Goal: Task Accomplishment & Management: Manage account settings

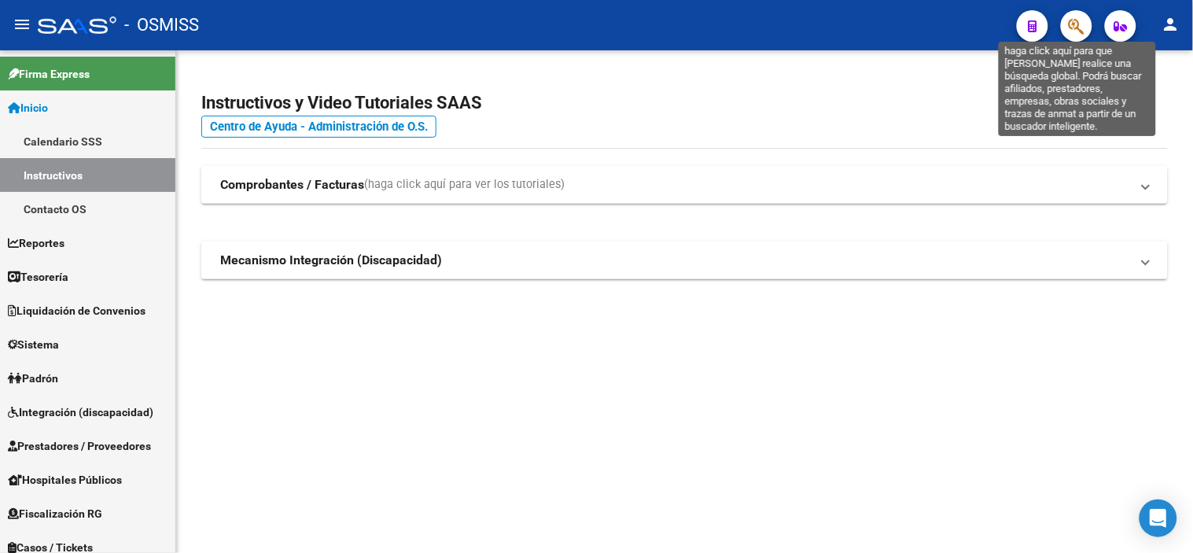
click at [577, 28] on icon "button" at bounding box center [1076, 26] width 16 height 18
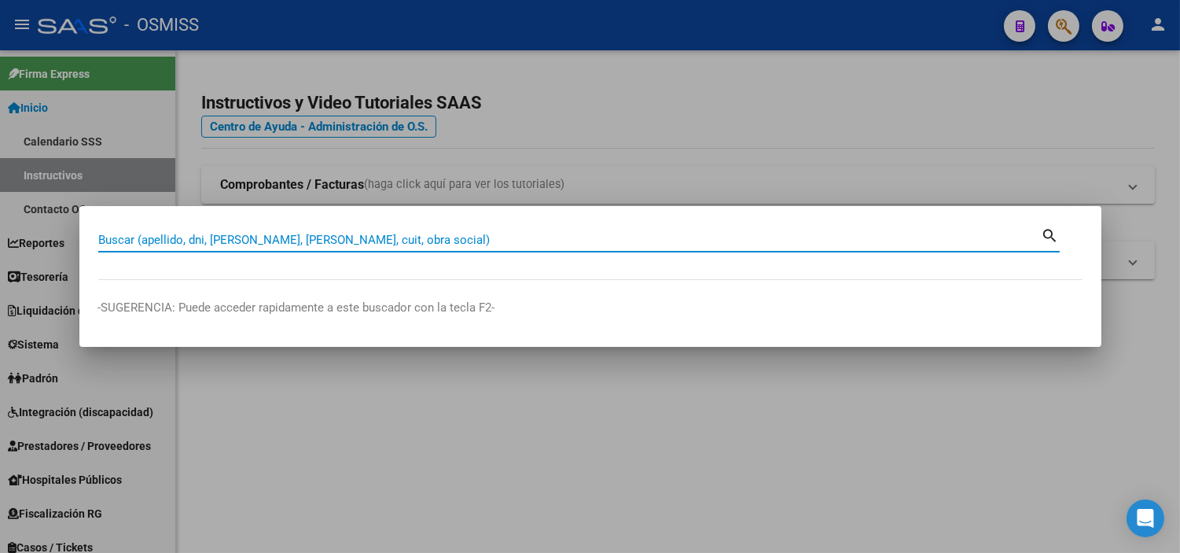
paste input "0113-00005793"
type input "0113-00005793"
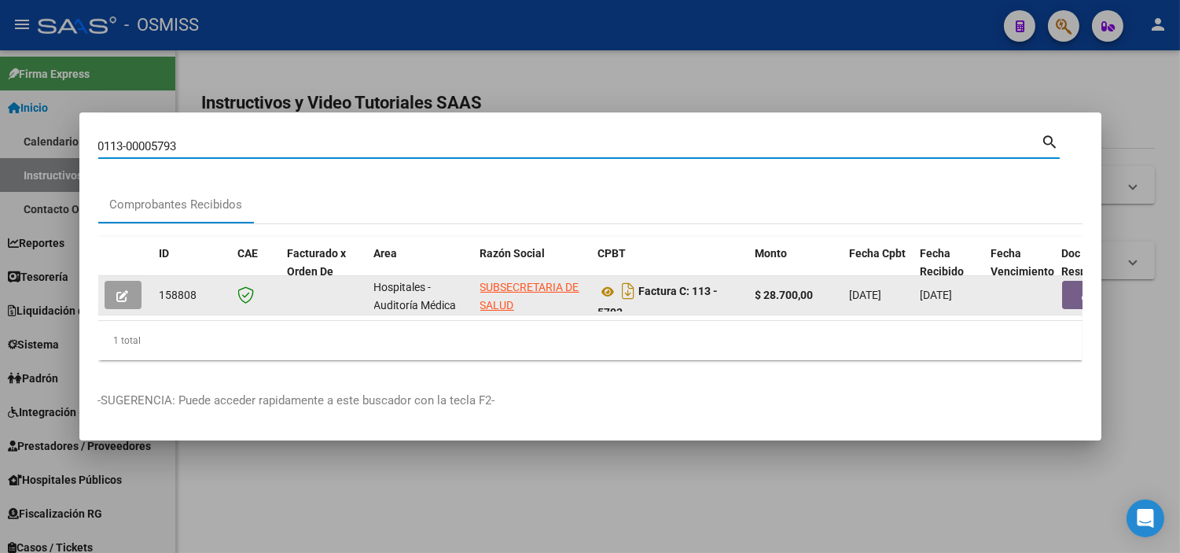
click at [577, 288] on button "button" at bounding box center [1087, 295] width 50 height 28
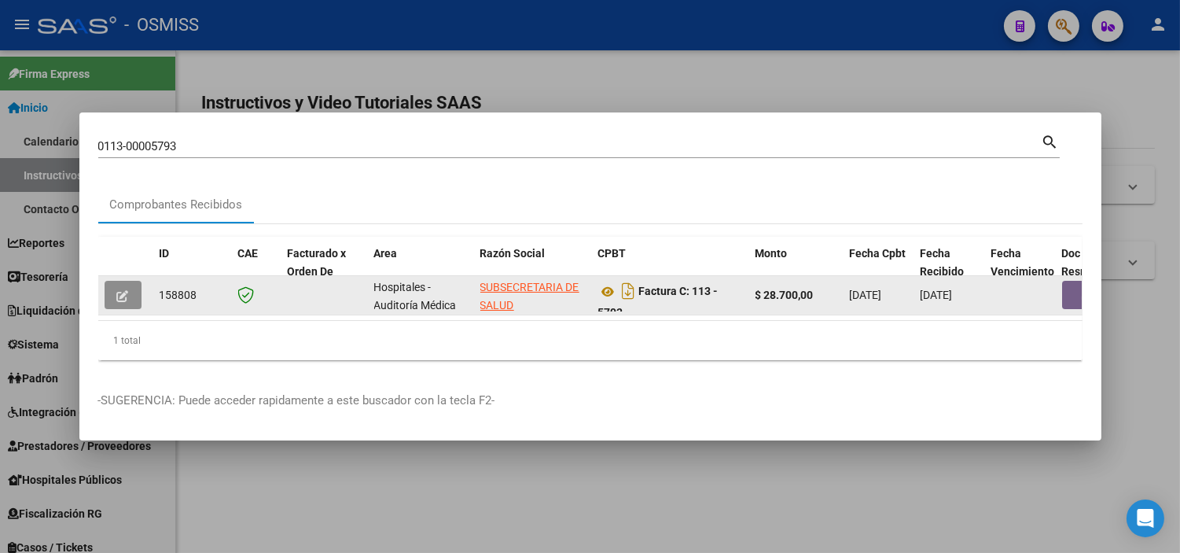
click at [138, 292] on button "button" at bounding box center [123, 295] width 37 height 28
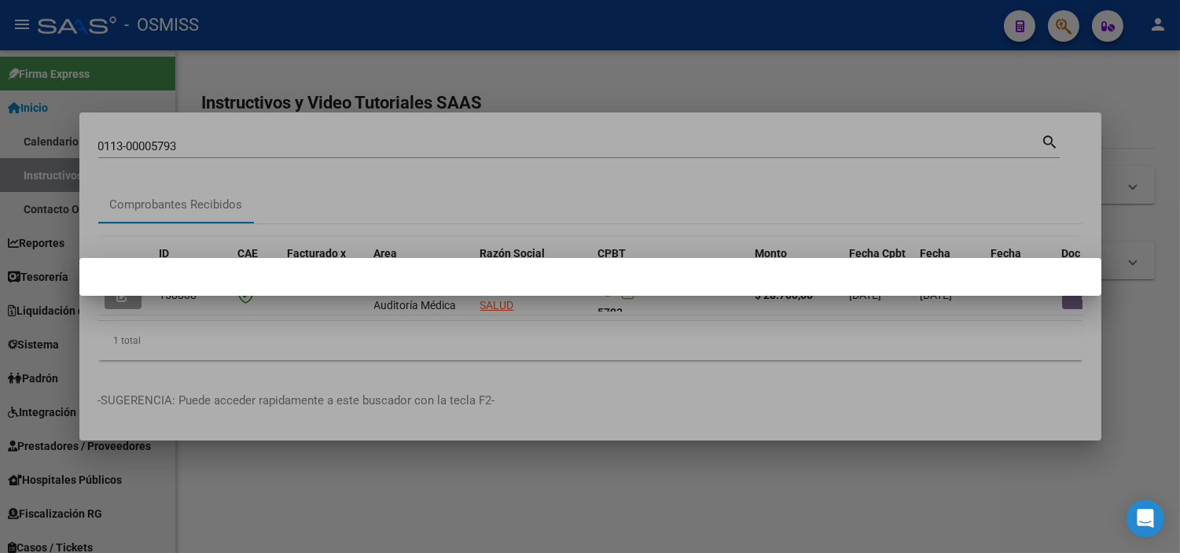
click at [396, 350] on div at bounding box center [590, 276] width 1180 height 553
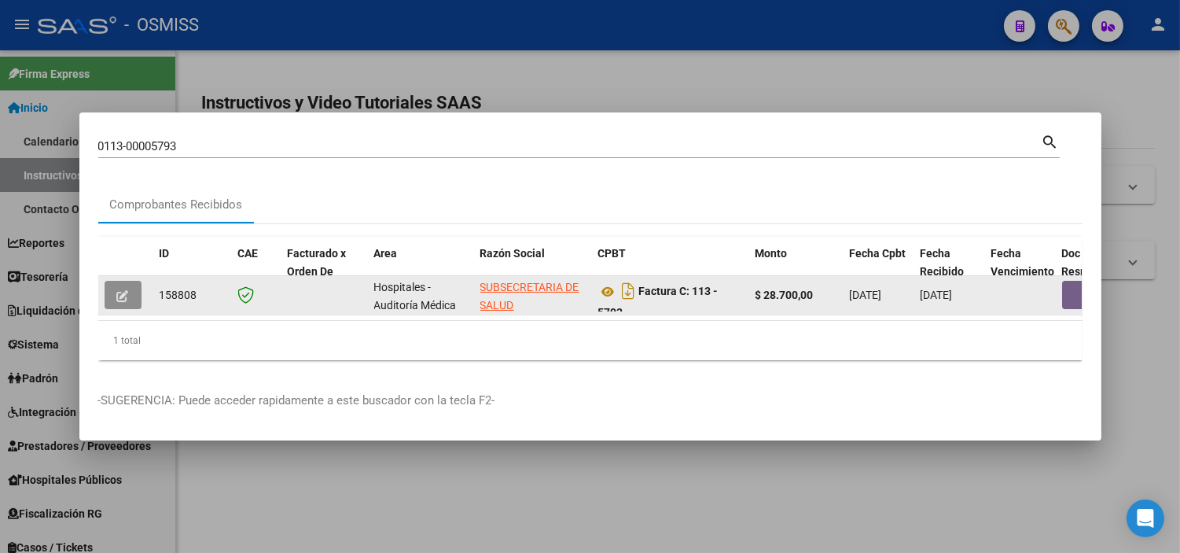
click at [131, 292] on button "button" at bounding box center [123, 295] width 37 height 28
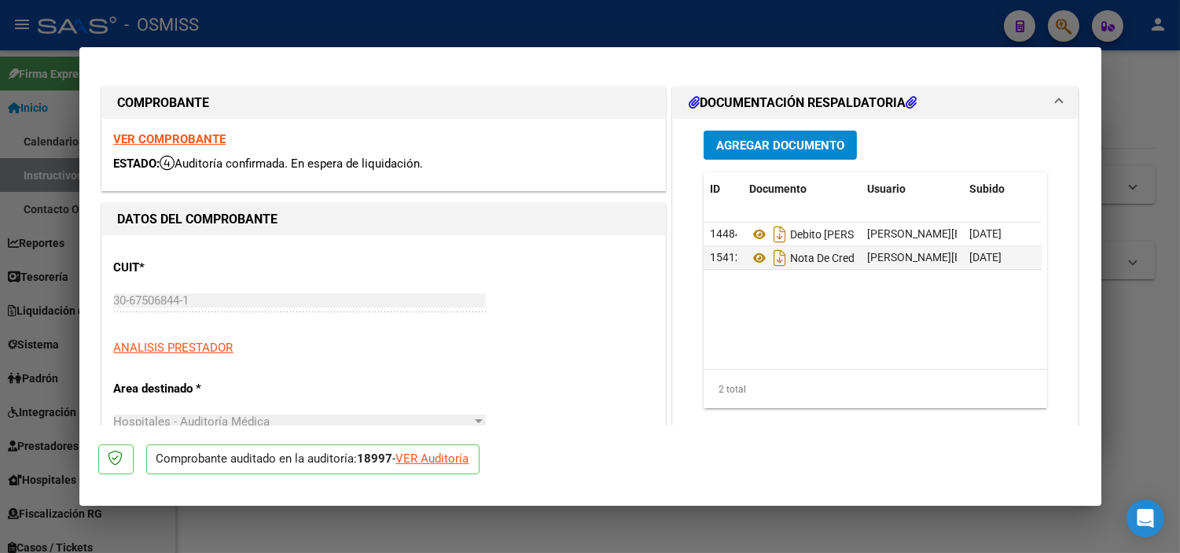
type input "2025-09-08"
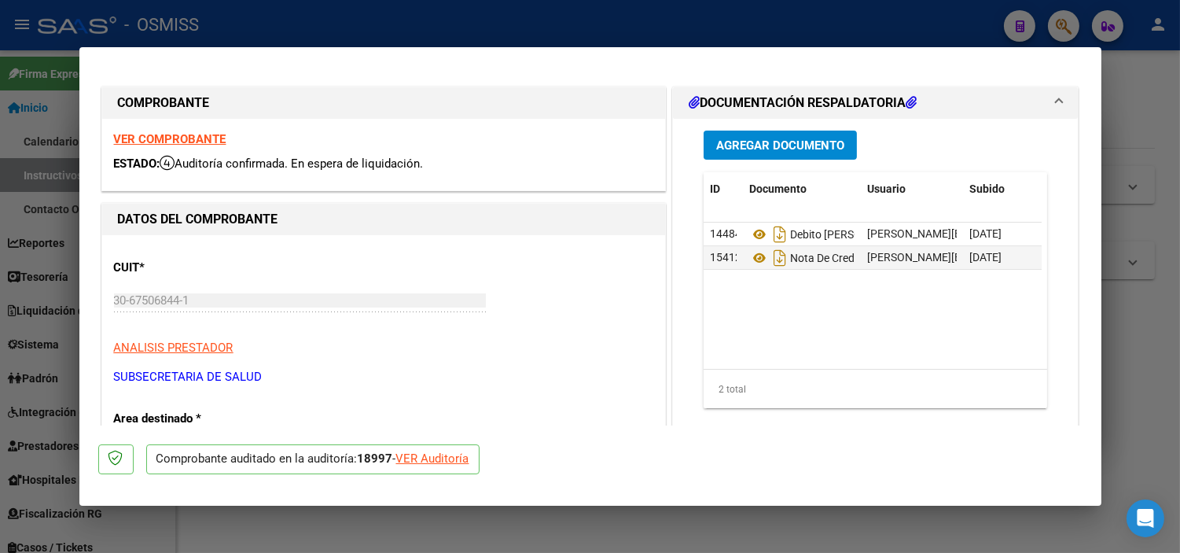
click at [421, 464] on div "VER Auditoría" at bounding box center [432, 459] width 73 height 18
type input "$ 0,00"
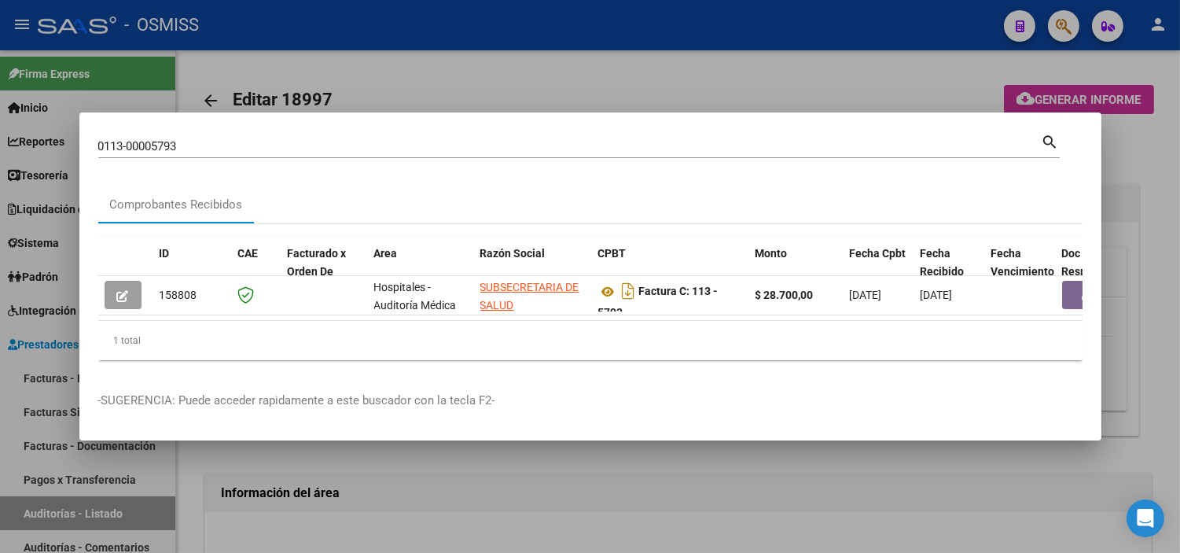
click at [420, 506] on div at bounding box center [590, 276] width 1180 height 553
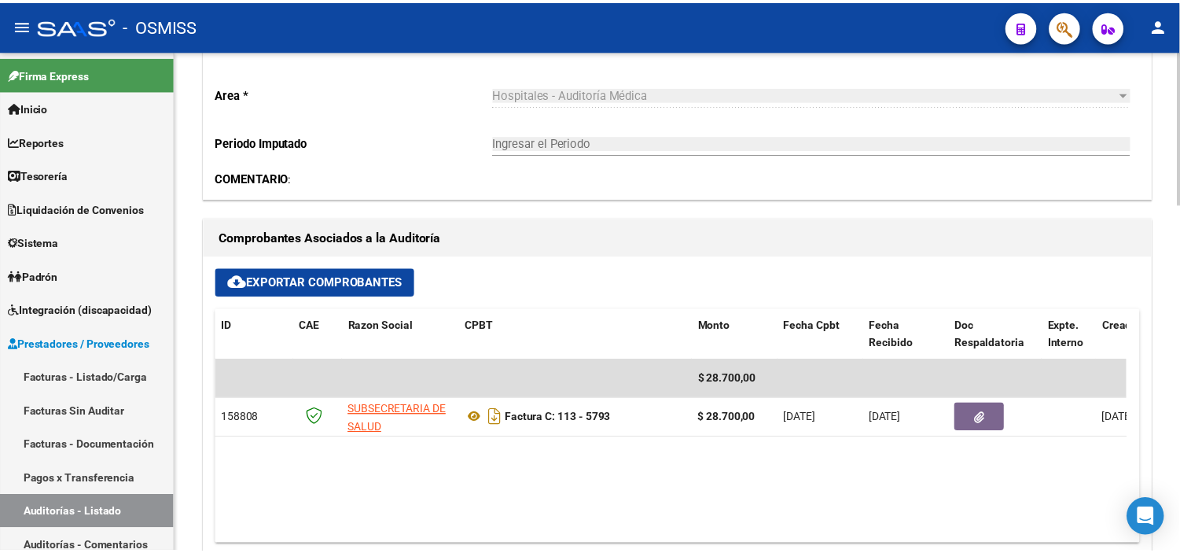
scroll to position [524, 0]
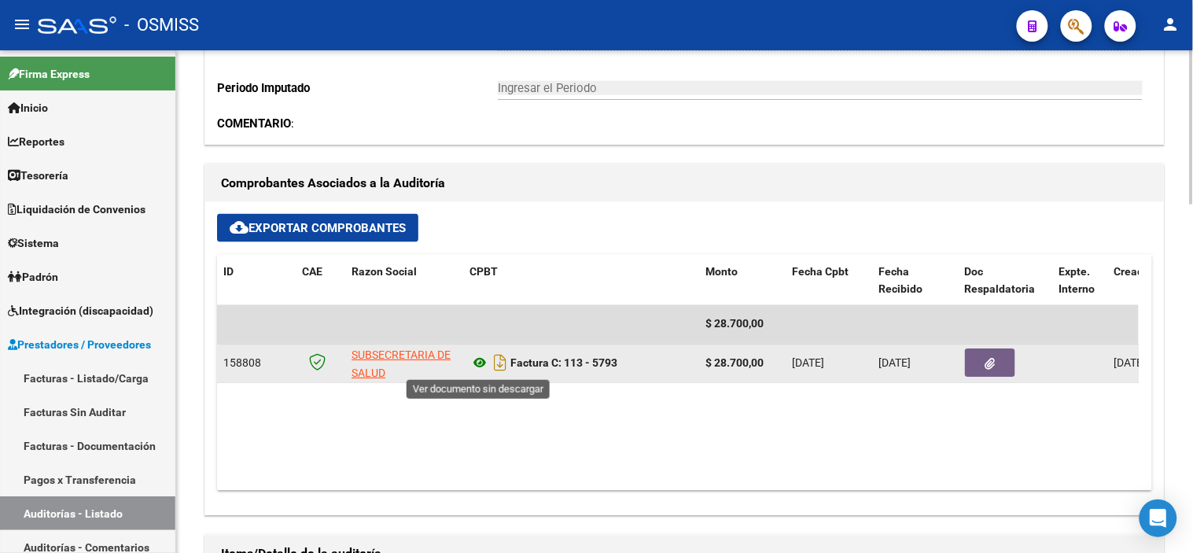
click at [480, 366] on icon at bounding box center [479, 363] width 20 height 19
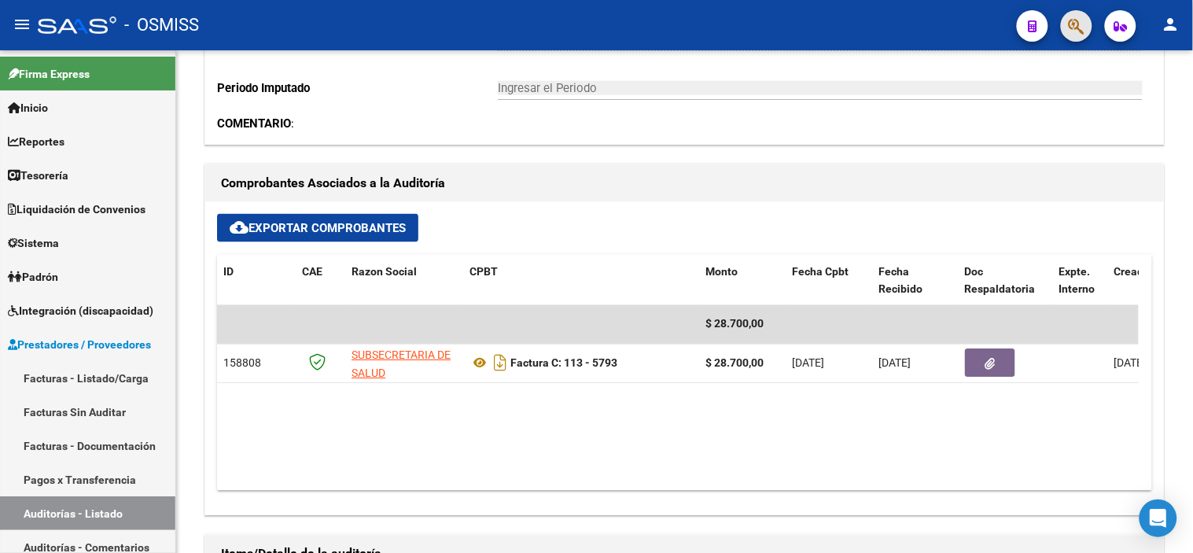
click at [577, 39] on span "button" at bounding box center [1076, 26] width 16 height 32
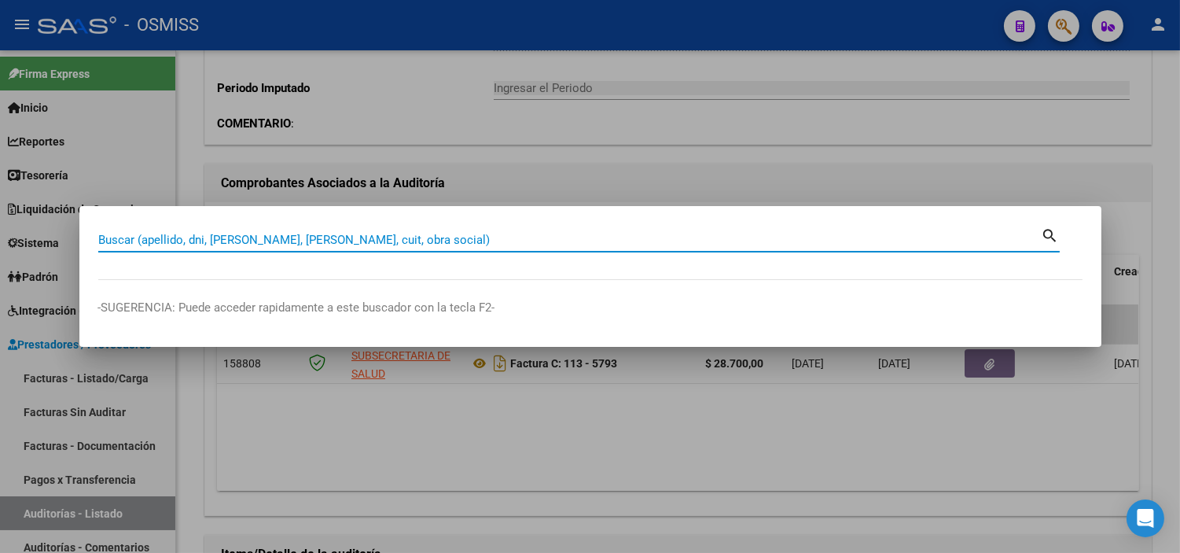
paste input "0113-00007572"
type input "0113-00007572"
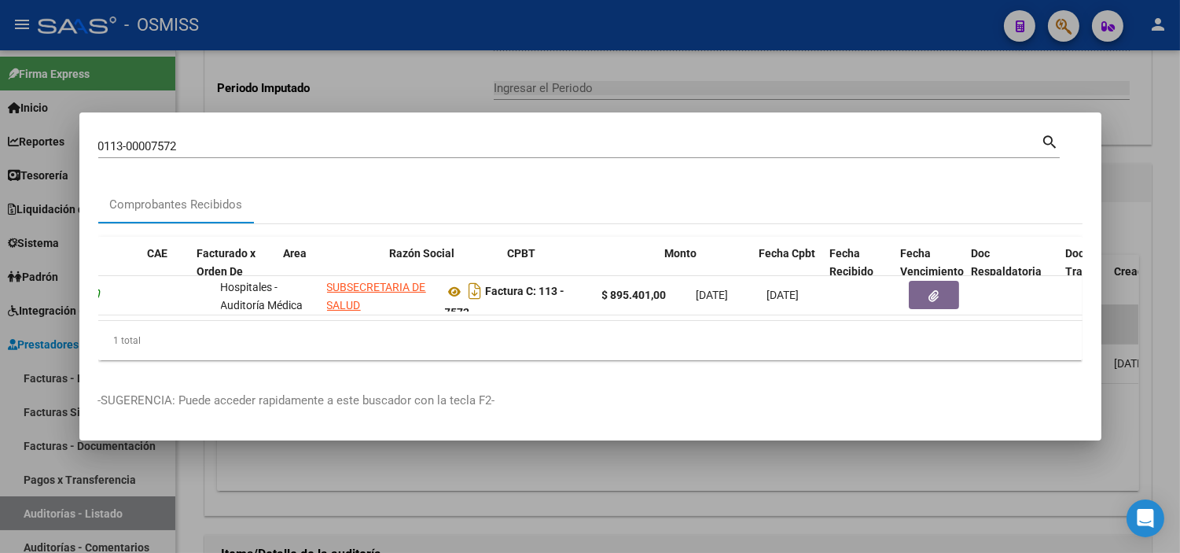
scroll to position [0, 0]
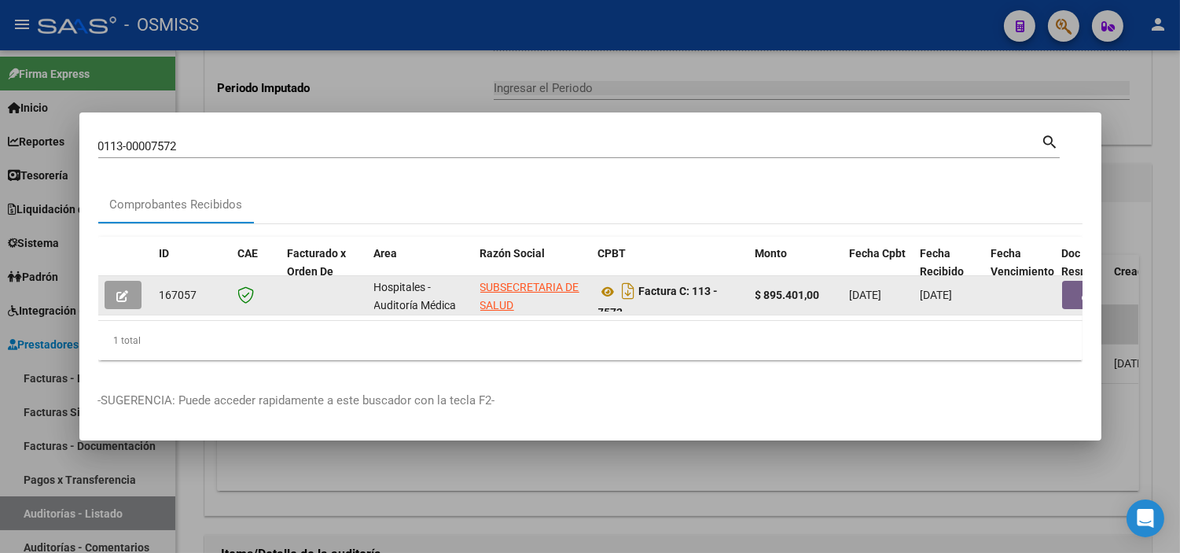
click at [110, 289] on button "button" at bounding box center [123, 295] width 37 height 28
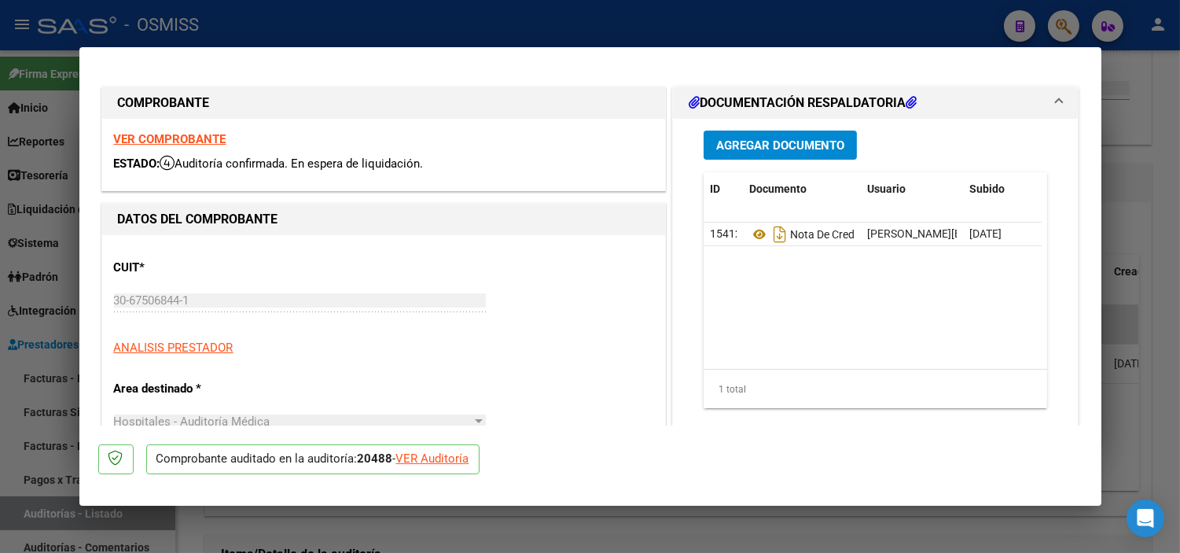
type input "2025-11-11"
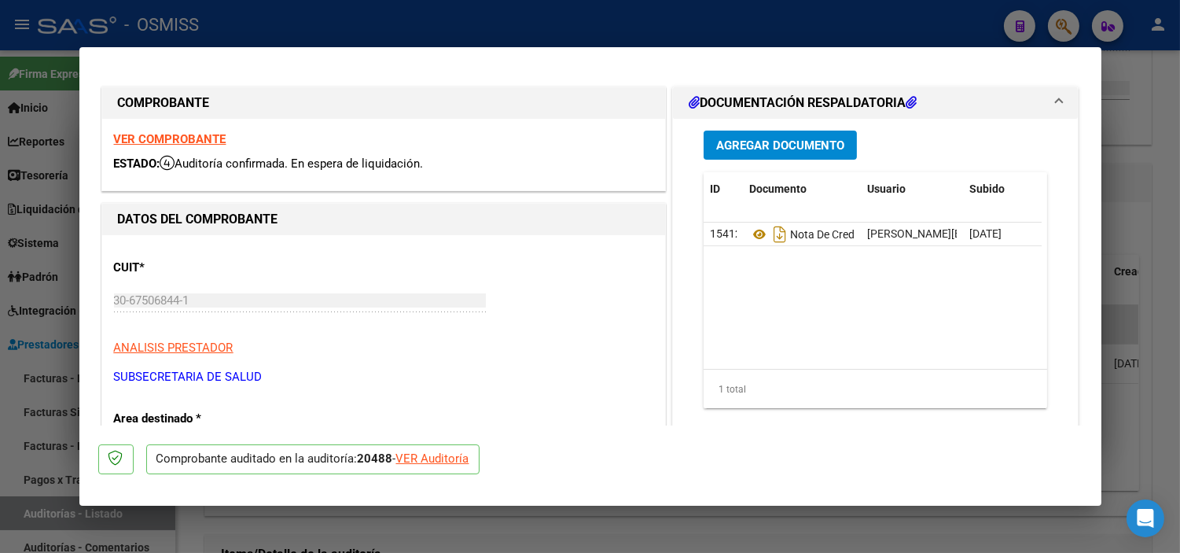
click at [427, 459] on div "VER Auditoría" at bounding box center [432, 459] width 73 height 18
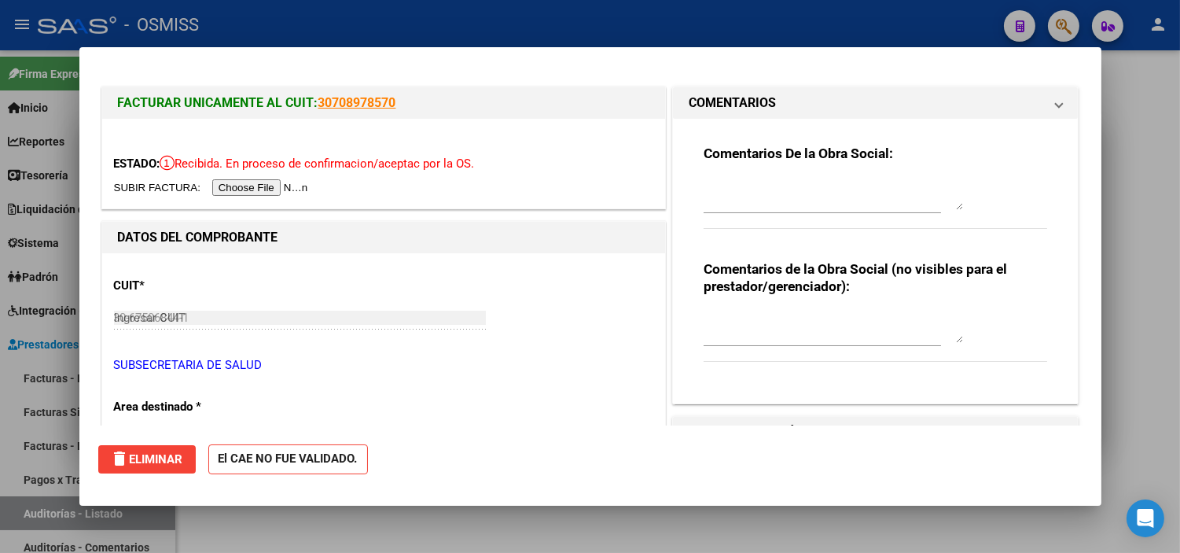
type input "$ 0,00"
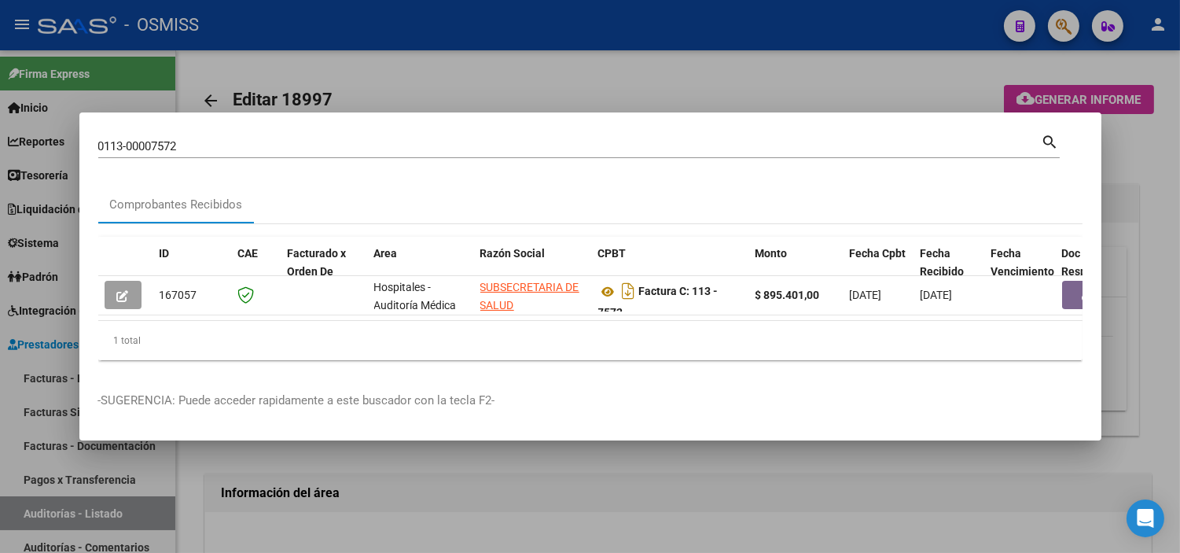
click at [443, 495] on div at bounding box center [590, 276] width 1180 height 553
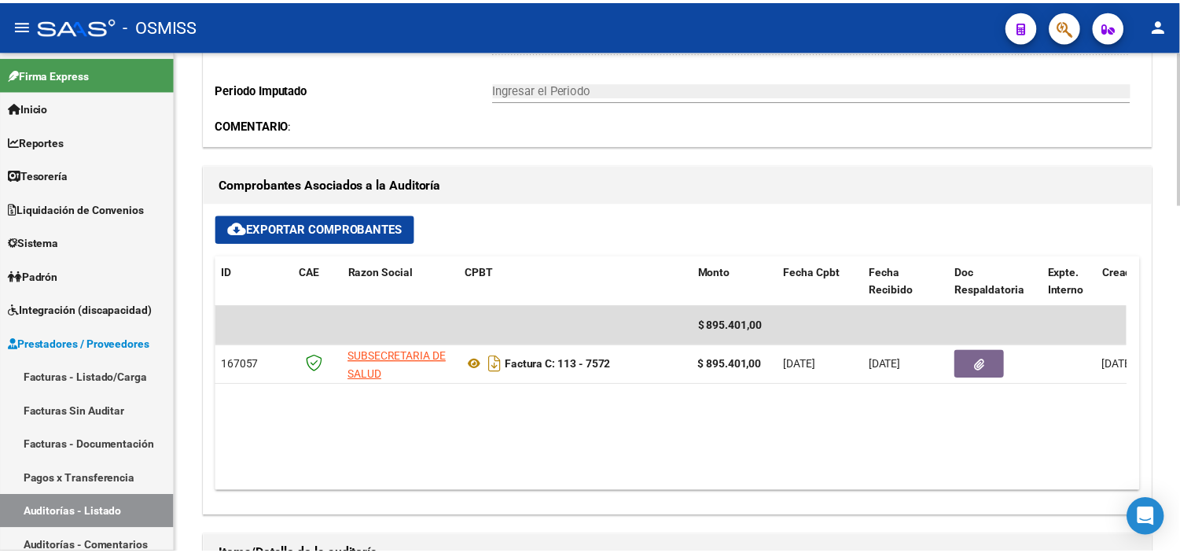
scroll to position [524, 0]
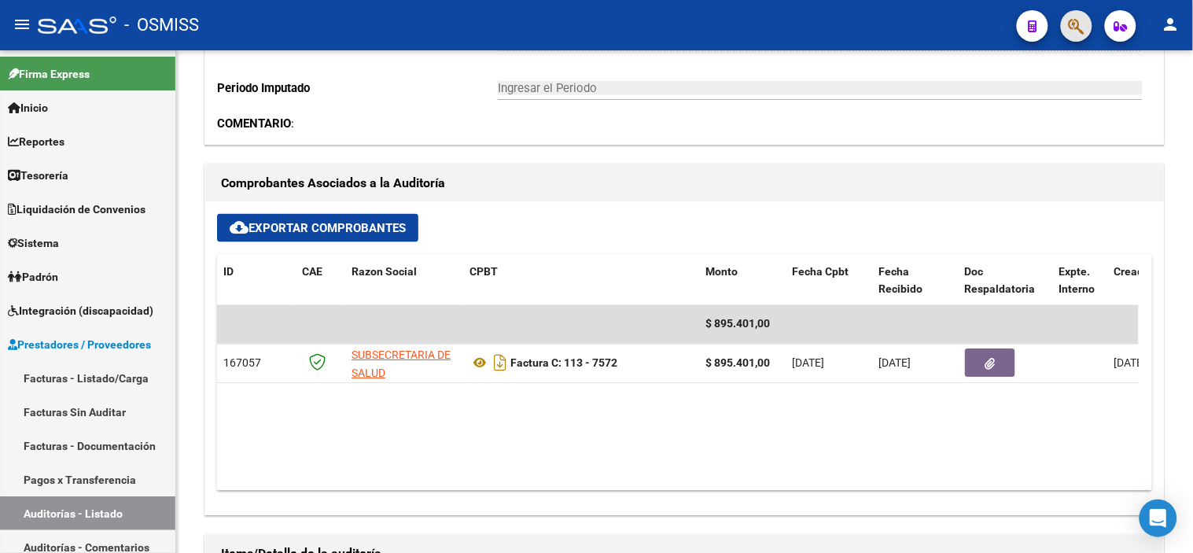
click at [577, 33] on button "button" at bounding box center [1076, 25] width 31 height 31
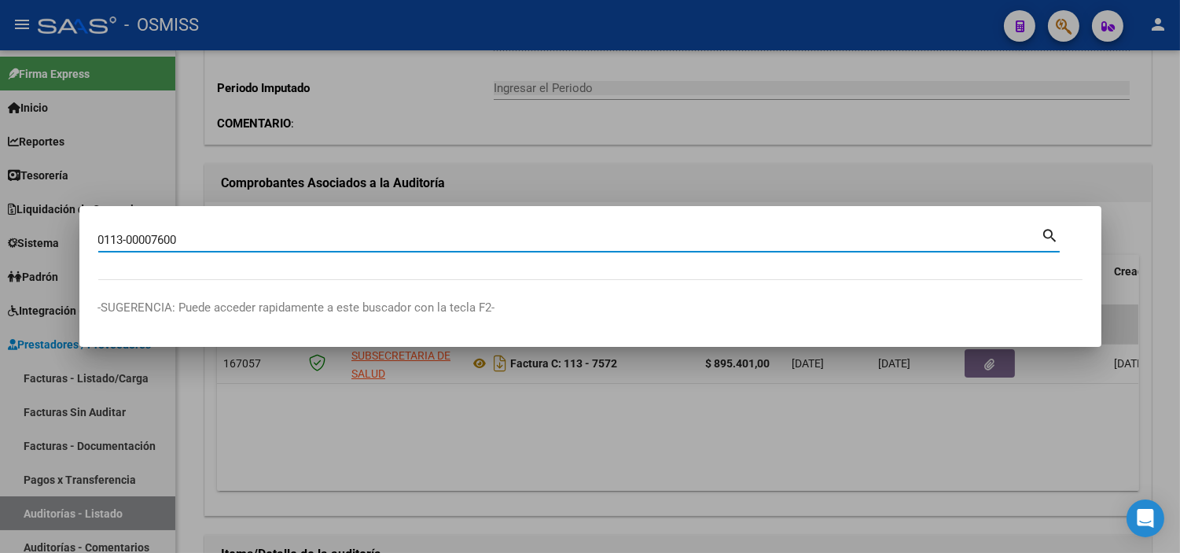
type input "0113-00007600"
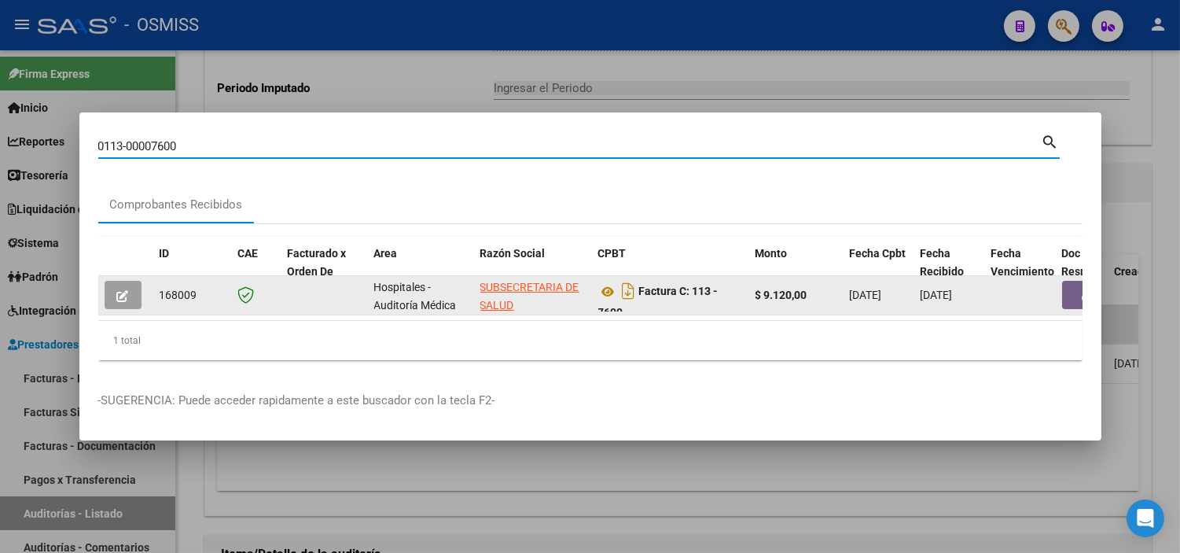
click at [140, 288] on button "button" at bounding box center [123, 295] width 37 height 28
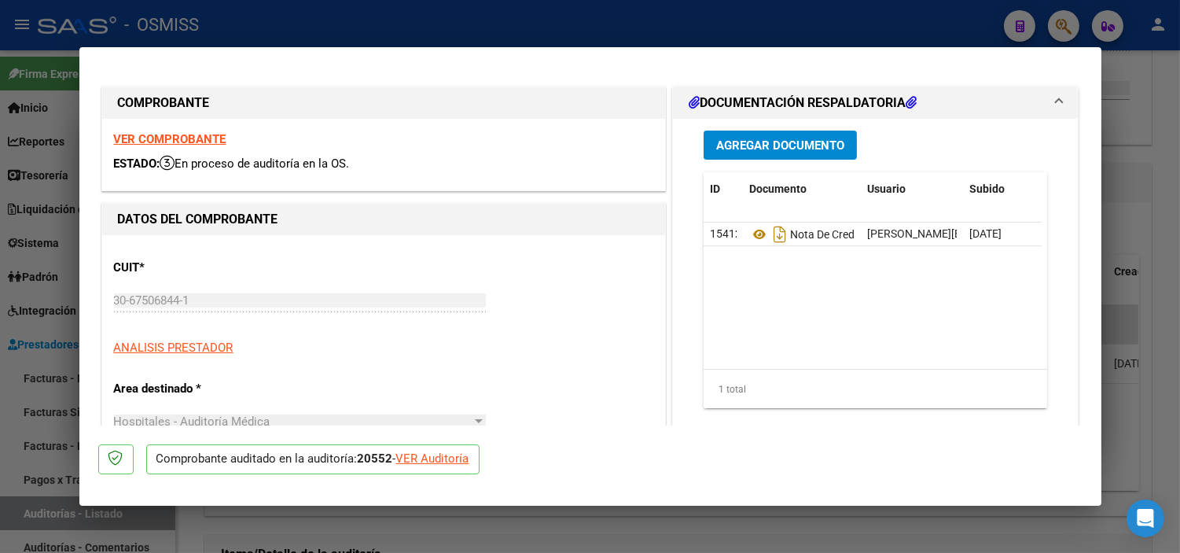
type input "2025-11-16"
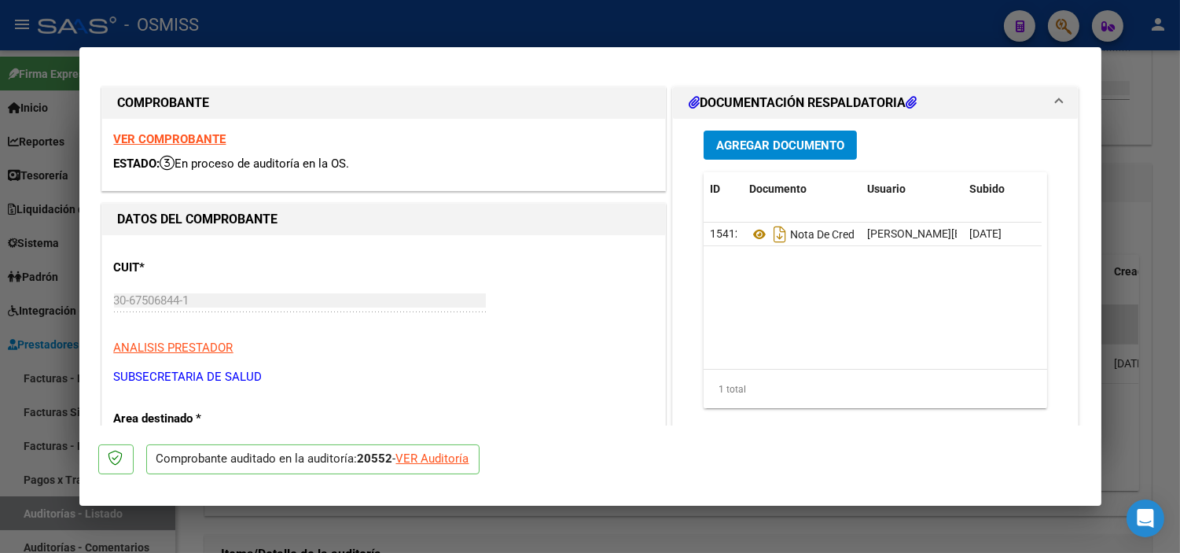
click at [428, 462] on div "VER Auditoría" at bounding box center [432, 459] width 73 height 18
type input "$ 0,00"
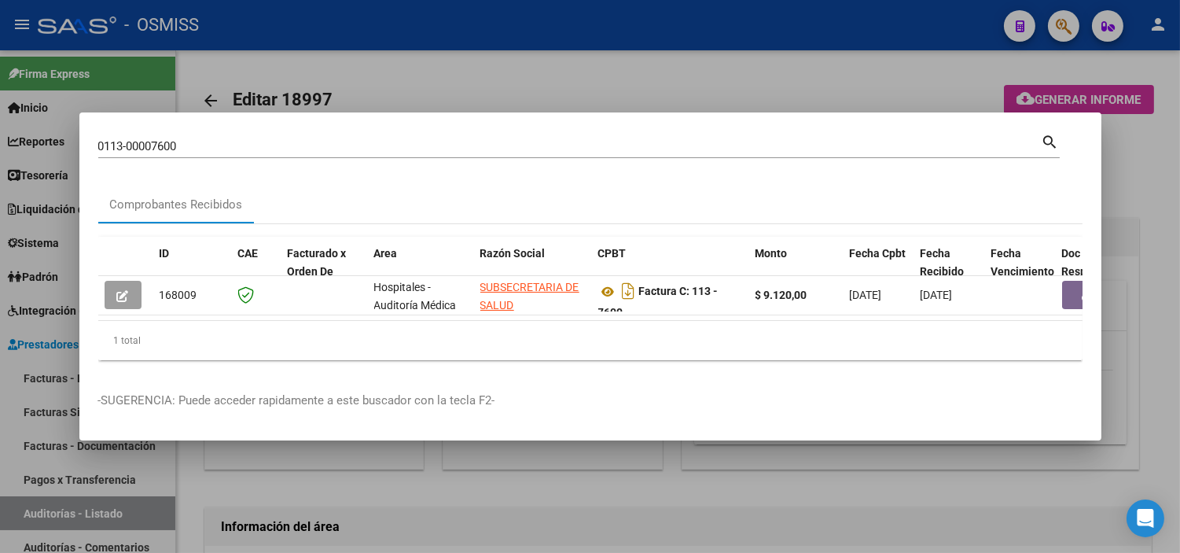
click at [451, 495] on div at bounding box center [590, 276] width 1180 height 553
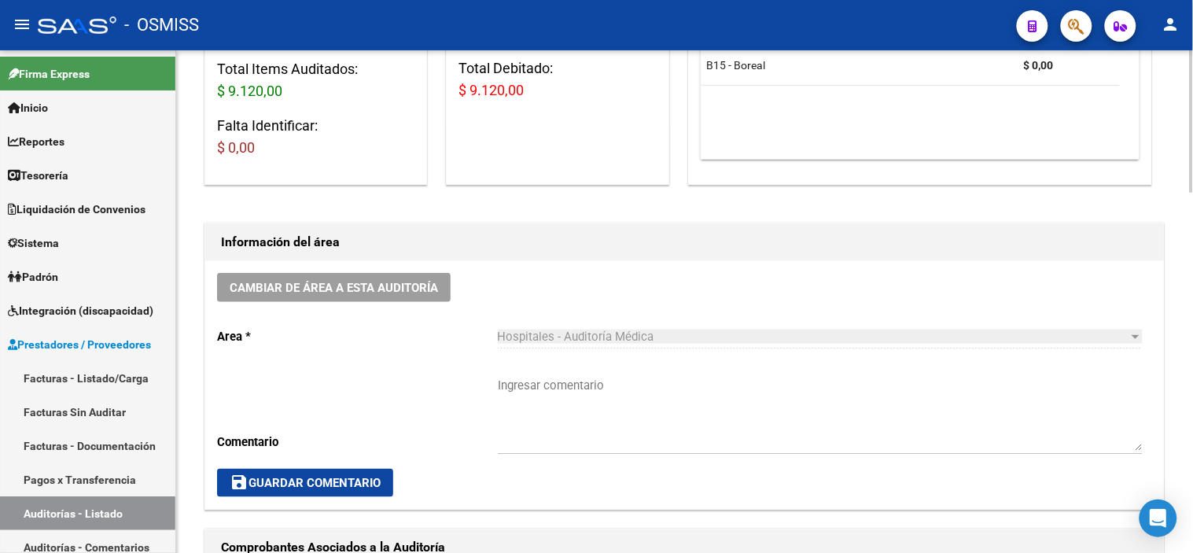
scroll to position [175, 0]
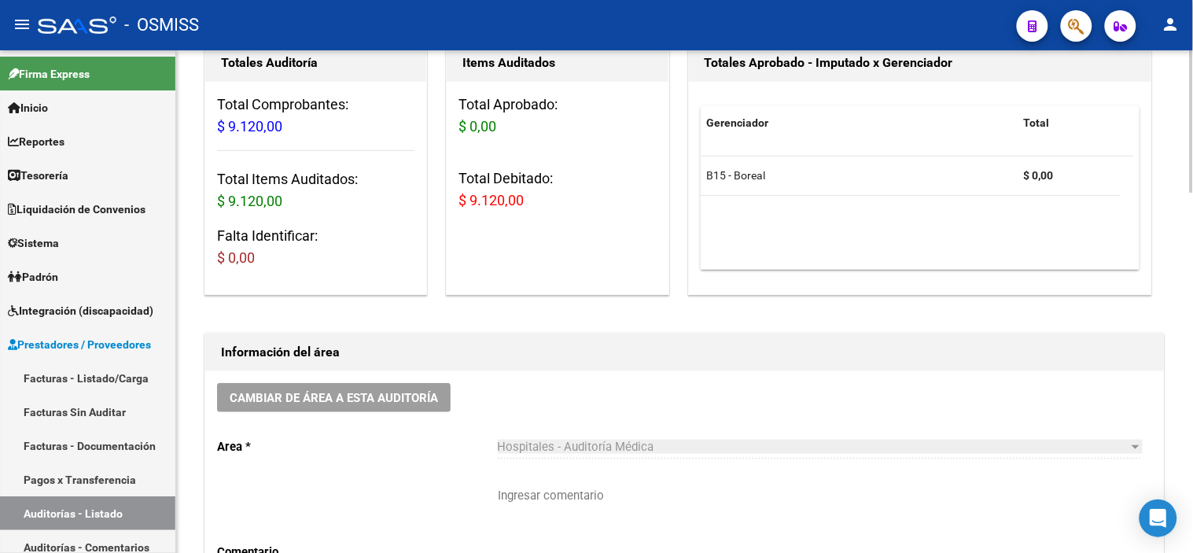
click at [577, 434] on div "Hospitales - Auditoría Médica Seleccionar area" at bounding box center [820, 442] width 645 height 34
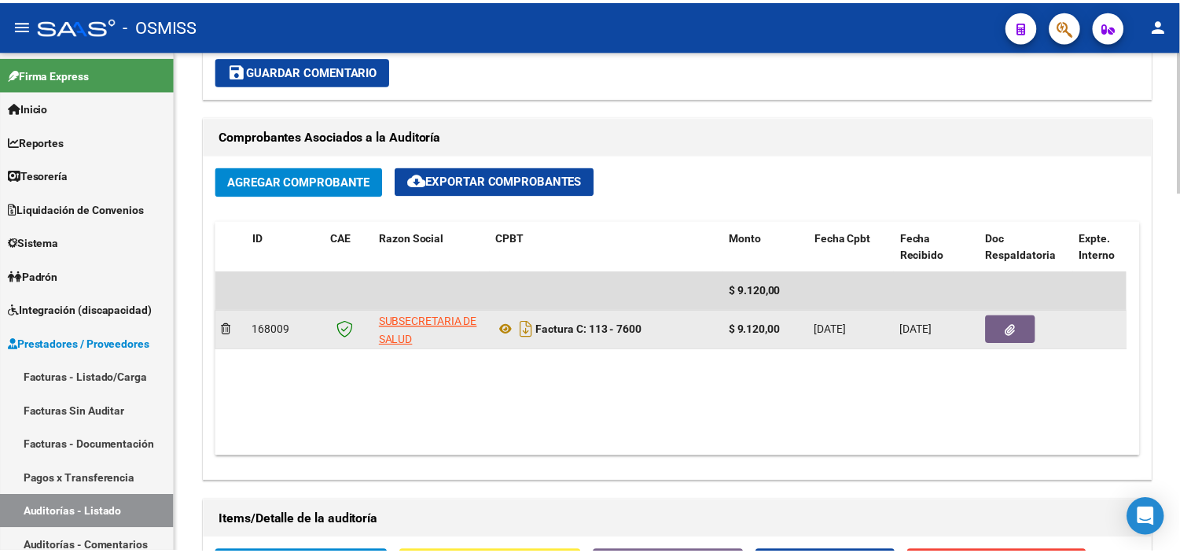
scroll to position [698, 0]
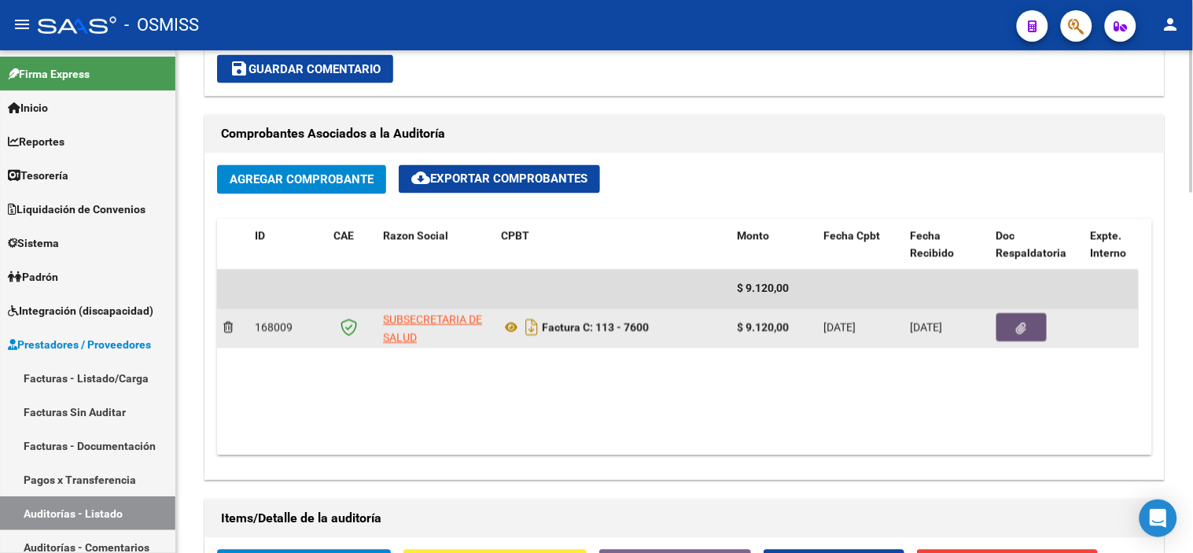
click at [577, 323] on button "button" at bounding box center [1021, 328] width 50 height 28
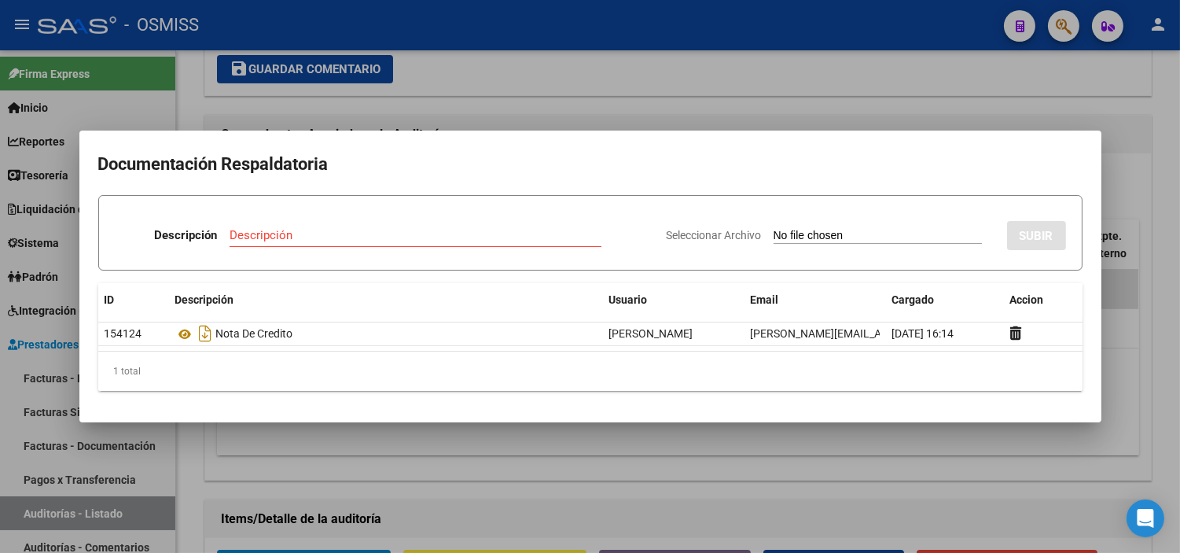
click at [577, 491] on div at bounding box center [590, 276] width 1180 height 553
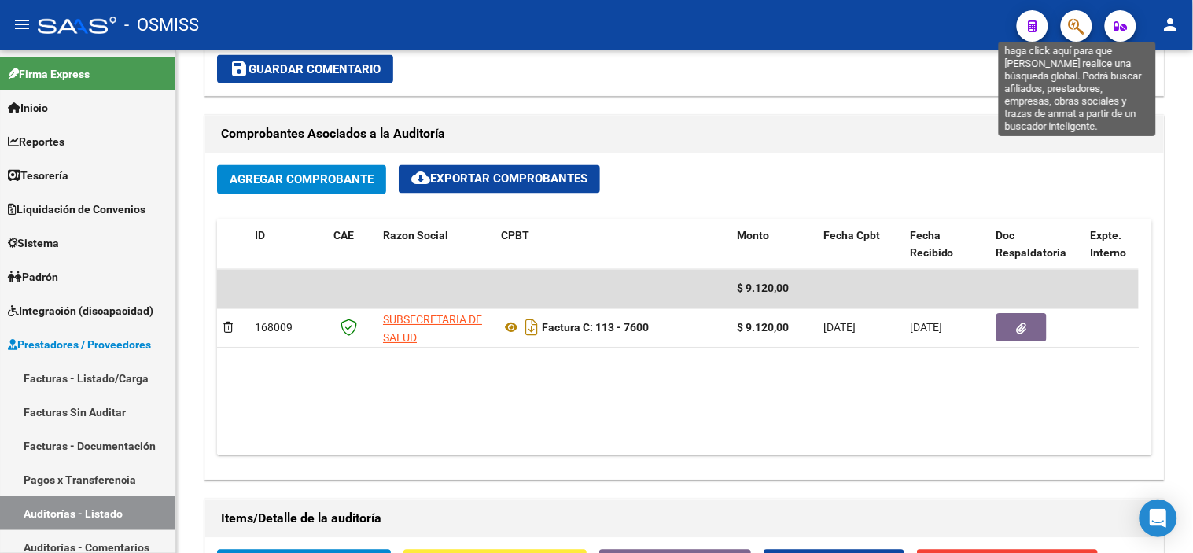
click at [577, 26] on icon "button" at bounding box center [1076, 26] width 16 height 18
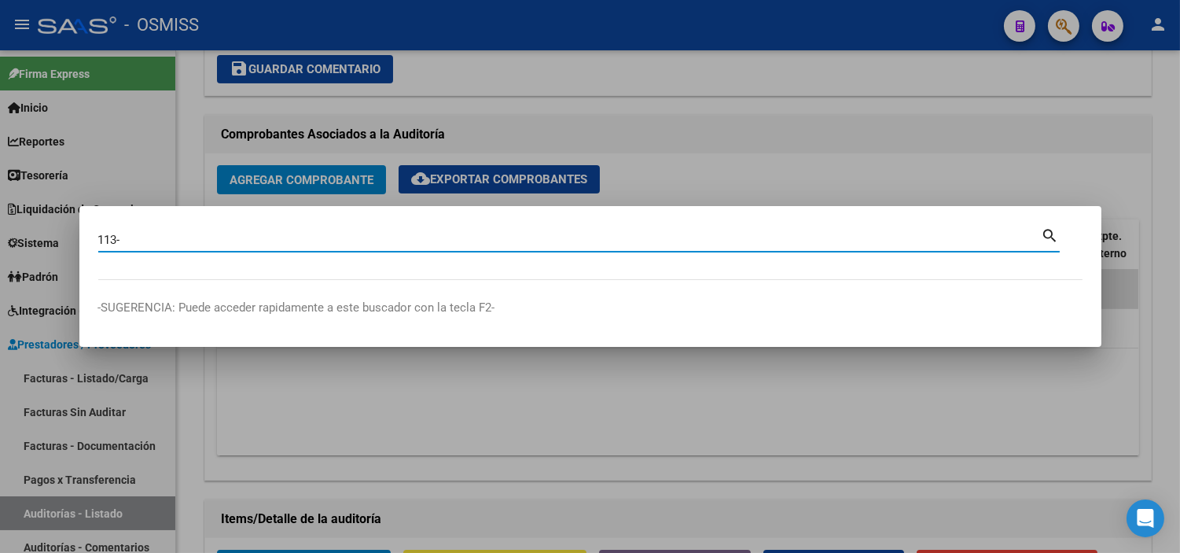
paste input "00005051"
type input "113-00005051"
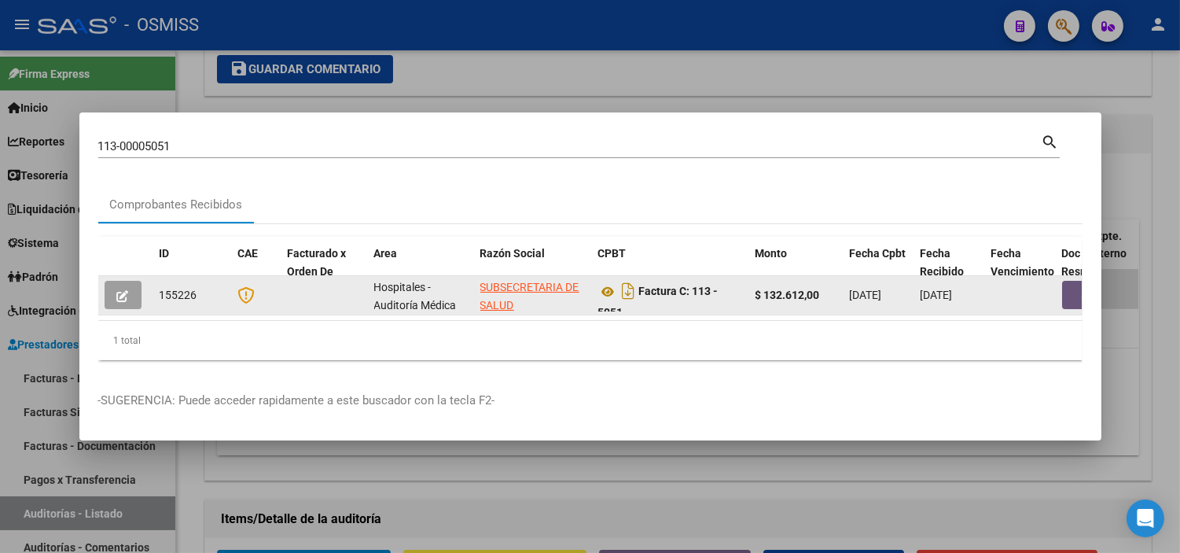
click at [577, 288] on button "button" at bounding box center [1087, 295] width 50 height 28
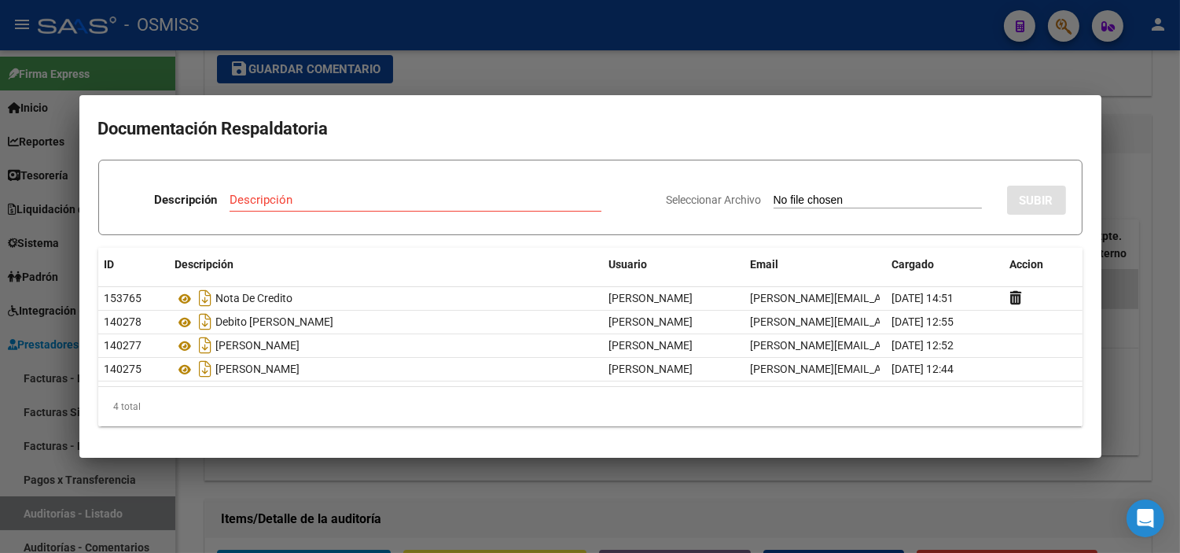
click at [473, 56] on div at bounding box center [590, 276] width 1180 height 553
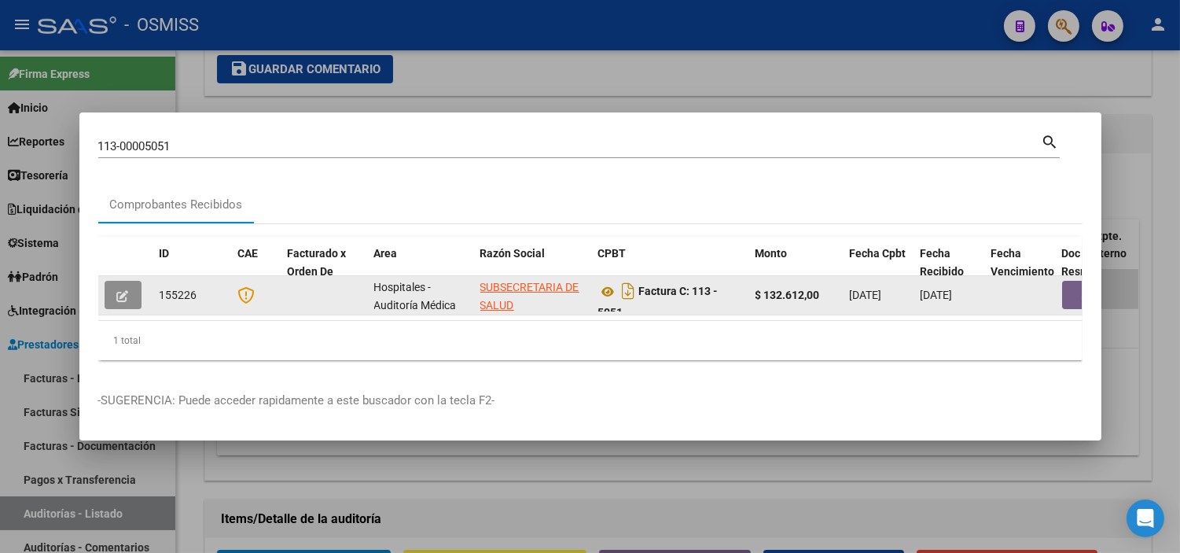
click at [124, 292] on icon "button" at bounding box center [123, 296] width 12 height 12
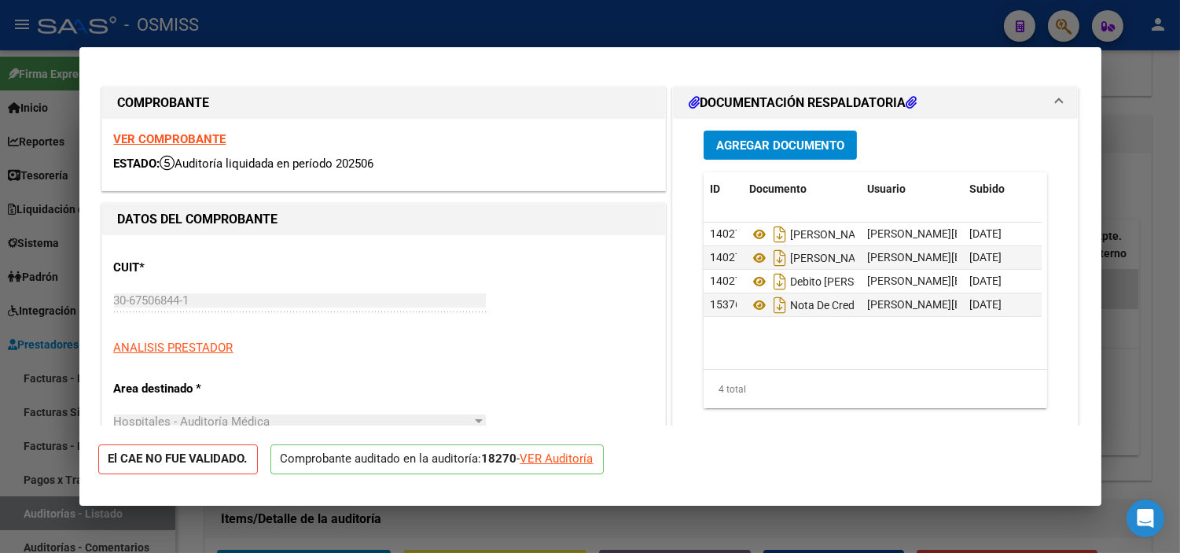
type input "2025-08-08"
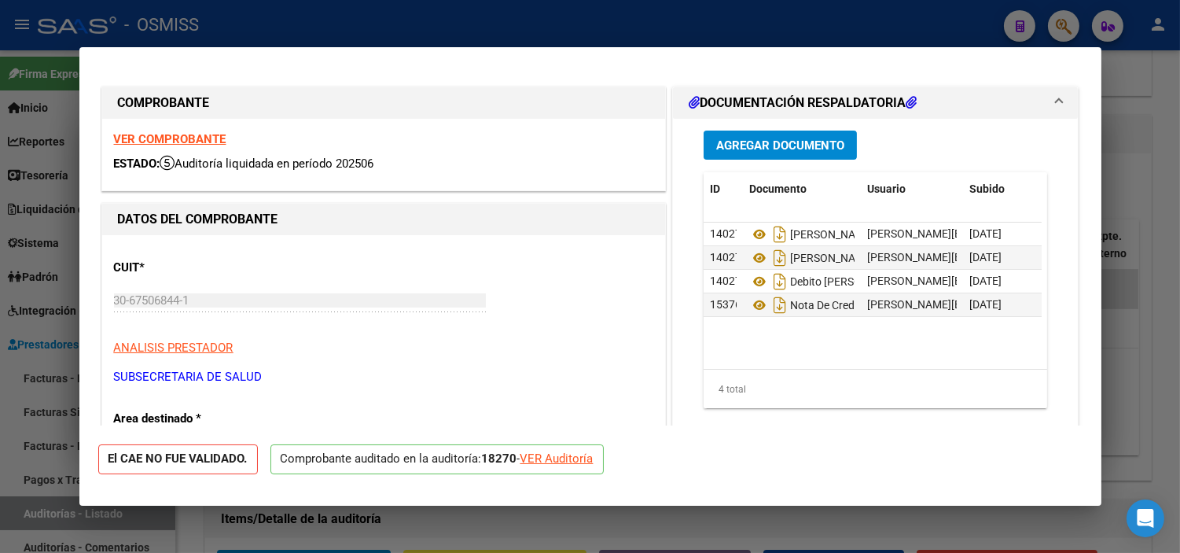
click at [547, 465] on div "VER Auditoría" at bounding box center [556, 459] width 73 height 18
type input "$ 0,00"
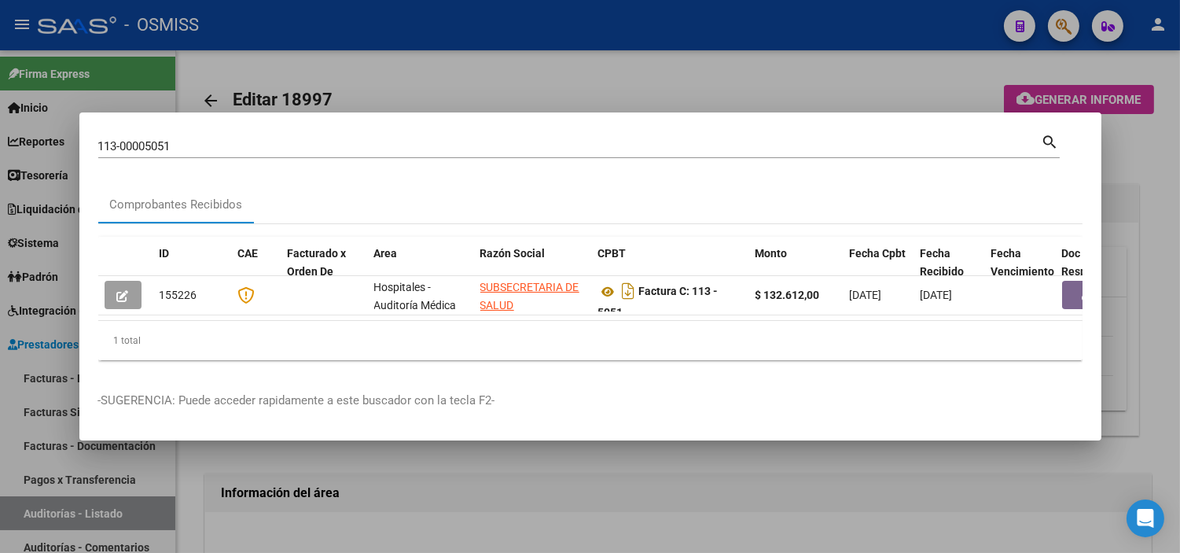
click at [577, 495] on div at bounding box center [590, 276] width 1180 height 553
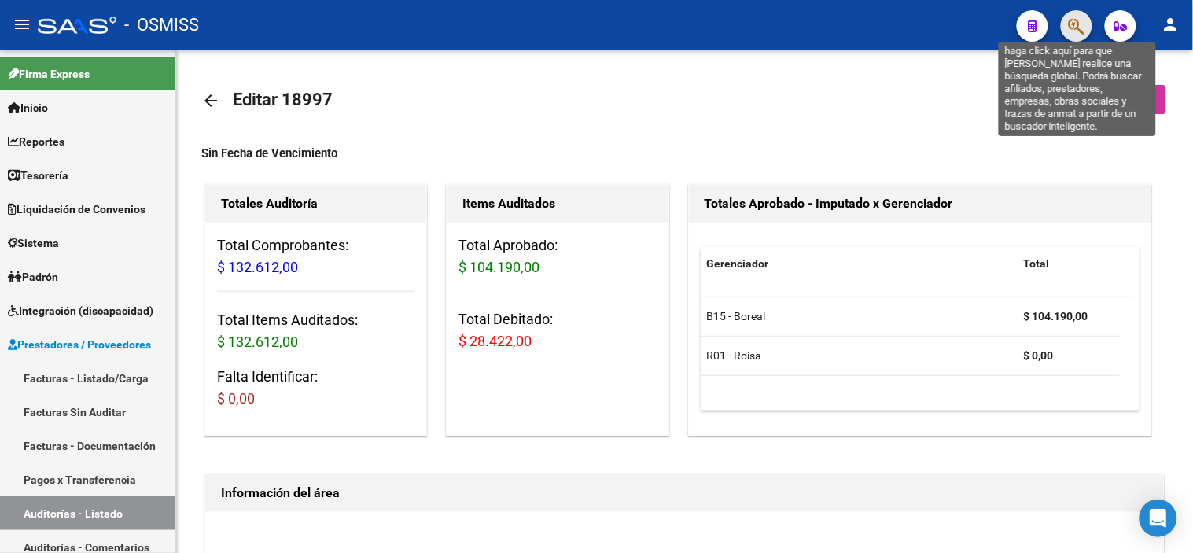
click at [577, 31] on icon "button" at bounding box center [1076, 26] width 16 height 18
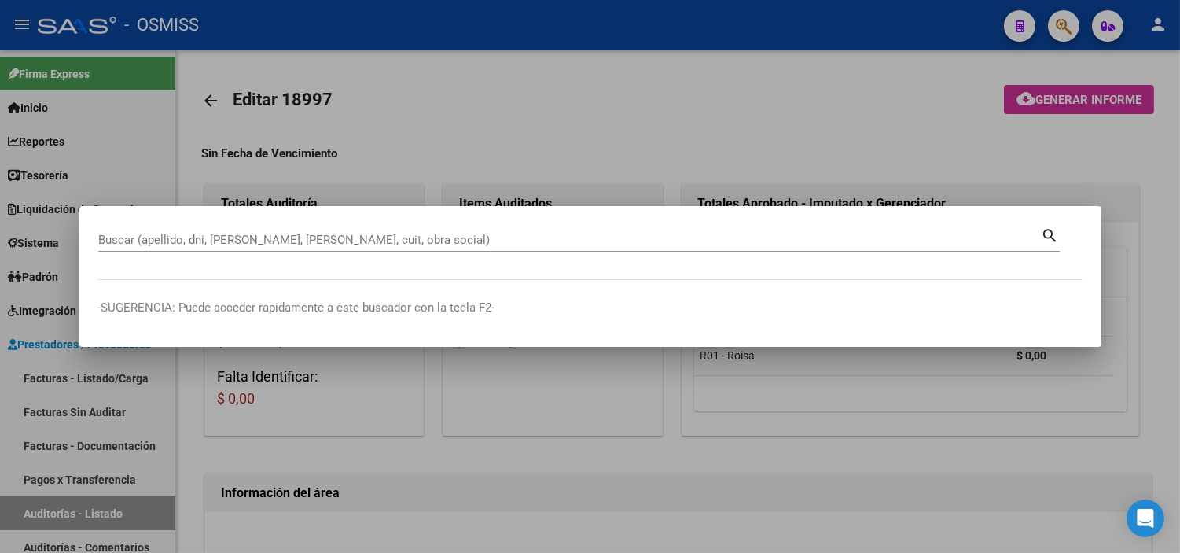
paste input "0113-00004673"
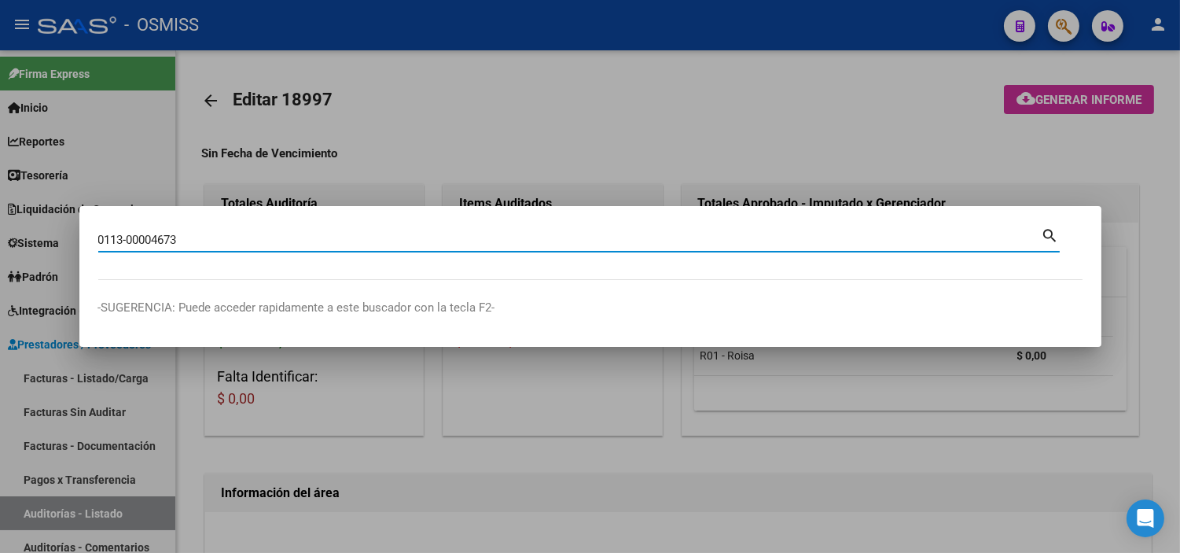
type input "0113-00004673"
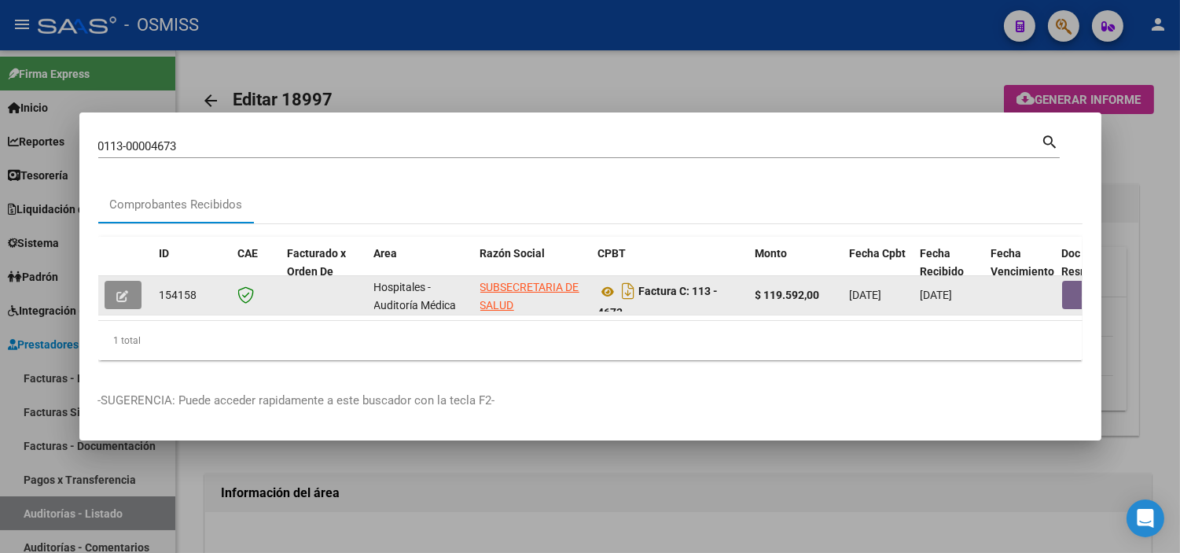
click at [108, 289] on button "button" at bounding box center [123, 295] width 37 height 28
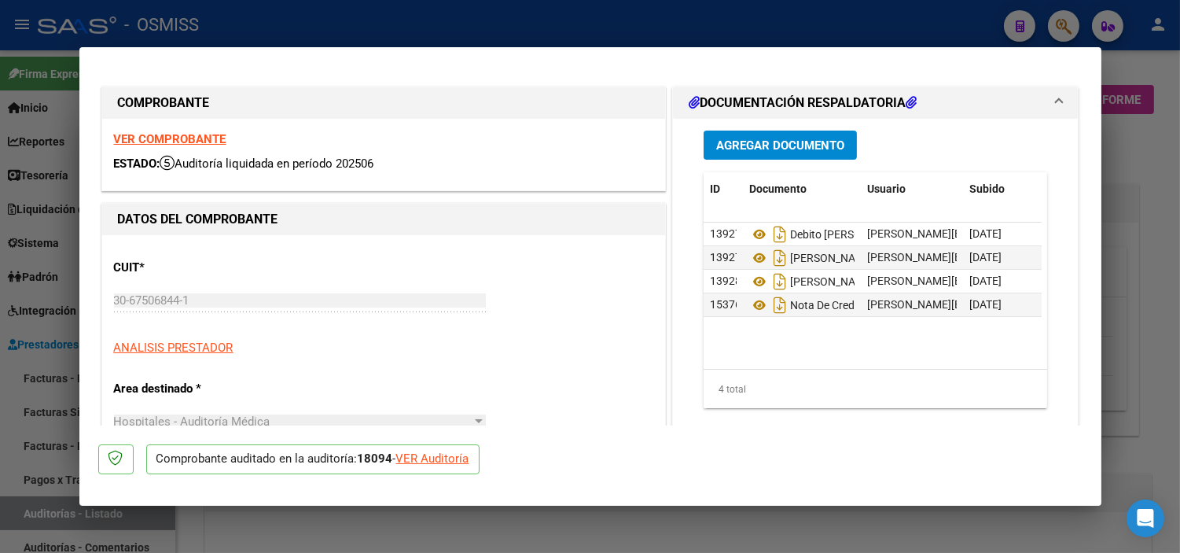
type input "2025-08-01"
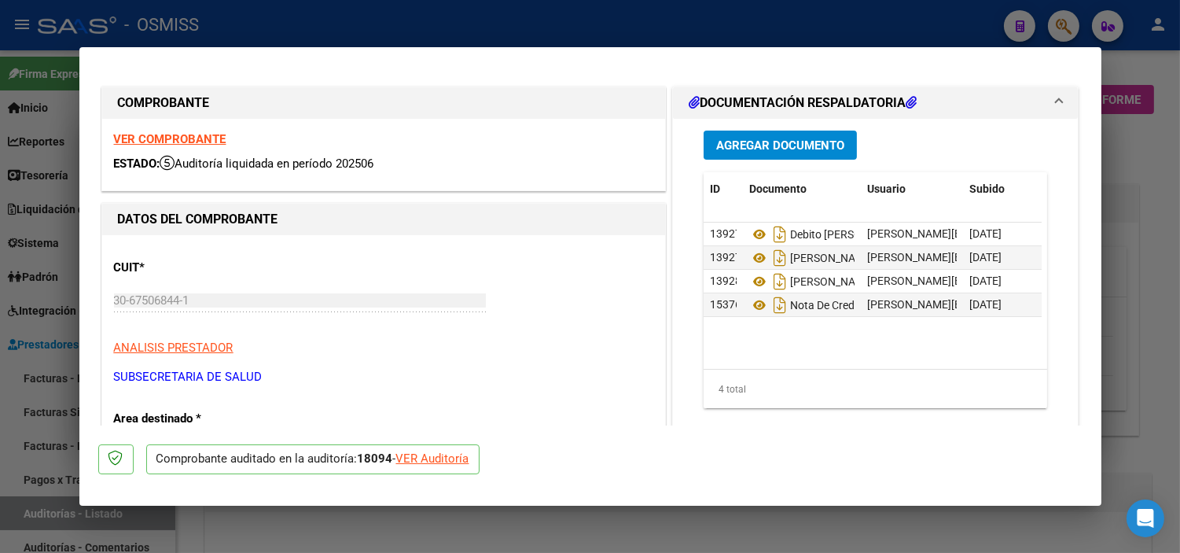
click at [458, 461] on div "VER Auditoría" at bounding box center [432, 459] width 73 height 18
type input "$ 0,00"
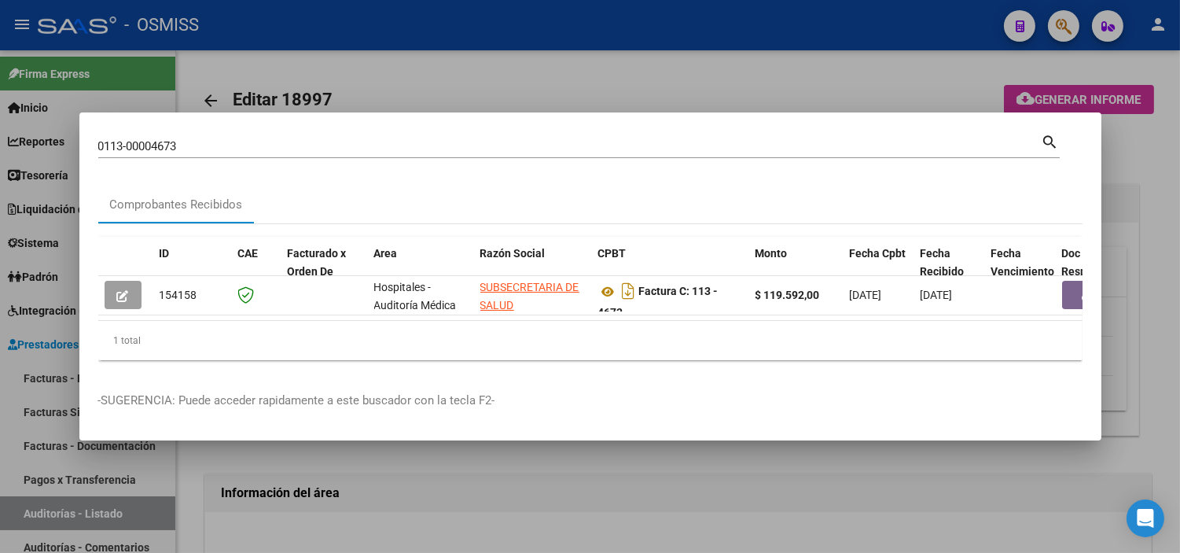
click at [491, 503] on div at bounding box center [590, 276] width 1180 height 553
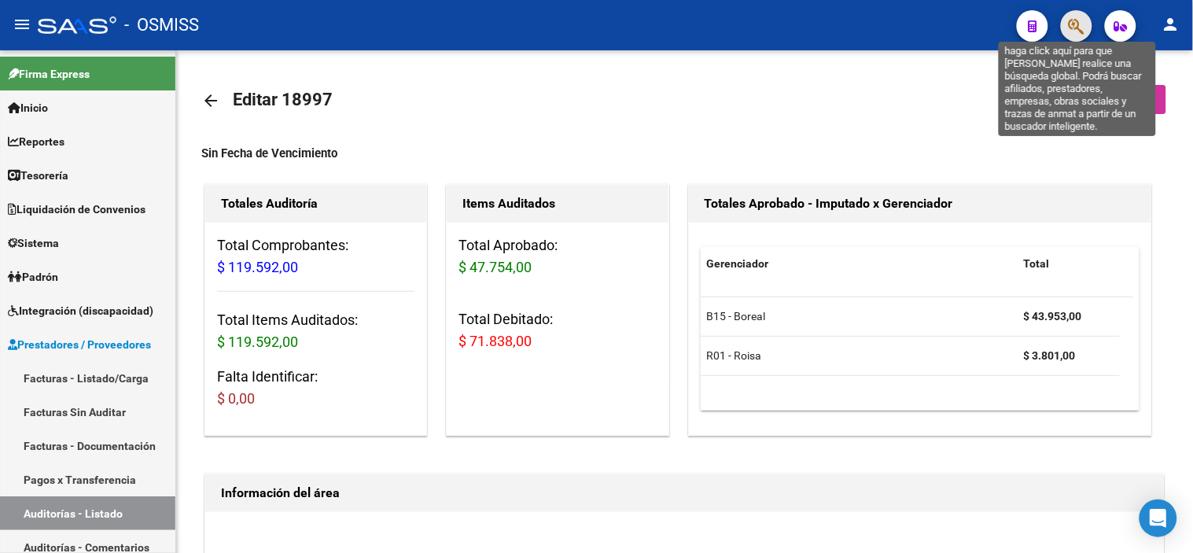
click at [577, 28] on icon "button" at bounding box center [1076, 26] width 16 height 18
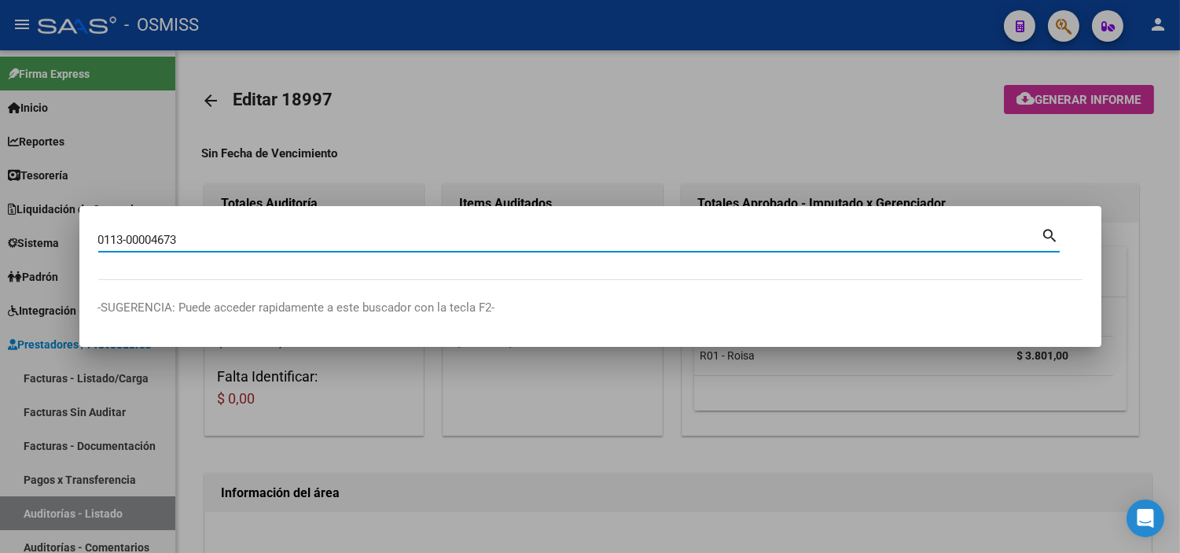
type input "0113-00004673"
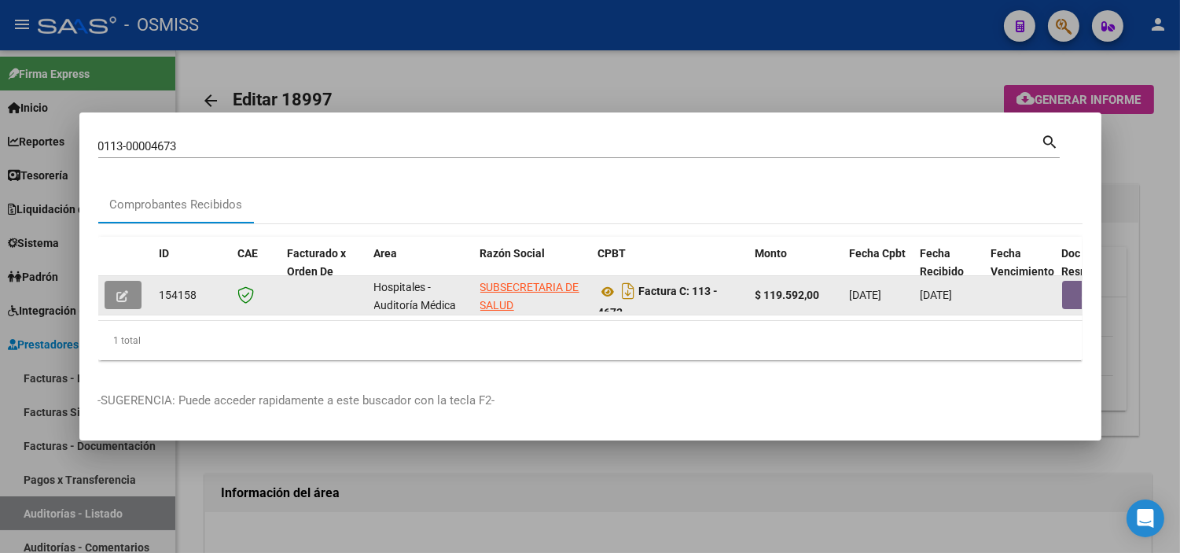
click at [134, 293] on button "button" at bounding box center [123, 295] width 37 height 28
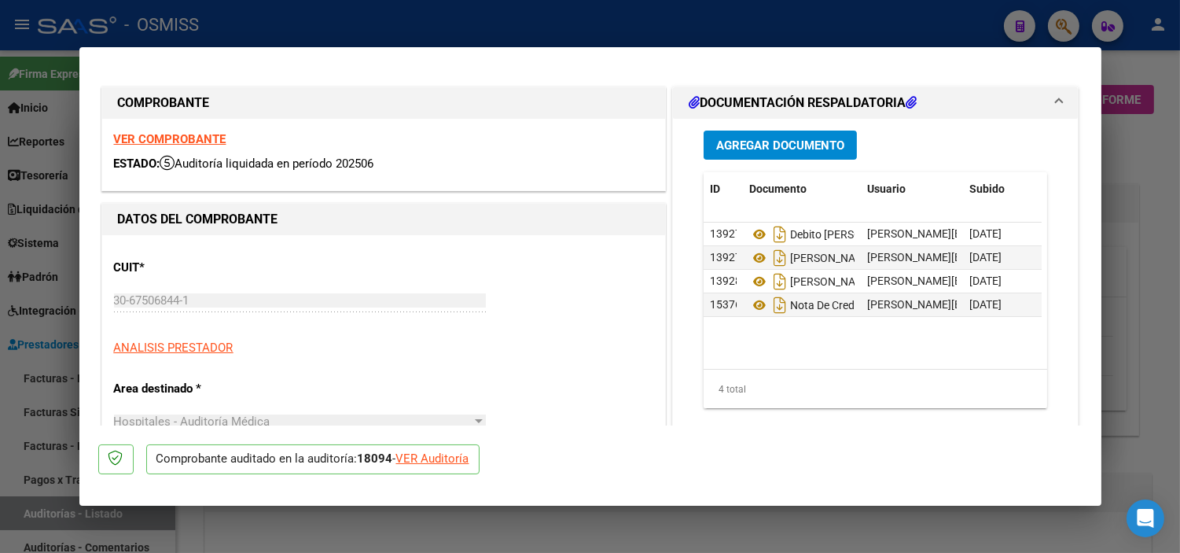
type input "2025-08-01"
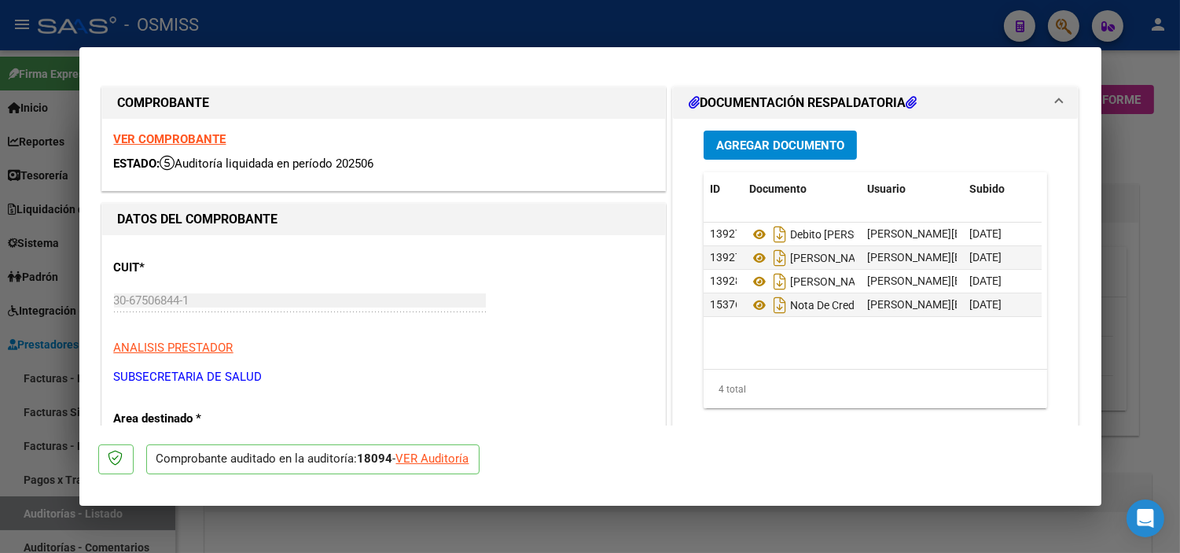
click at [437, 456] on div "VER Auditoría" at bounding box center [432, 459] width 73 height 18
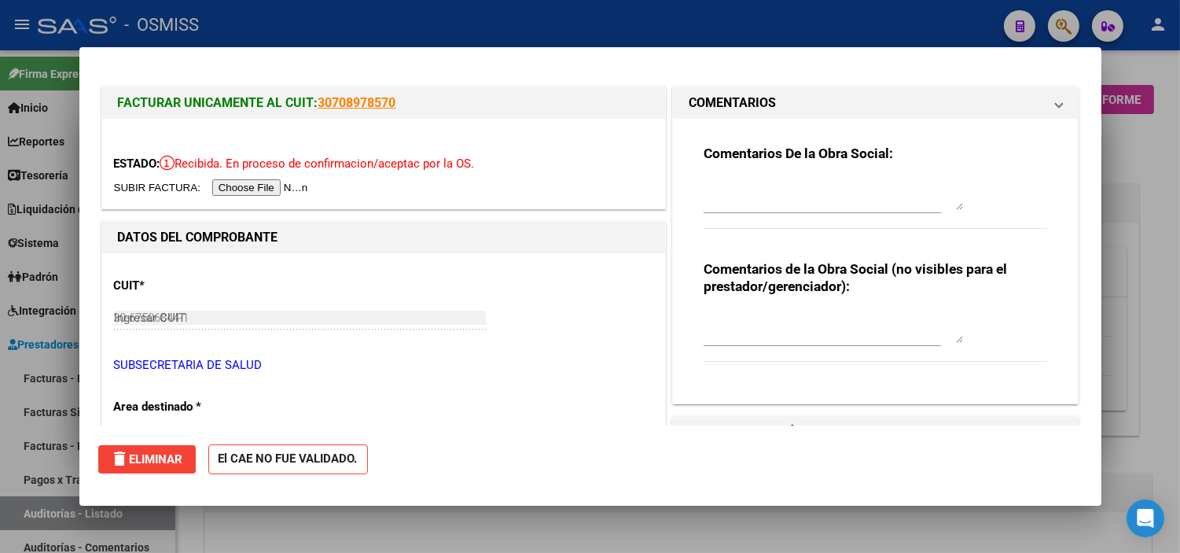
type input "$ 0,00"
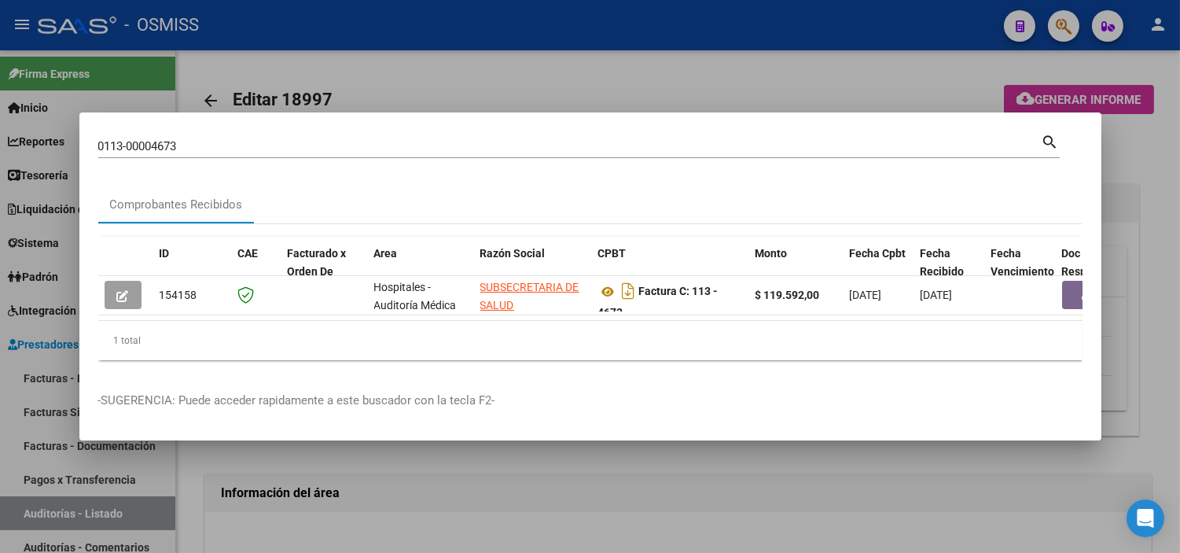
click at [458, 468] on div at bounding box center [590, 276] width 1180 height 553
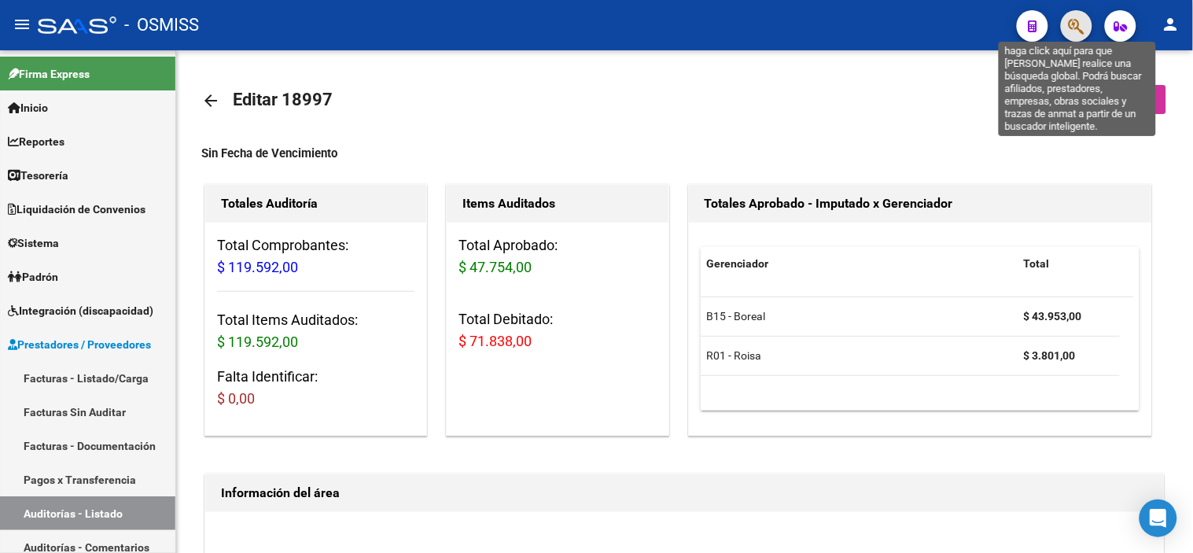
click at [577, 30] on icon "button" at bounding box center [1076, 26] width 16 height 18
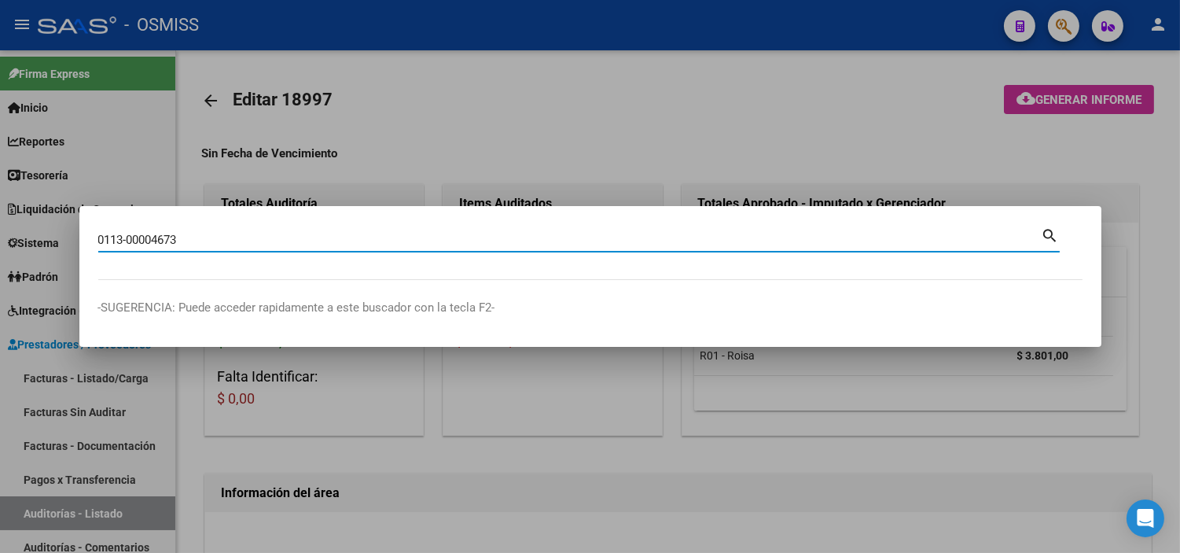
type input "0113-00004673"
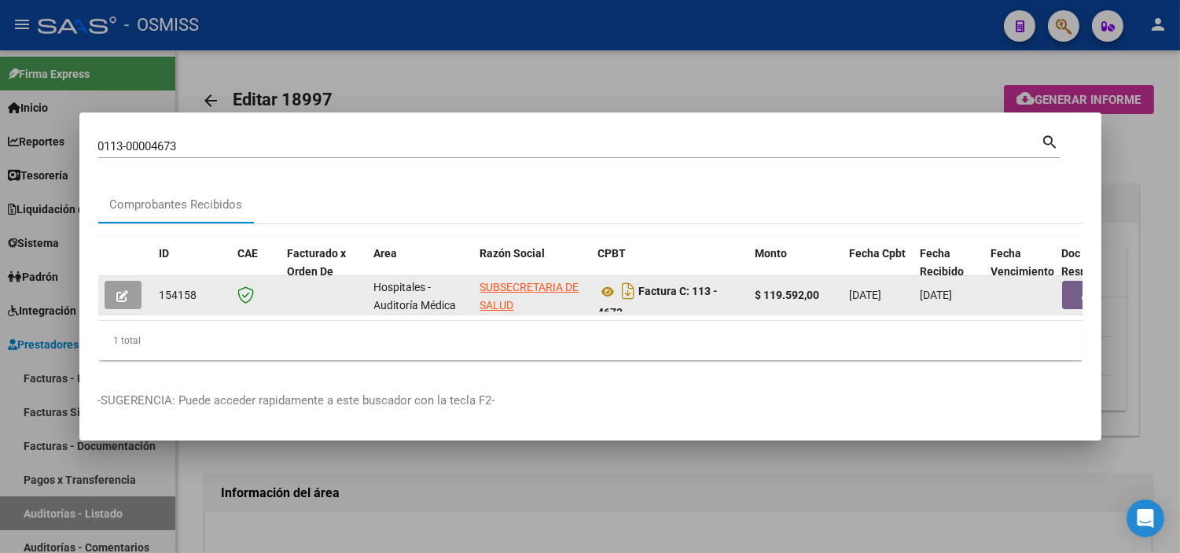
click at [143, 289] on div at bounding box center [126, 295] width 42 height 28
click at [123, 292] on icon "button" at bounding box center [123, 296] width 12 height 12
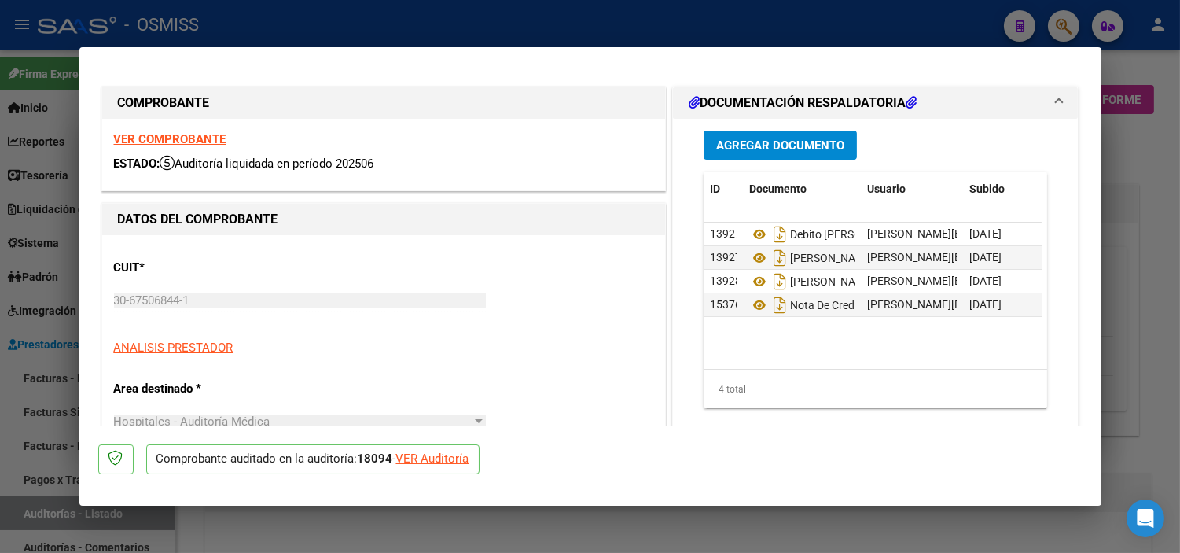
type input "2025-08-01"
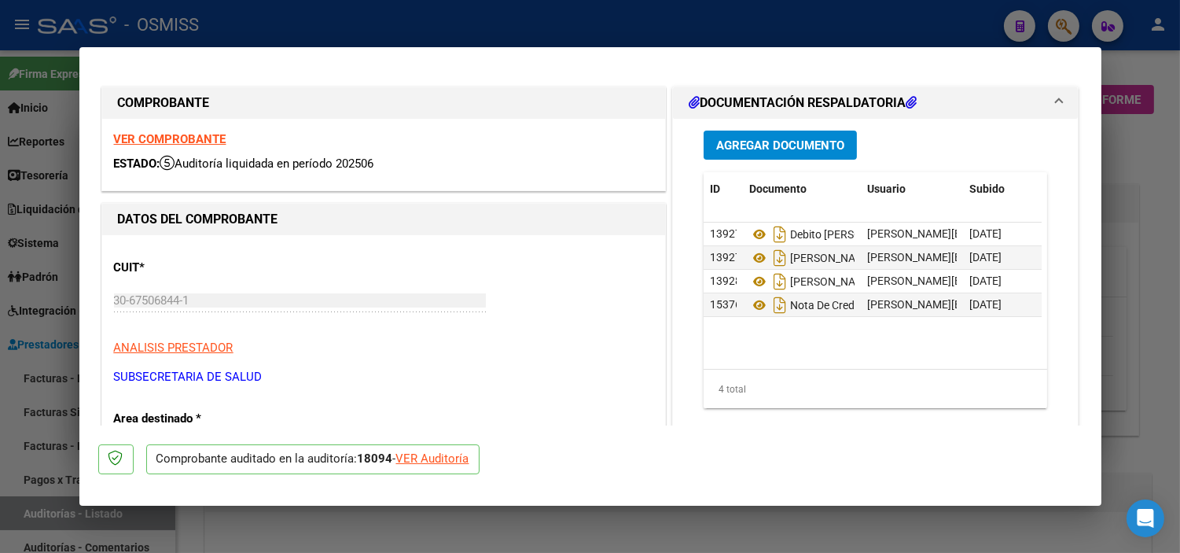
click at [436, 454] on div "VER Auditoría" at bounding box center [432, 459] width 73 height 18
type input "$ 0,00"
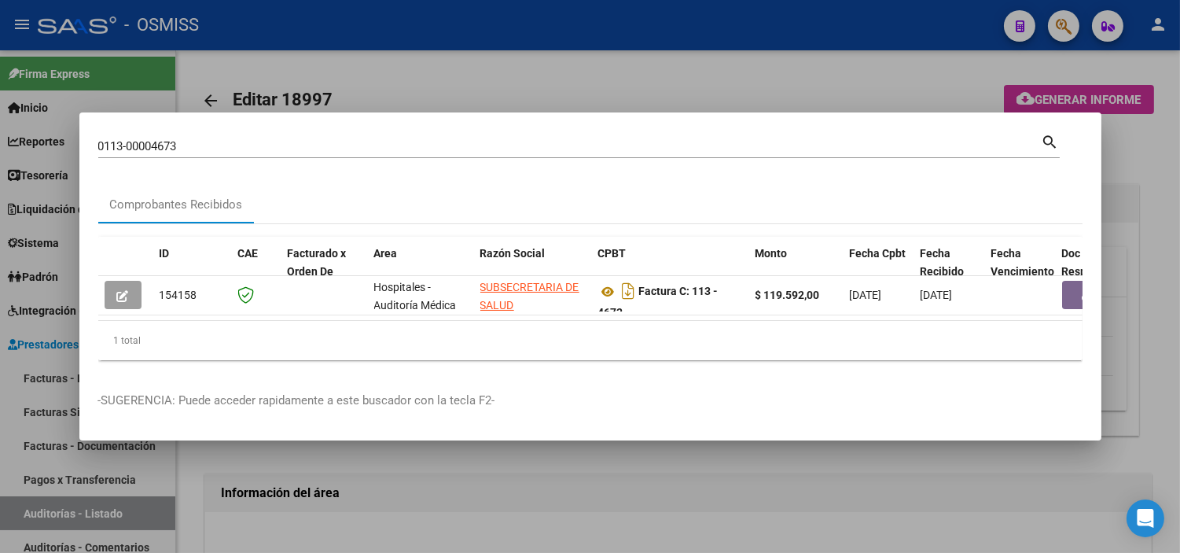
click at [0, 387] on div at bounding box center [590, 276] width 1180 height 553
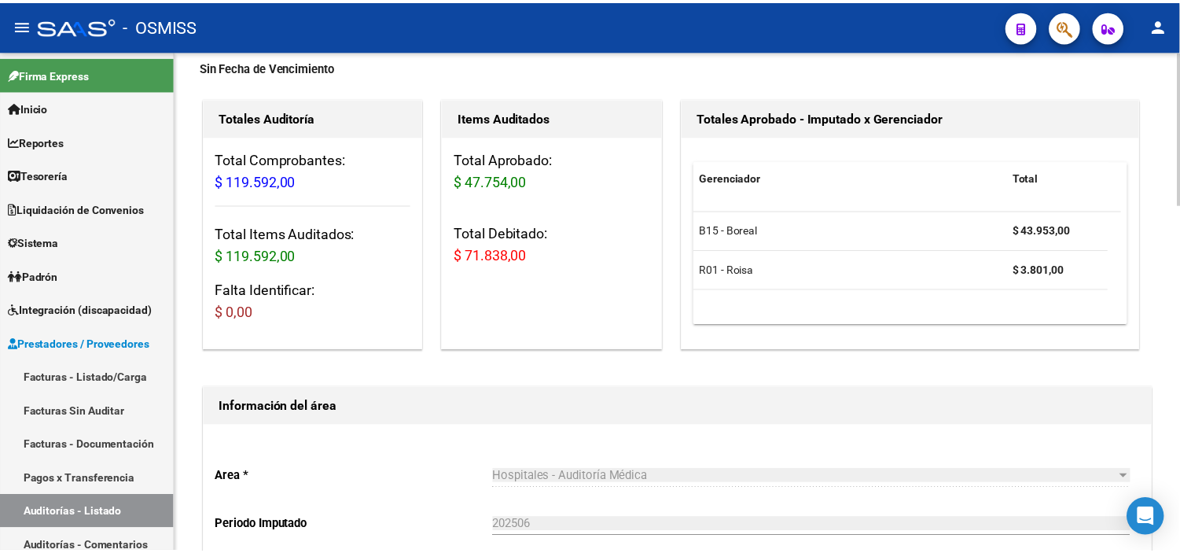
scroll to position [349, 0]
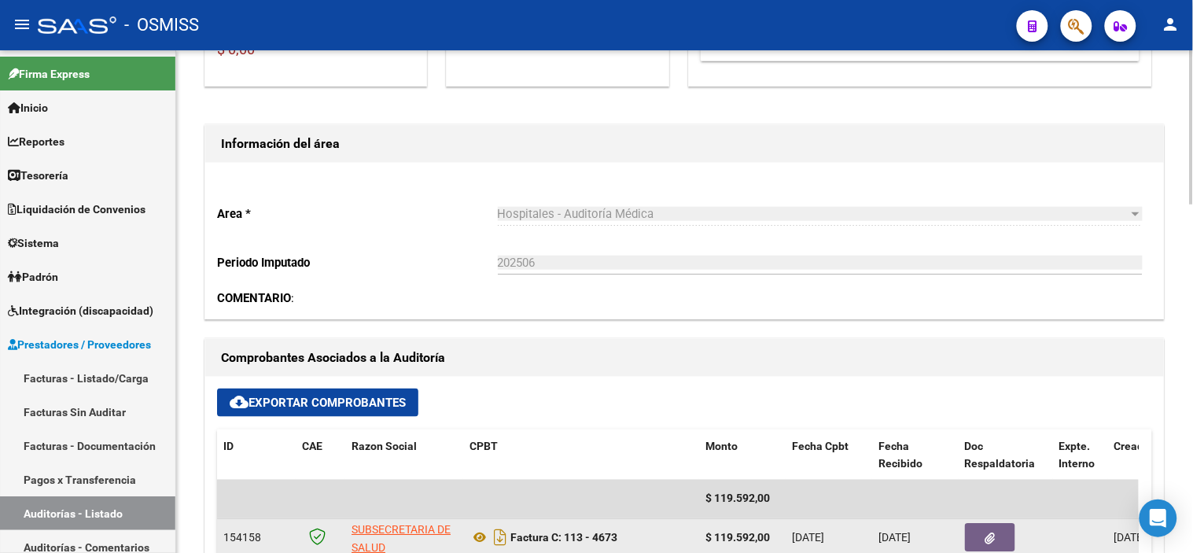
click at [577, 544] on button "button" at bounding box center [990, 538] width 50 height 28
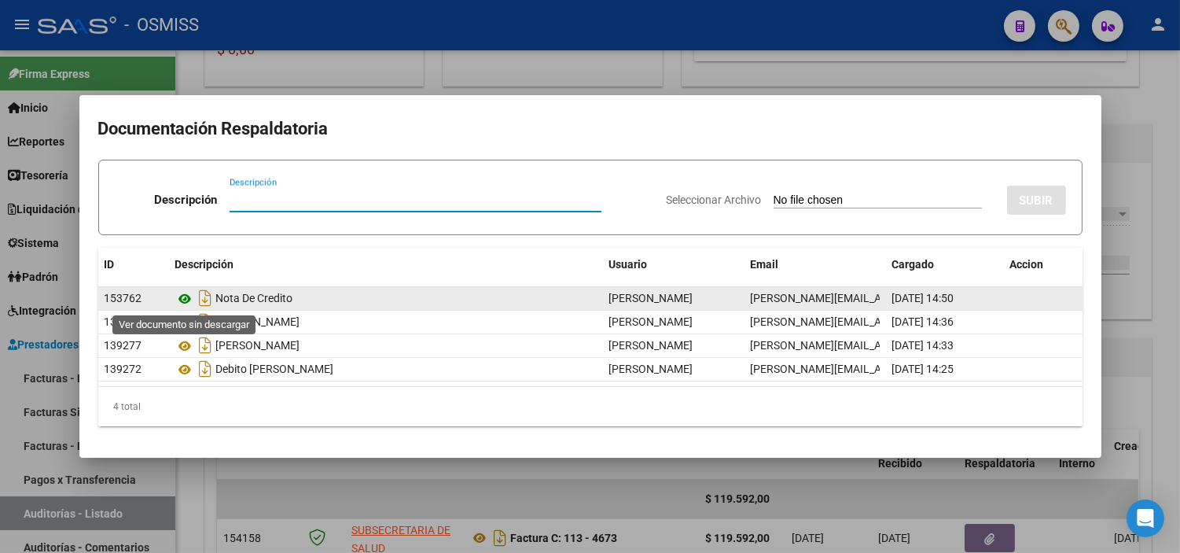
click at [186, 299] on icon at bounding box center [185, 298] width 20 height 19
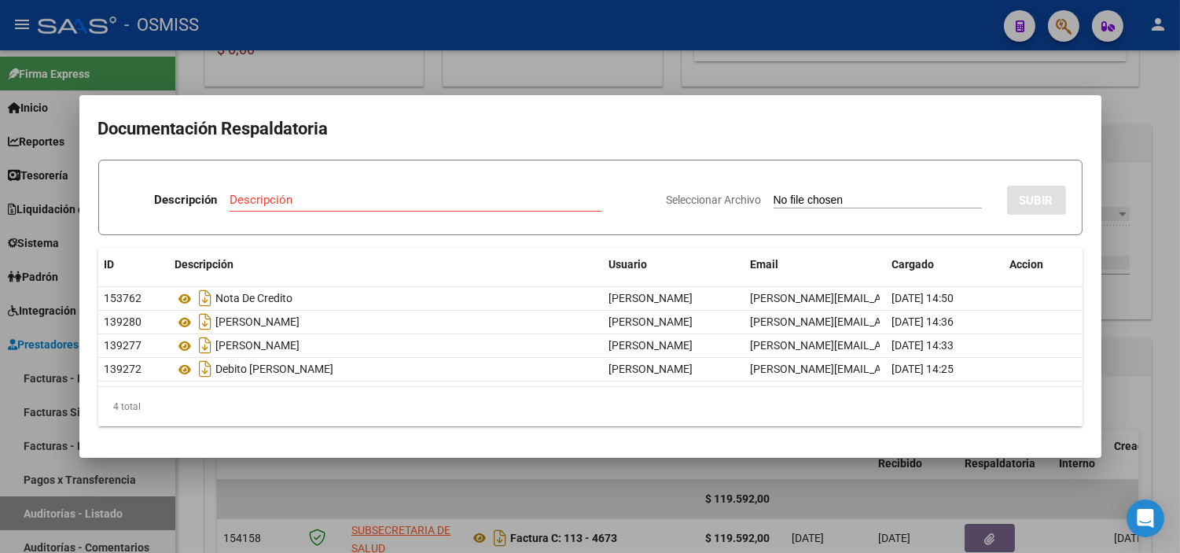
click at [481, 35] on div at bounding box center [590, 276] width 1180 height 553
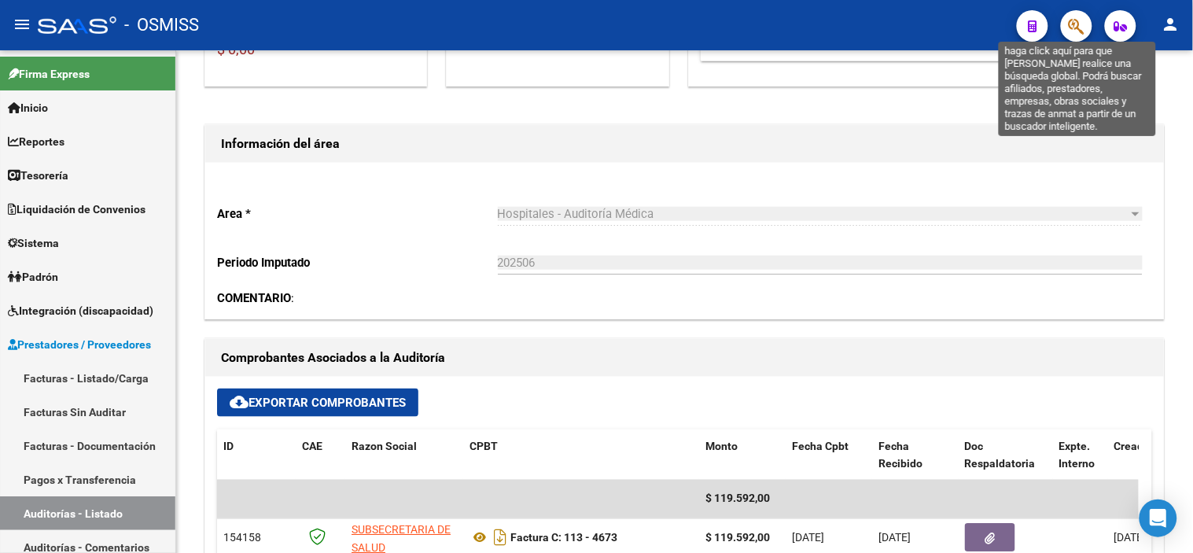
click at [577, 18] on icon "button" at bounding box center [1076, 26] width 16 height 18
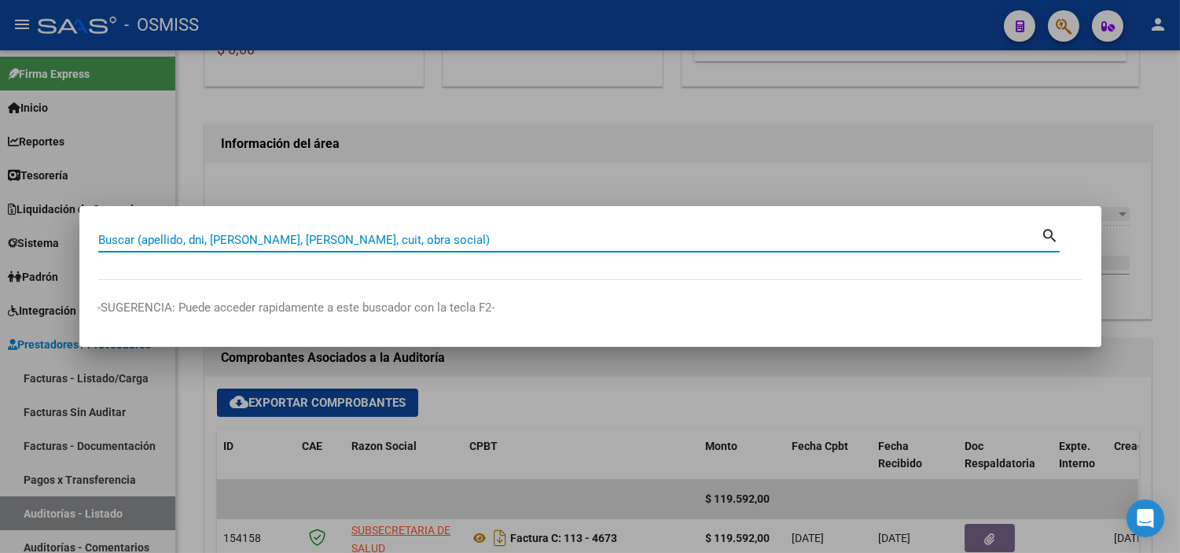
paste input "0113-00004723"
type input "0113-00004723"
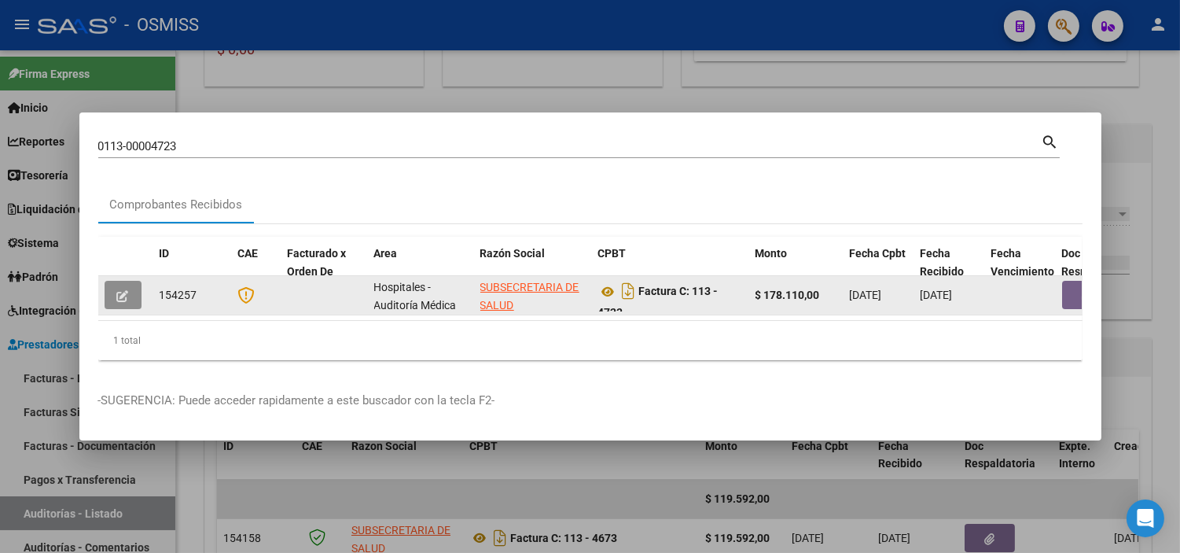
click at [115, 289] on button "button" at bounding box center [123, 295] width 37 height 28
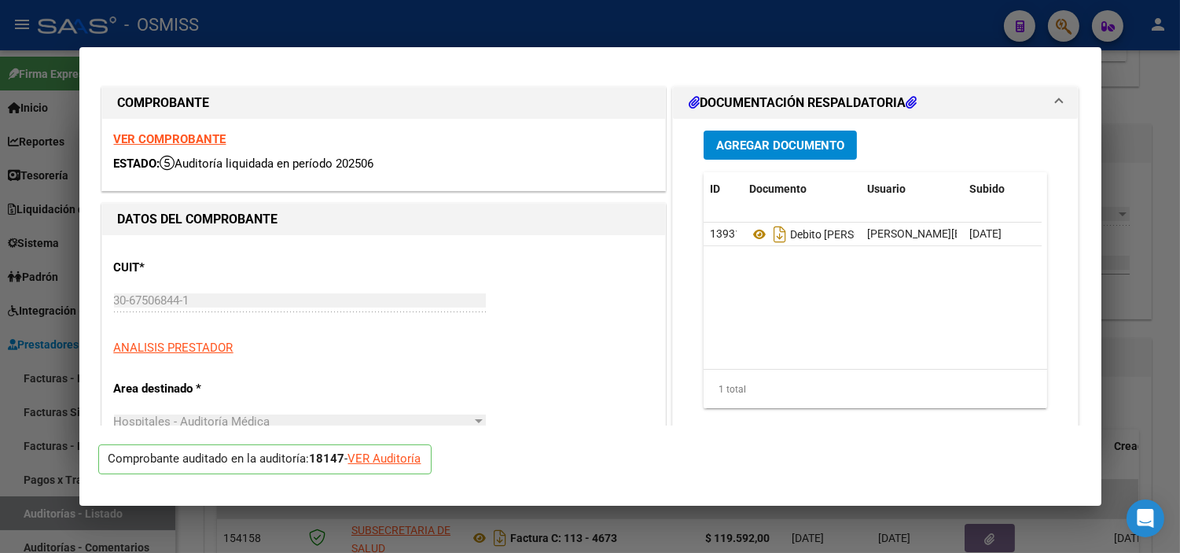
type input "2025-08-02"
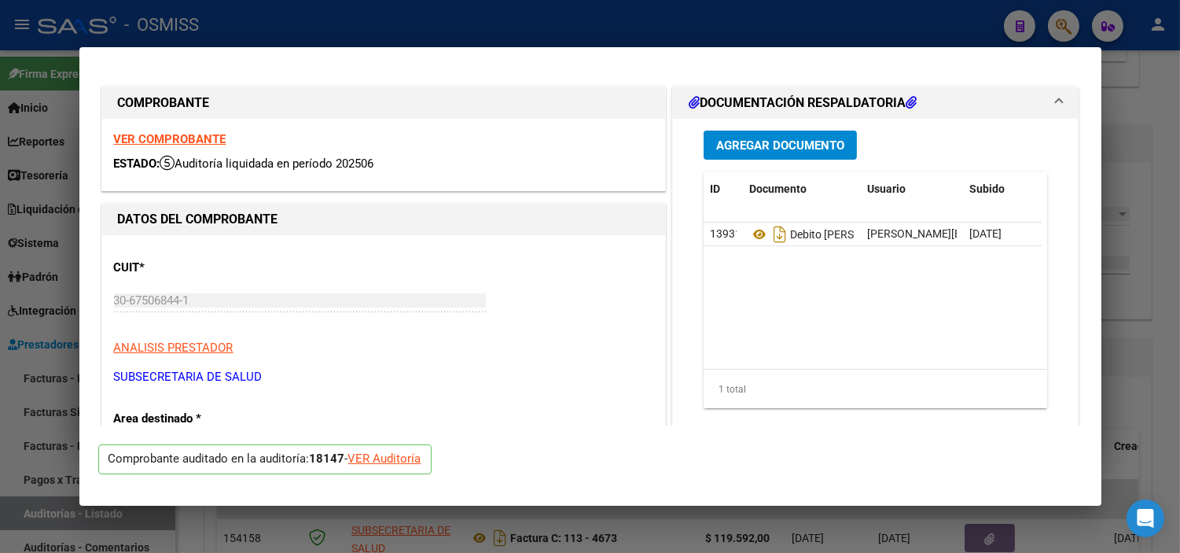
click at [377, 450] on div "VER Auditoría" at bounding box center [384, 459] width 73 height 18
type input "$ 0,00"
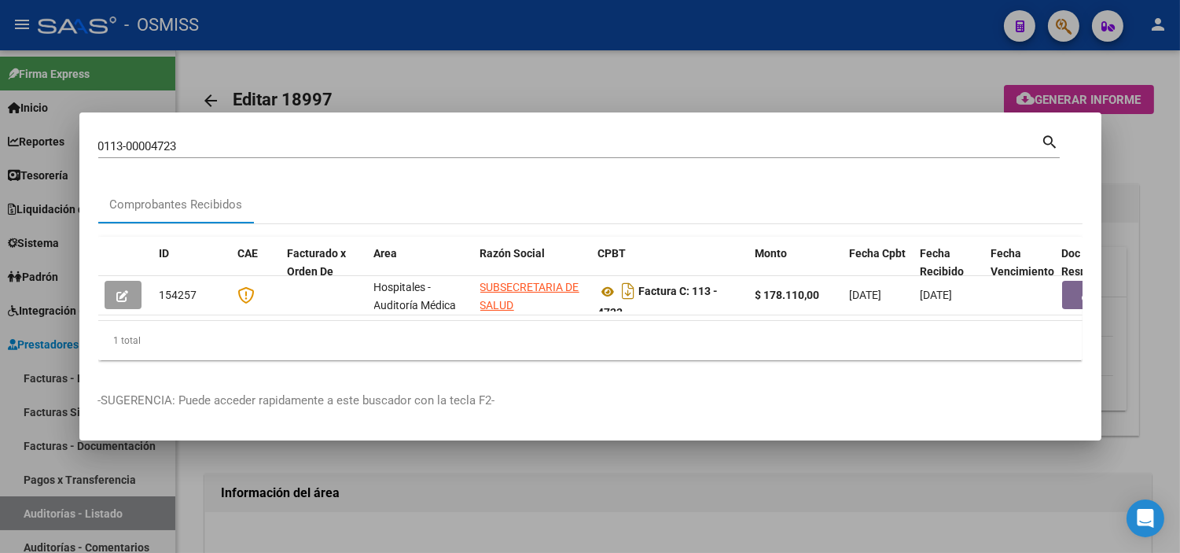
click at [0, 370] on div at bounding box center [590, 276] width 1180 height 553
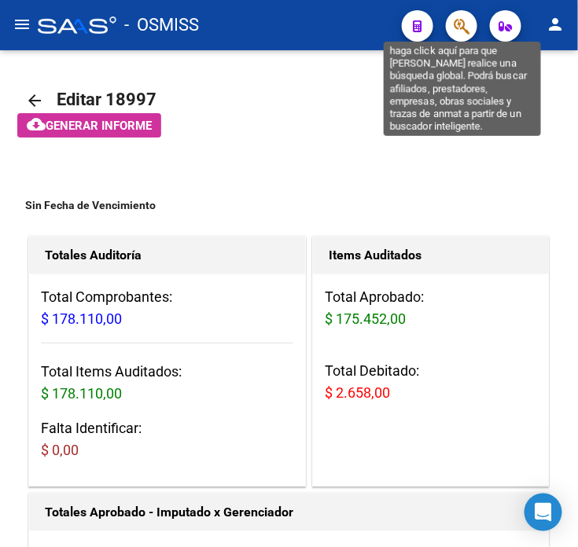
click at [456, 30] on icon "button" at bounding box center [462, 26] width 16 height 18
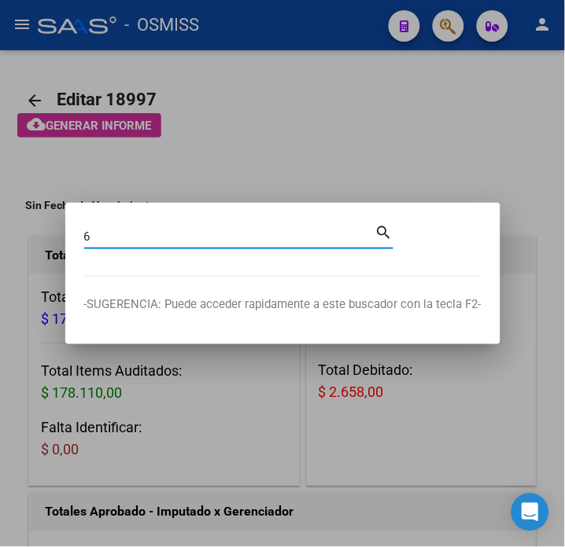
paste input "31972"
type input "6-31972"
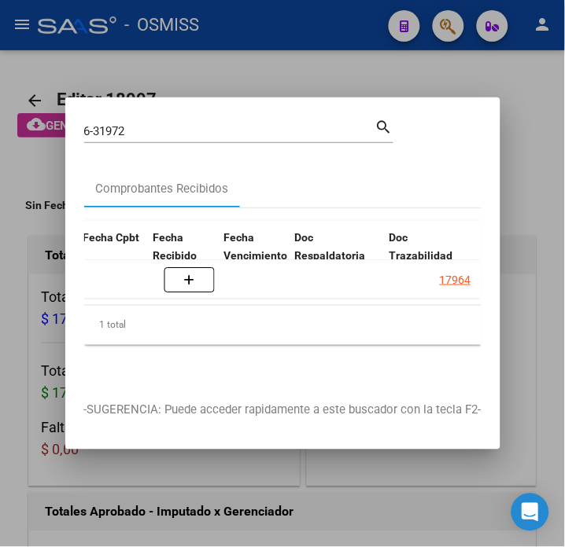
scroll to position [0, 744]
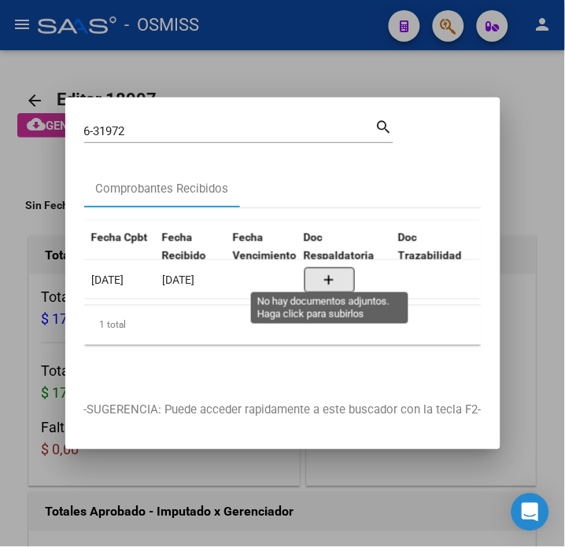
click at [319, 271] on button "button" at bounding box center [329, 279] width 50 height 25
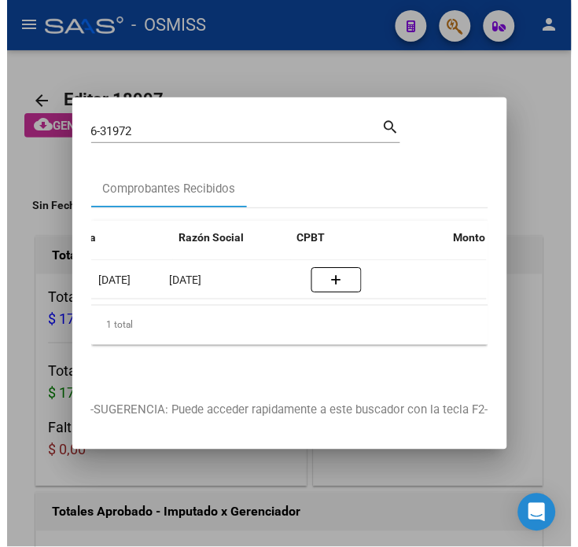
scroll to position [0, 0]
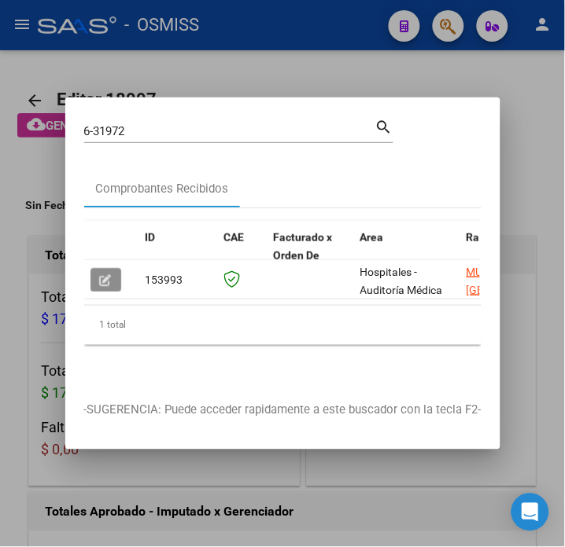
click at [107, 281] on button "button" at bounding box center [105, 280] width 31 height 24
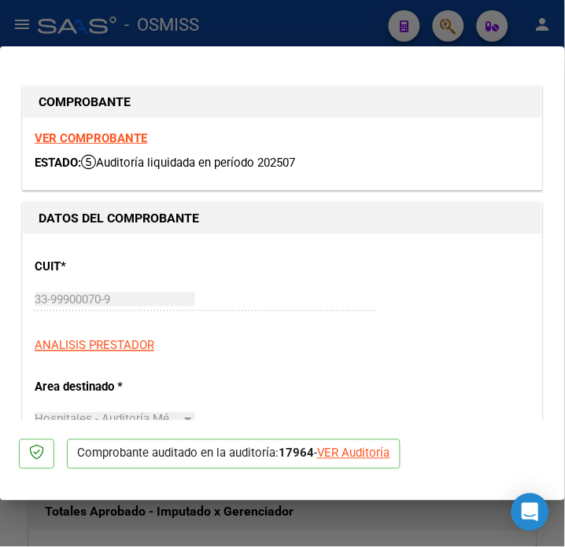
type input "2025-06-28"
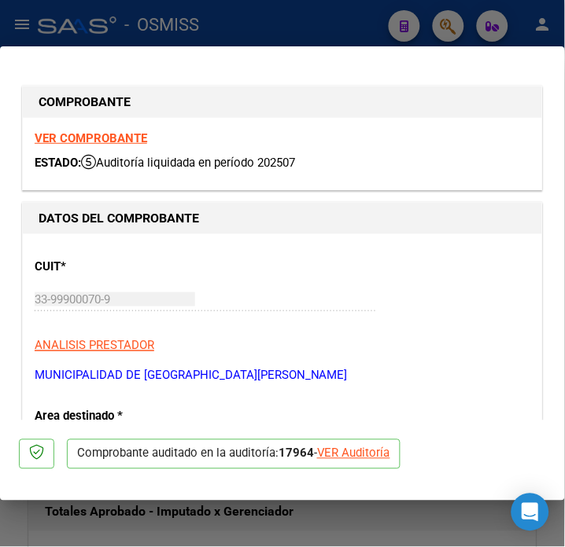
click at [356, 462] on div "VER Auditoría" at bounding box center [353, 454] width 73 height 18
type input "$ 0,00"
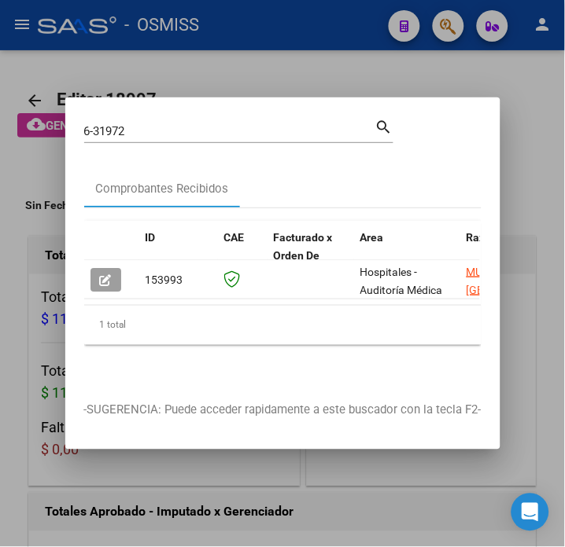
click at [362, 502] on div at bounding box center [282, 273] width 565 height 547
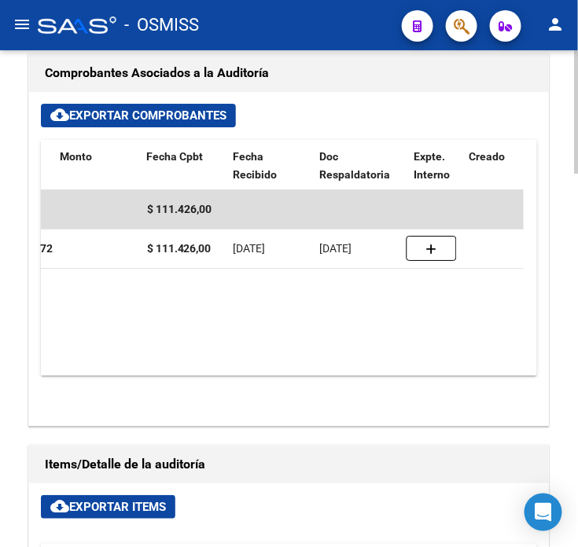
scroll to position [0, 505]
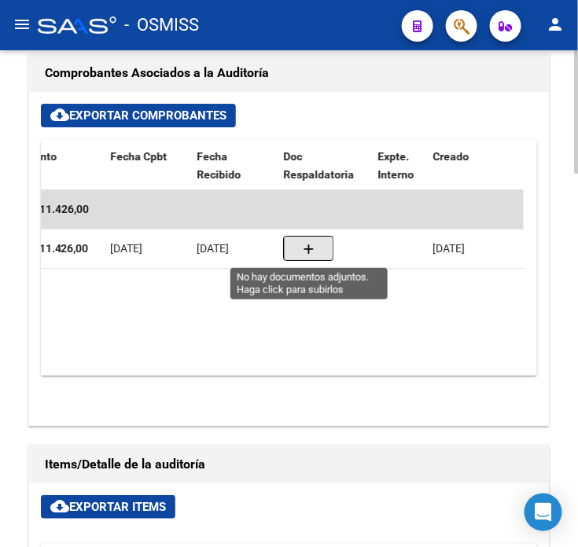
click at [308, 247] on icon "button" at bounding box center [308, 250] width 11 height 12
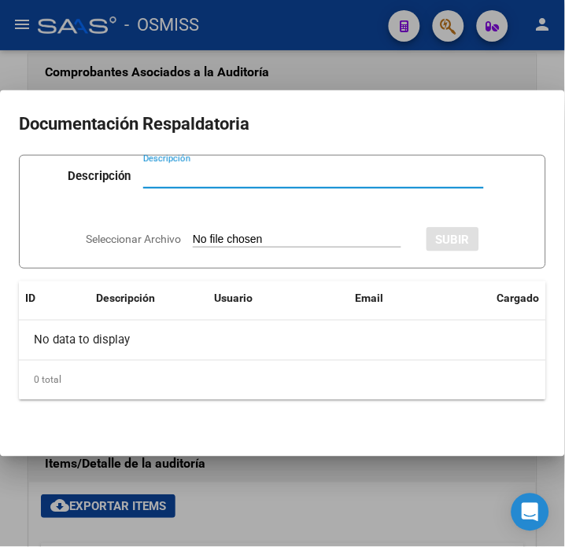
click at [354, 244] on input "Seleccionar Archivo" at bounding box center [297, 240] width 208 height 15
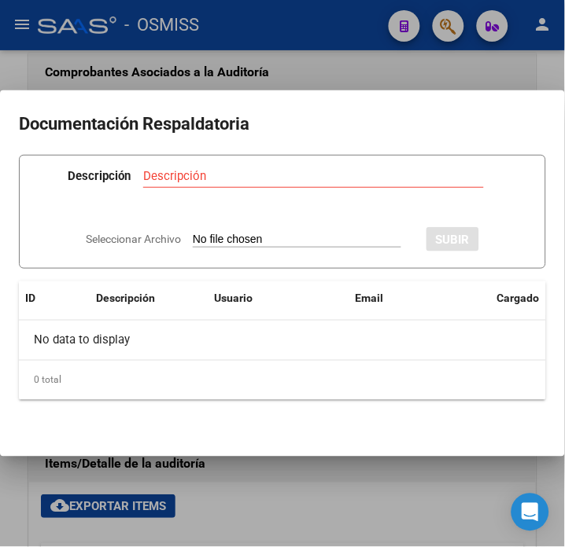
type input "C:\fakepath\NC MUNICIPALIDAD DE SAN ISIDRO FC 31972.pdf"
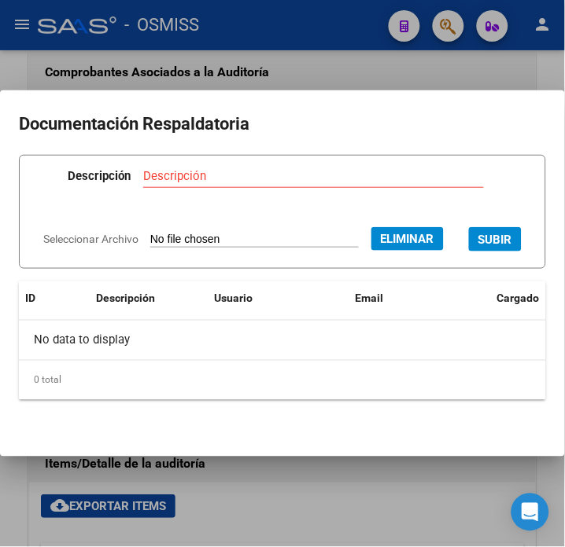
click at [191, 169] on input "Descripción" at bounding box center [313, 176] width 340 height 14
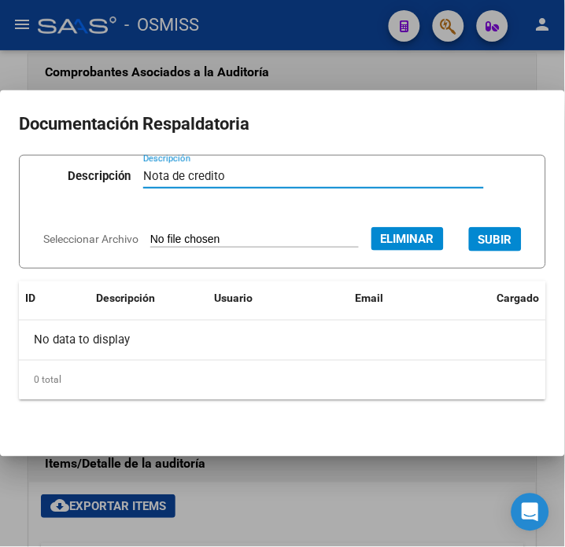
type input "Nota de credito"
click at [478, 247] on span "SUBIR" at bounding box center [495, 240] width 34 height 14
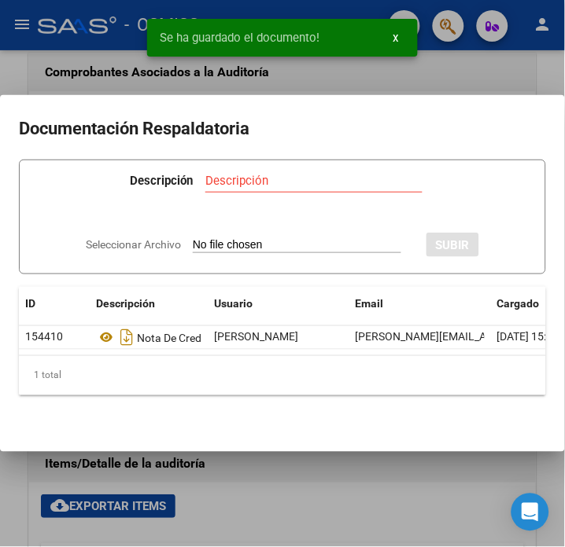
click at [458, 82] on div at bounding box center [282, 273] width 565 height 547
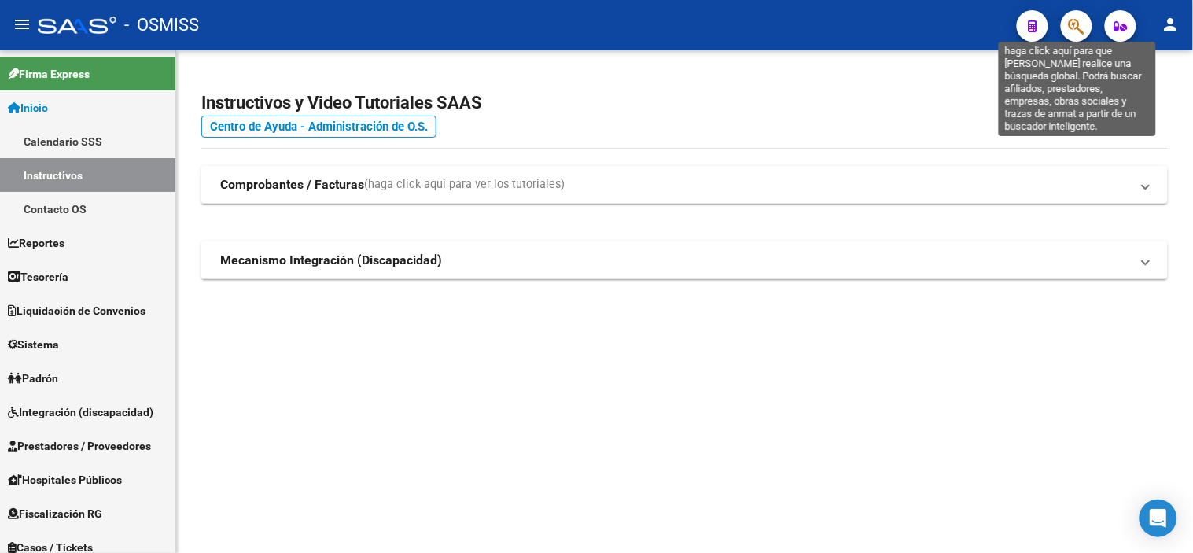
click at [1079, 20] on icon "button" at bounding box center [1076, 26] width 16 height 18
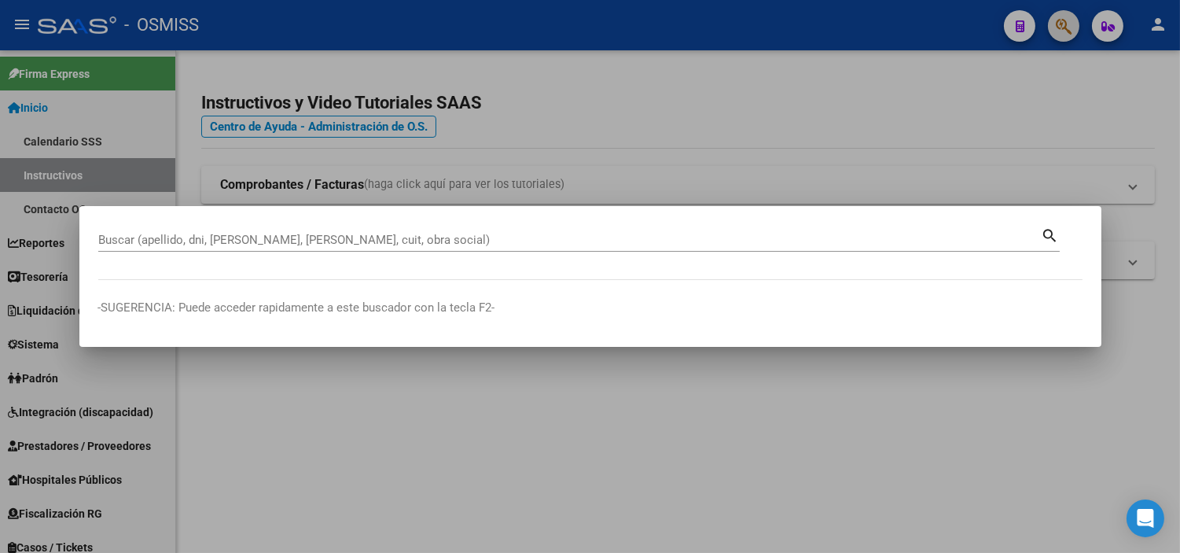
paste input "8560"
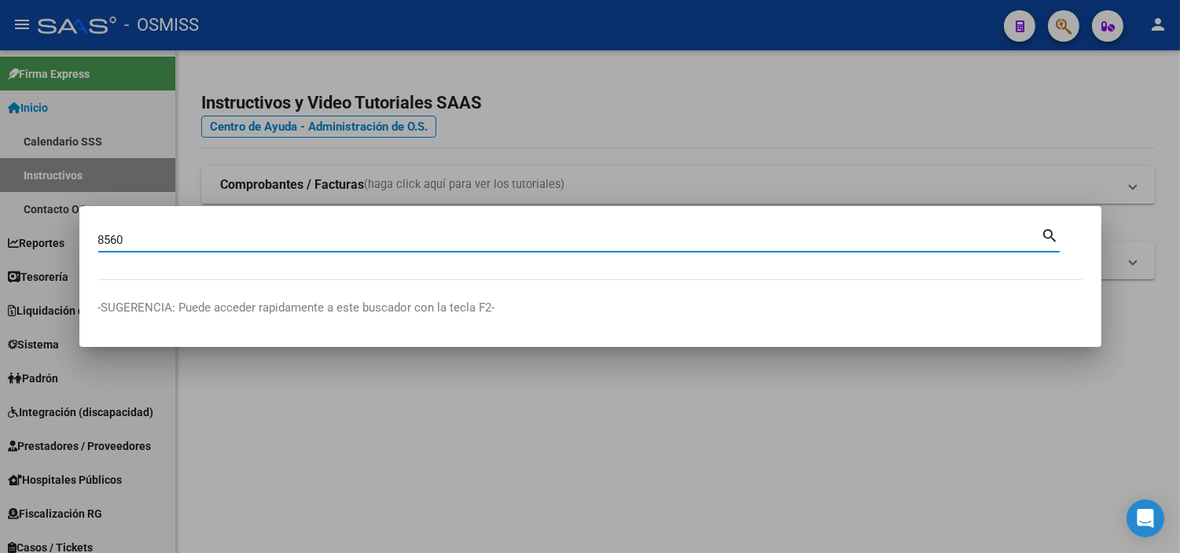
click at [96, 234] on mat-dialog-content "8560 Buscar (apellido, dni, cuil, nro traspaso, cuit, obra social) search" at bounding box center [590, 252] width 1022 height 55
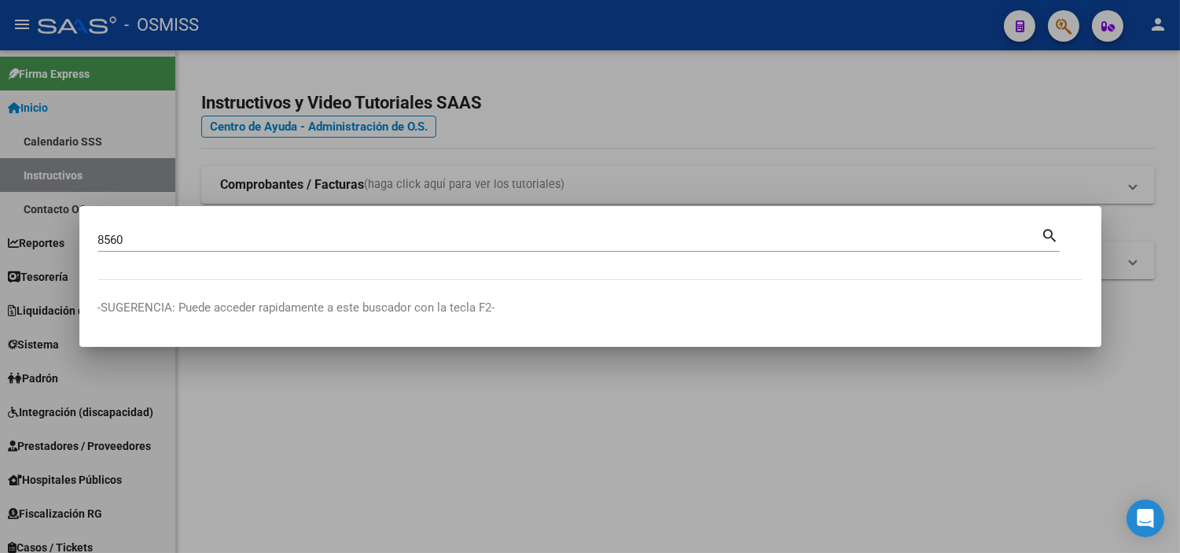
click at [102, 237] on input "8560" at bounding box center [569, 240] width 943 height 14
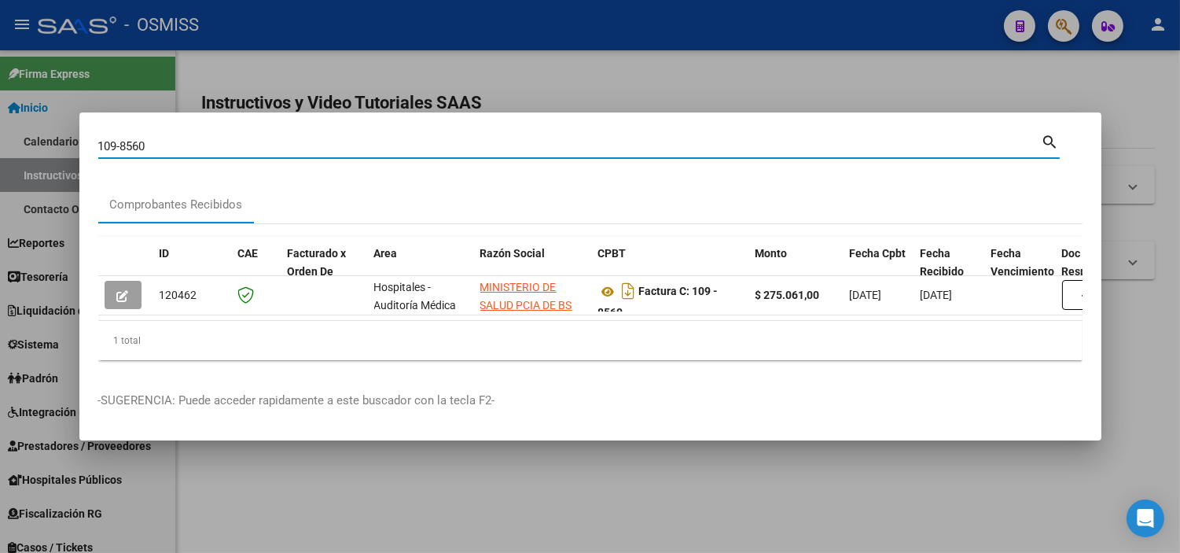
click at [163, 139] on input "109-8560" at bounding box center [569, 146] width 943 height 14
paste input "283"
click at [98, 139] on input "12830" at bounding box center [569, 146] width 943 height 14
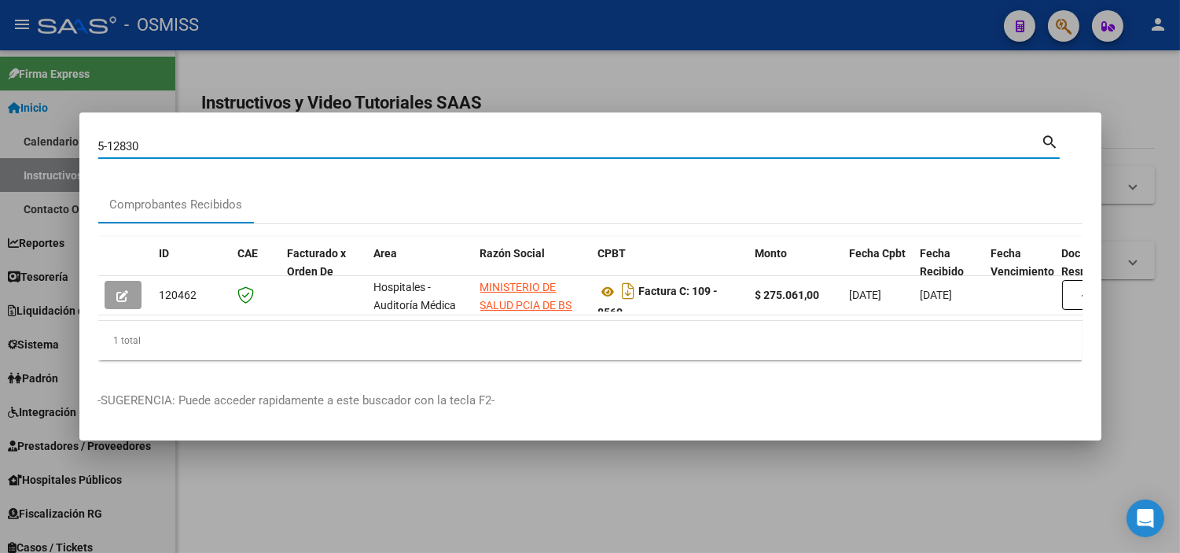
type input "5-12830"
click at [202, 134] on div "5-12830 Buscar (apellido, dni, cuil, [PERSON_NAME], cuit, obra social)" at bounding box center [569, 146] width 943 height 24
click at [208, 139] on input "5-12830" at bounding box center [569, 146] width 943 height 14
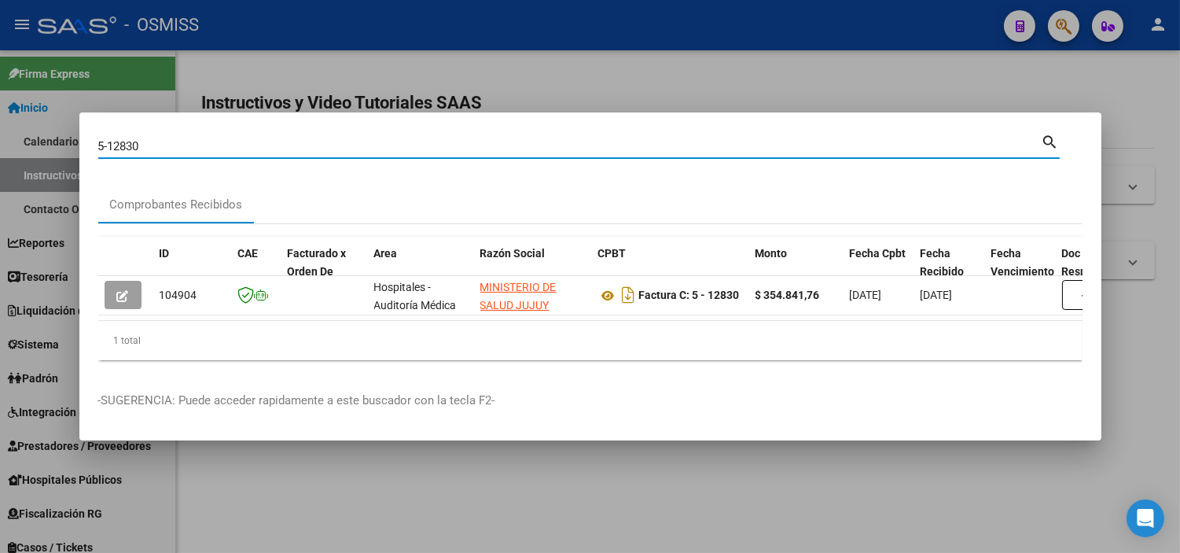
click at [280, 57] on div at bounding box center [590, 276] width 1180 height 553
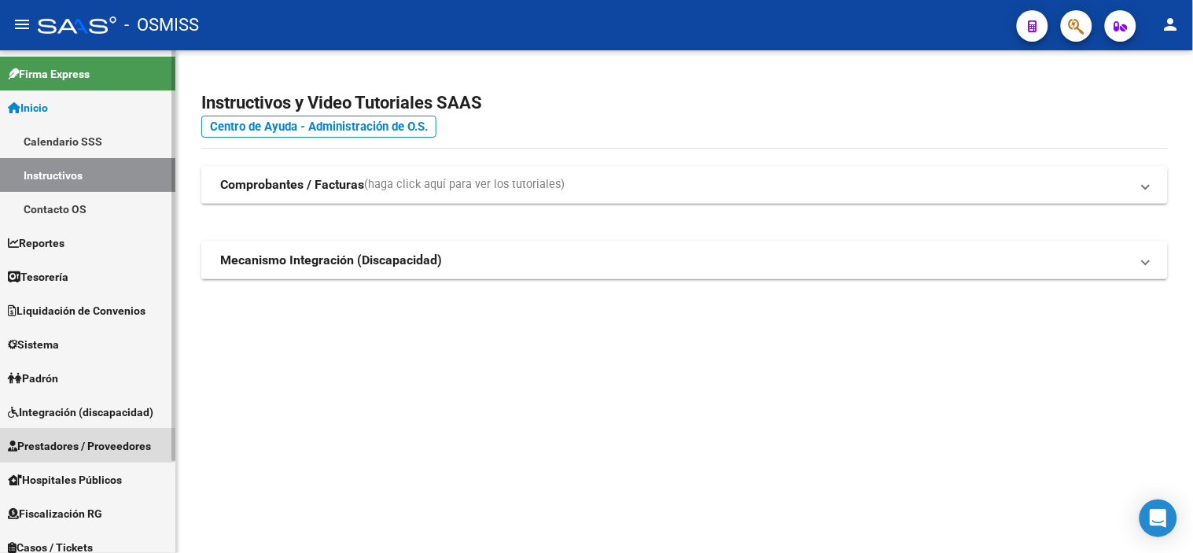
click at [48, 441] on span "Prestadores / Proveedores" at bounding box center [79, 445] width 143 height 17
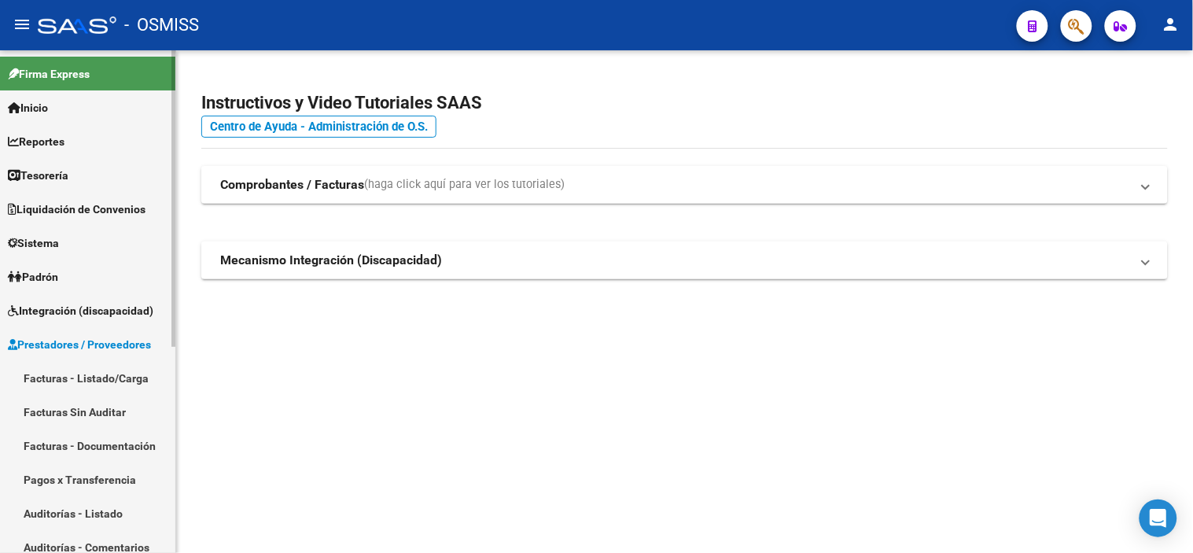
click at [67, 387] on link "Facturas - Listado/Carga" at bounding box center [87, 378] width 175 height 34
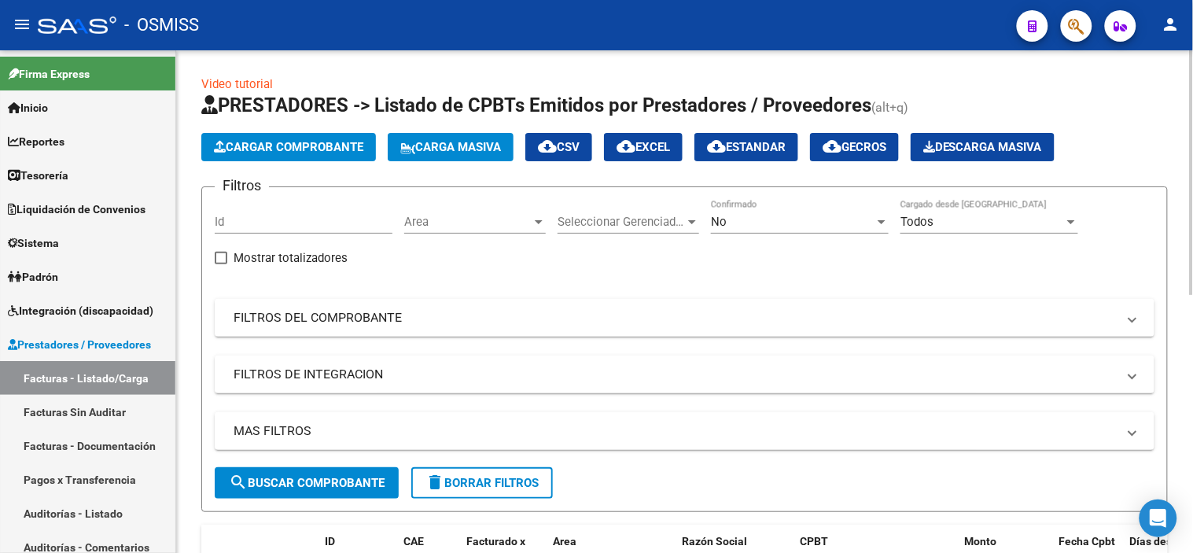
click at [452, 211] on div "Area Area" at bounding box center [475, 217] width 142 height 34
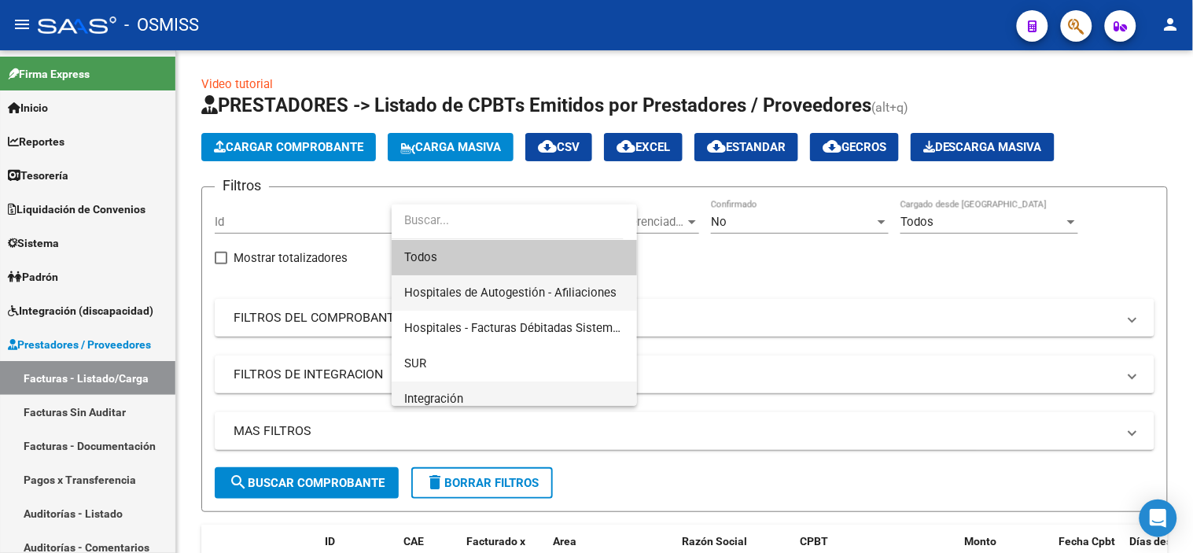
click at [585, 303] on span "Hospitales de Autogestión - Afiliaciones" at bounding box center [514, 292] width 220 height 35
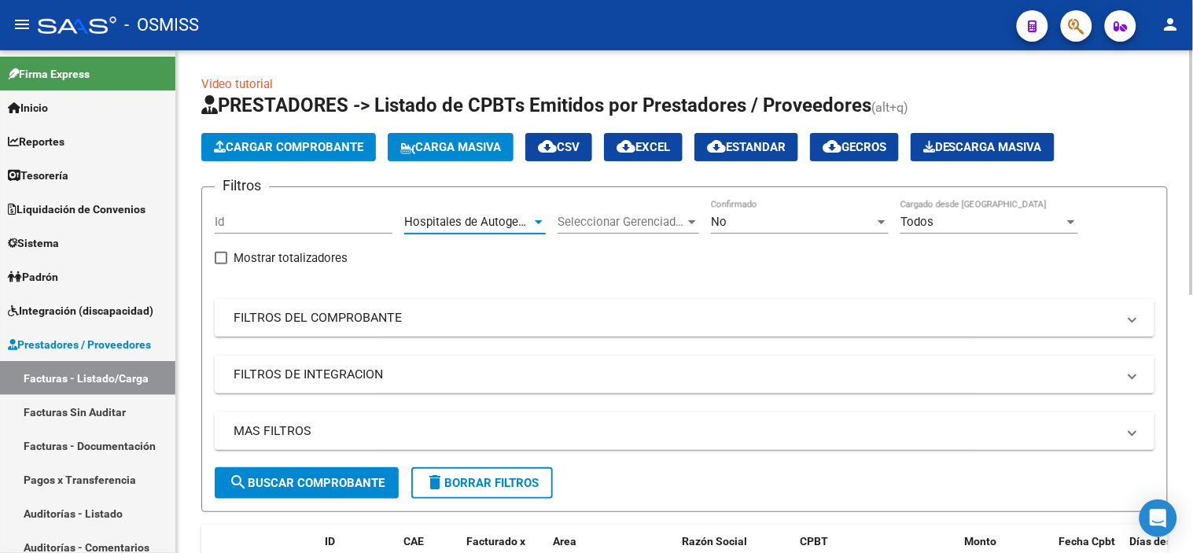
click at [812, 222] on div "No" at bounding box center [793, 222] width 164 height 14
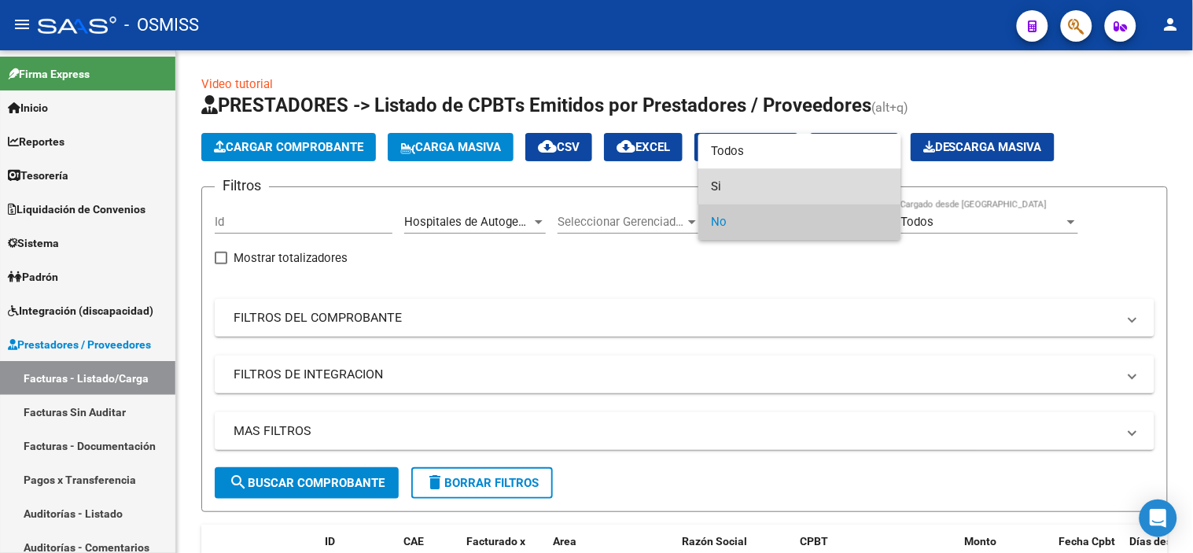
click at [811, 194] on span "Si" at bounding box center [800, 186] width 178 height 35
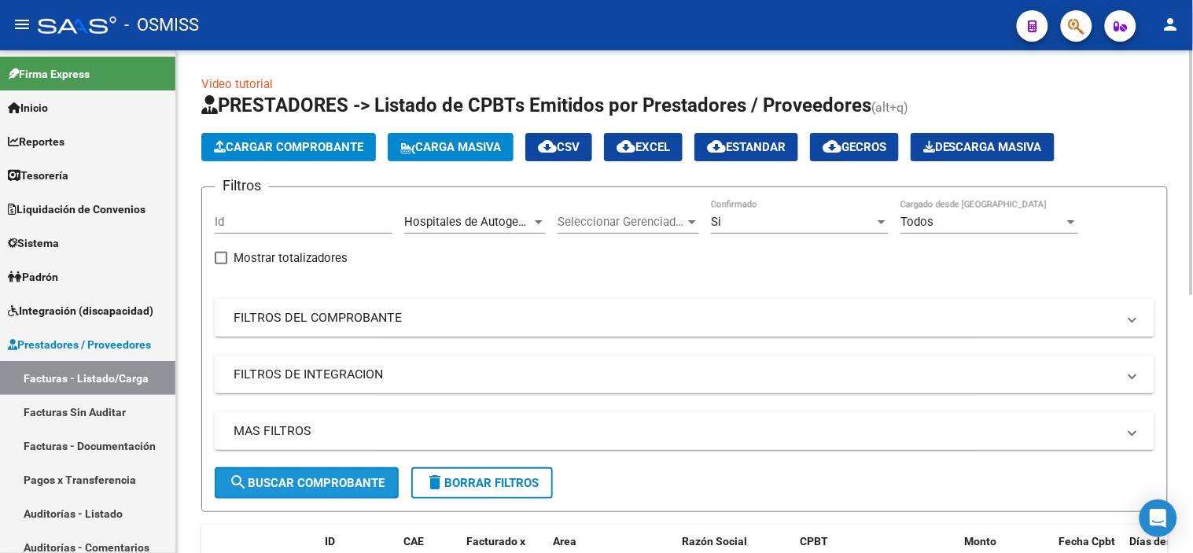
click at [364, 483] on span "search Buscar Comprobante" at bounding box center [307, 483] width 156 height 14
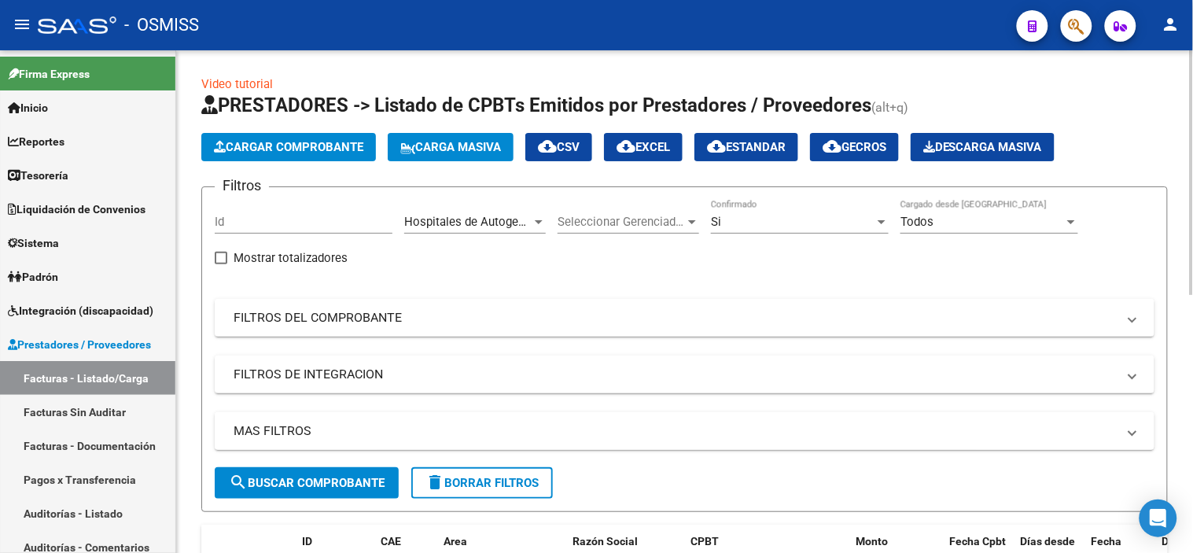
click at [532, 417] on mat-expansion-panel-header "MAS FILTROS" at bounding box center [685, 431] width 940 height 38
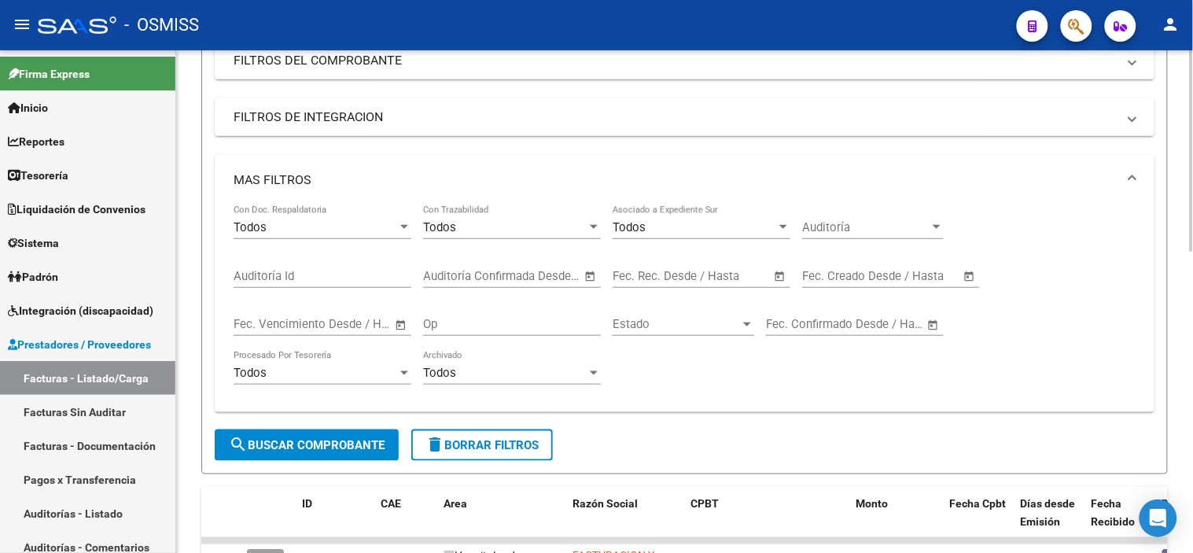
scroll to position [262, 0]
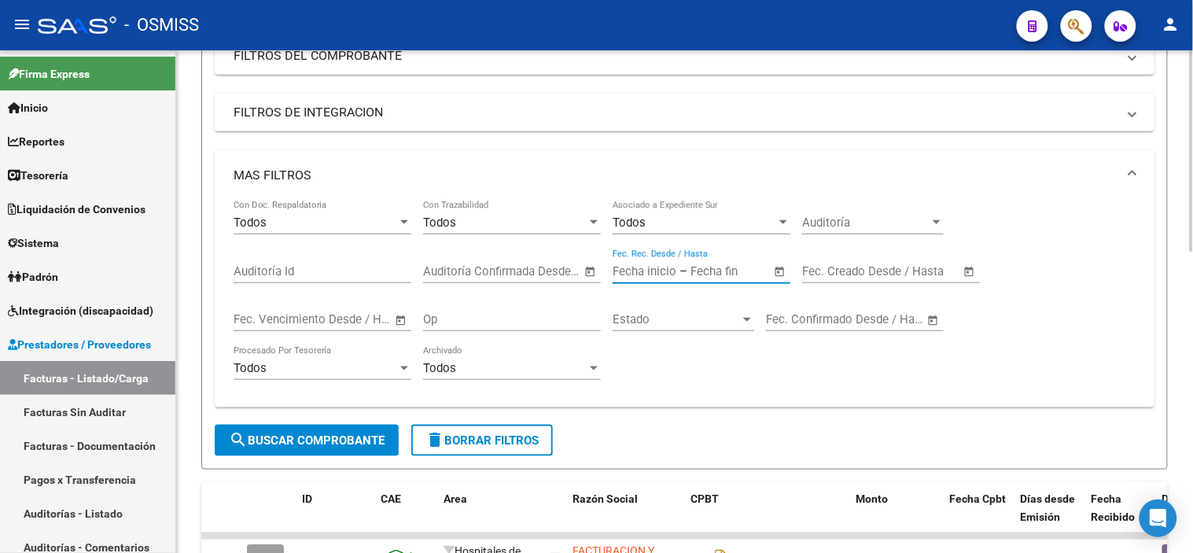
click at [690, 275] on input "text" at bounding box center [728, 271] width 76 height 14
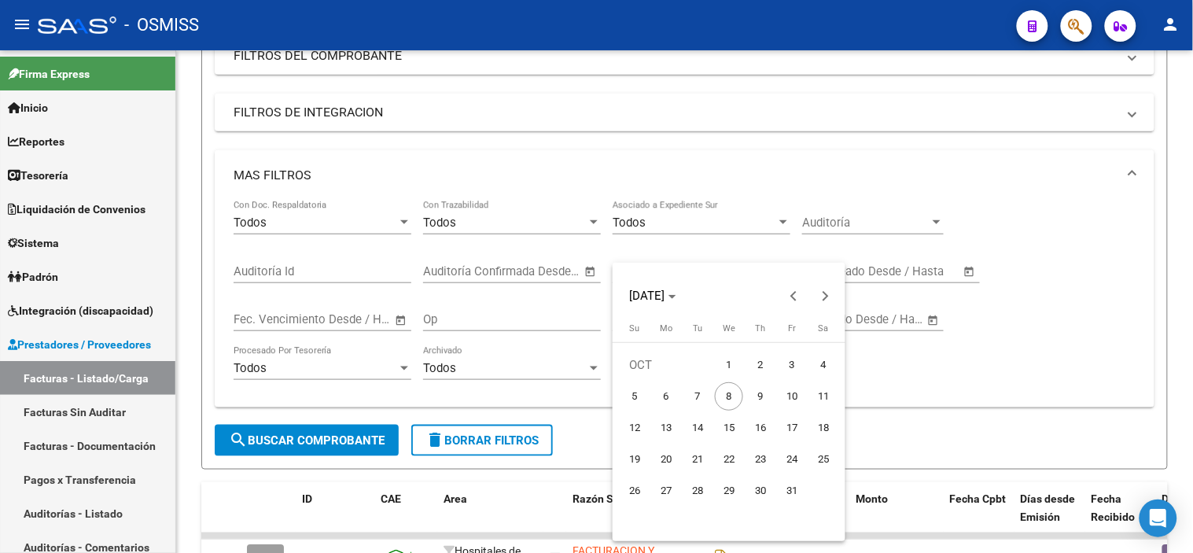
click at [698, 399] on span "7" at bounding box center [697, 396] width 28 height 28
type input "[DATE]"
click at [698, 399] on span "7" at bounding box center [697, 396] width 28 height 28
type input "[DATE]"
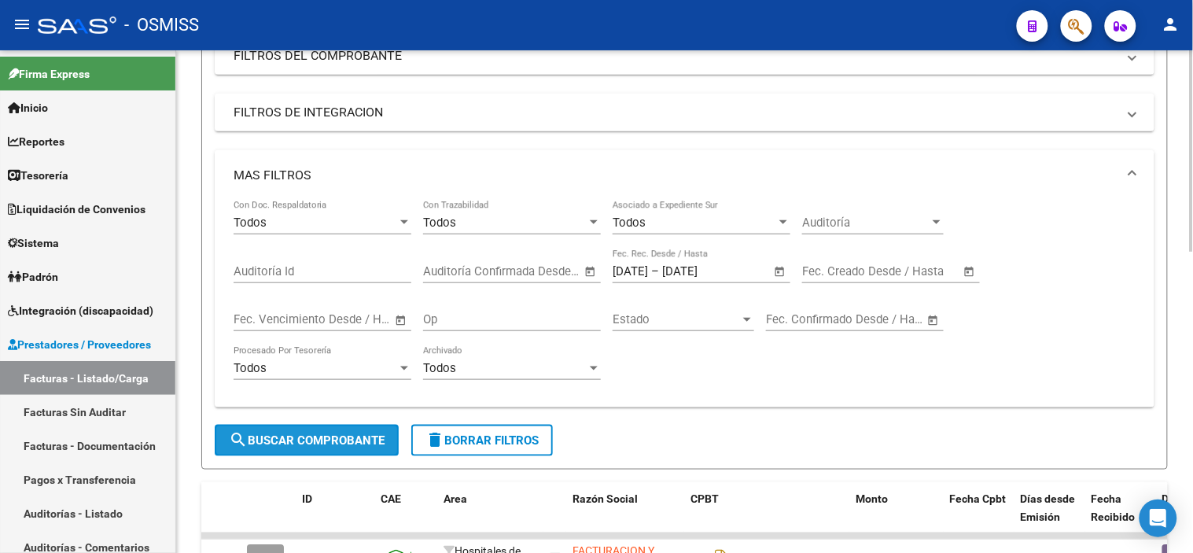
click at [281, 443] on span "search Buscar Comprobante" at bounding box center [307, 440] width 156 height 14
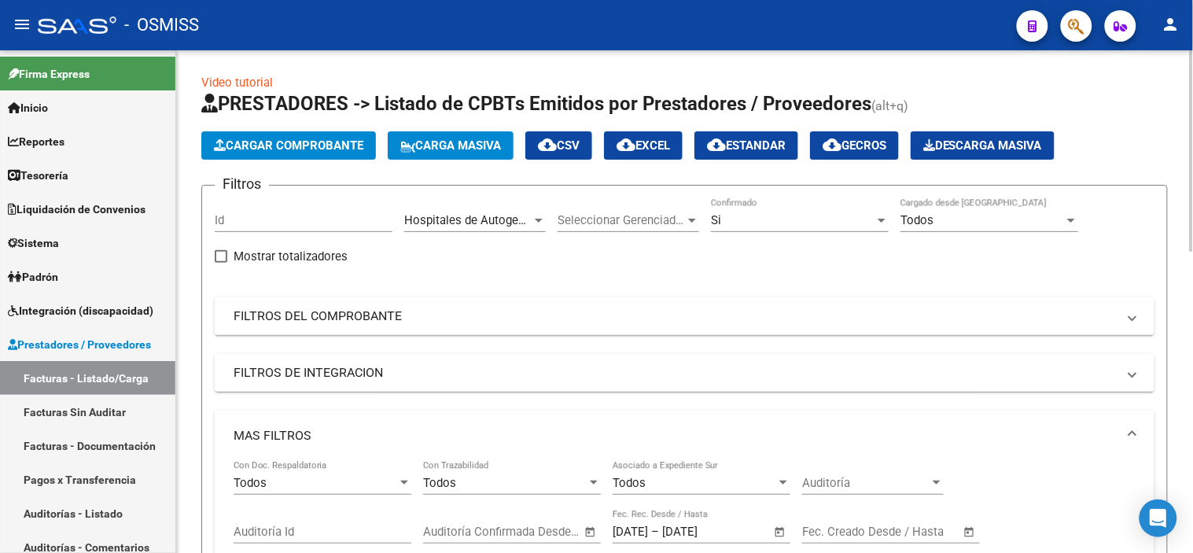
scroll to position [0, 0]
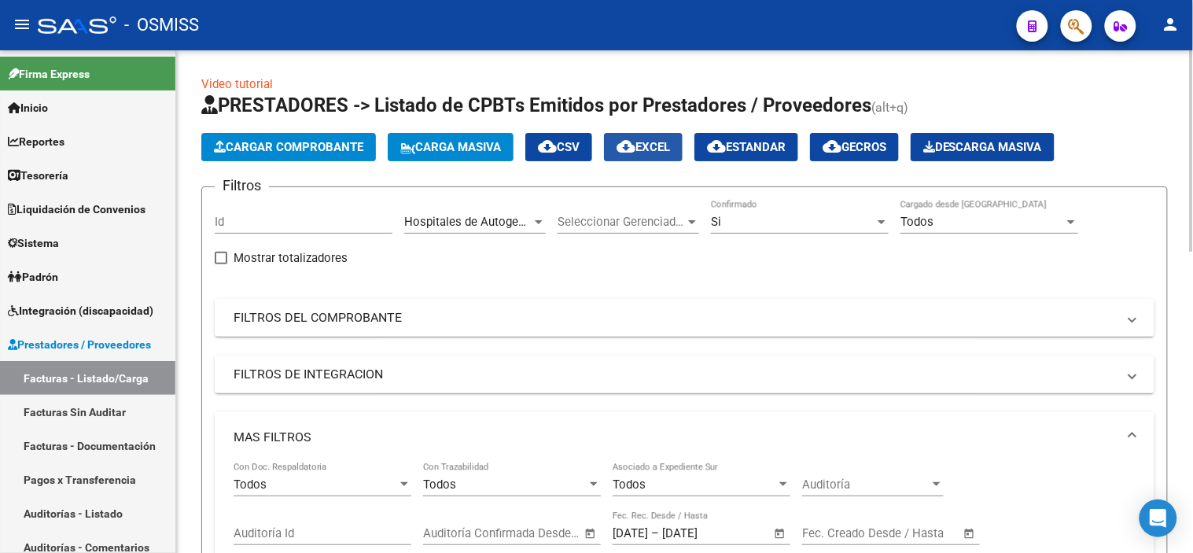
click at [670, 152] on span "cloud_download EXCEL" at bounding box center [642, 147] width 53 height 14
click at [1065, 25] on button "button" at bounding box center [1076, 25] width 31 height 31
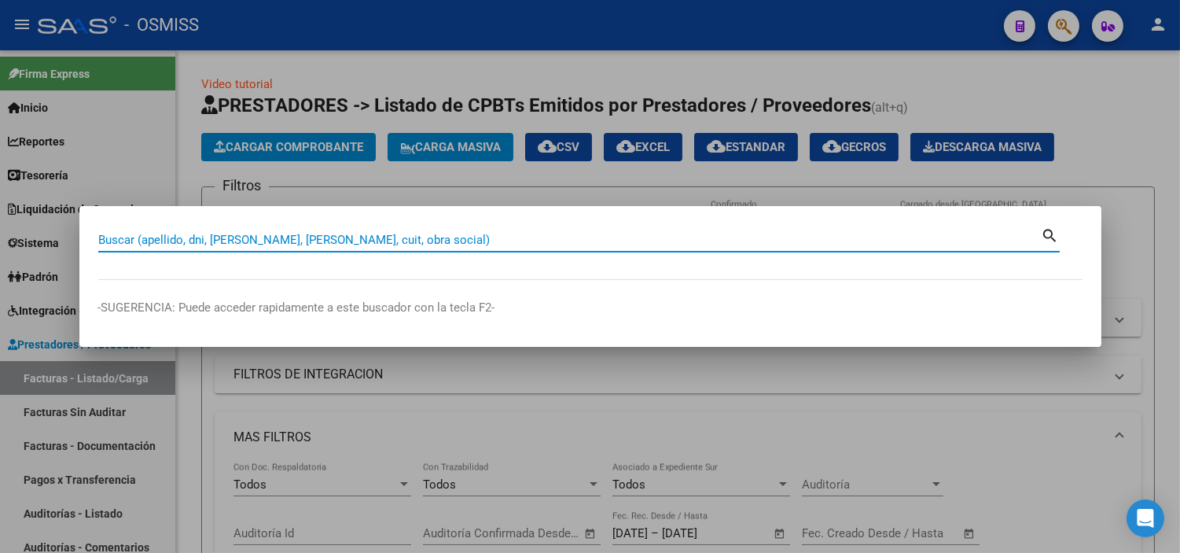
paste input "00013735"
click at [99, 237] on input "00013735" at bounding box center [569, 240] width 943 height 14
type input "119-00013735"
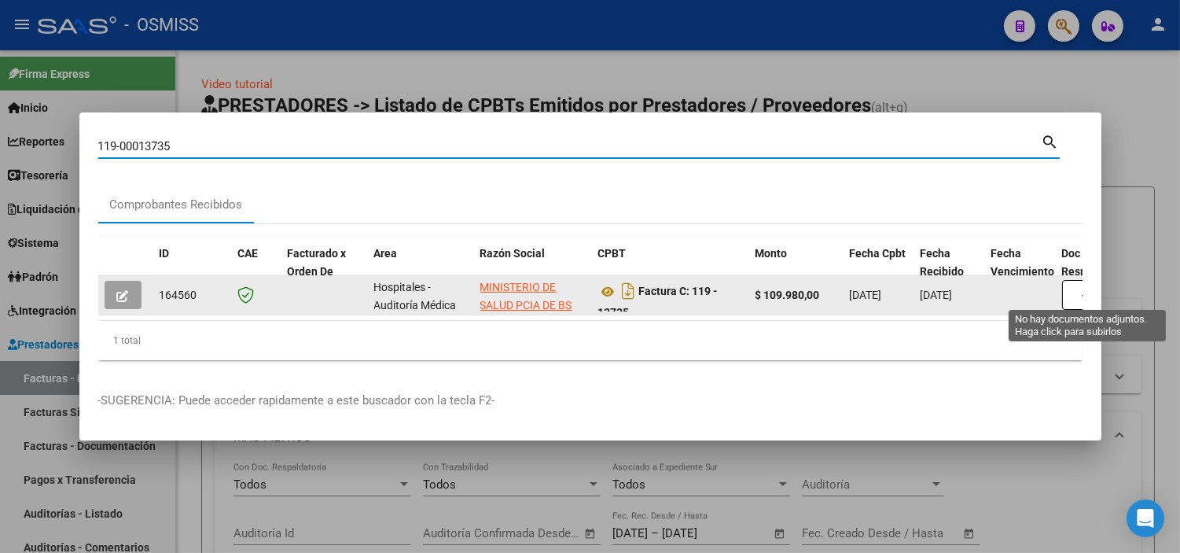
click at [1076, 293] on button "button" at bounding box center [1087, 295] width 50 height 30
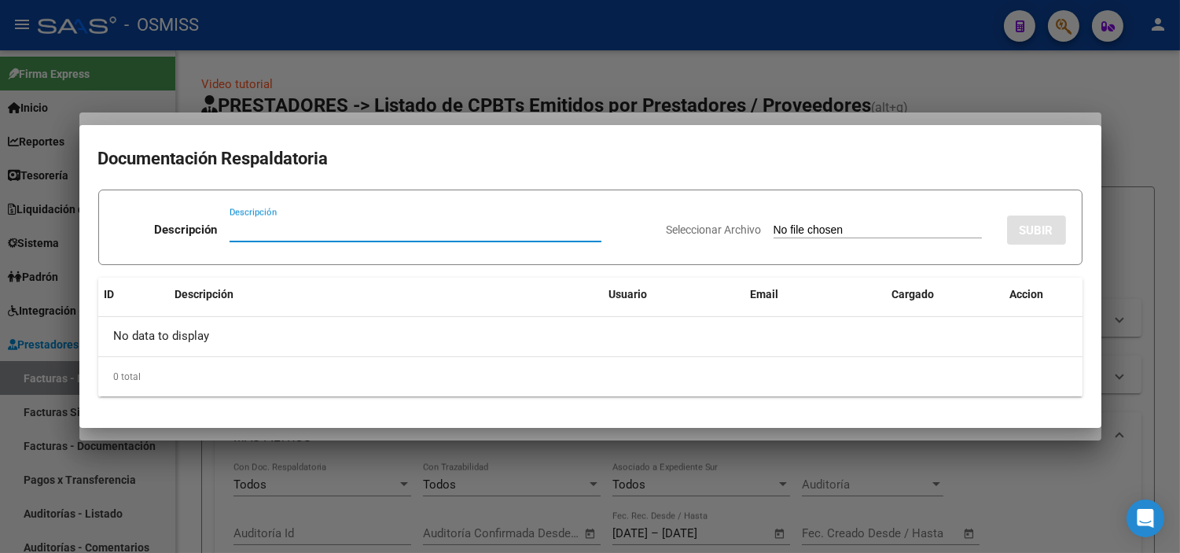
click at [800, 234] on input "Seleccionar Archivo" at bounding box center [878, 230] width 208 height 15
type input "C:\fakepath\FC GENERAL SAN [PERSON_NAME] 13735 13736.pdf"
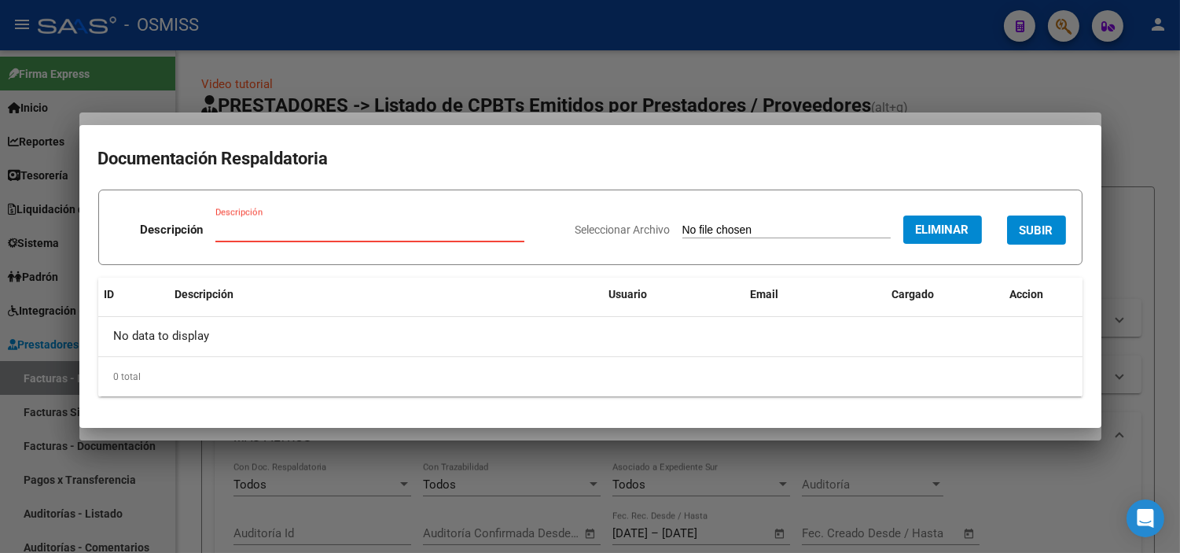
click at [275, 234] on input "Descripción" at bounding box center [369, 230] width 309 height 14
type input "RECIBO"
click at [1048, 230] on span "SUBIR" at bounding box center [1037, 230] width 34 height 14
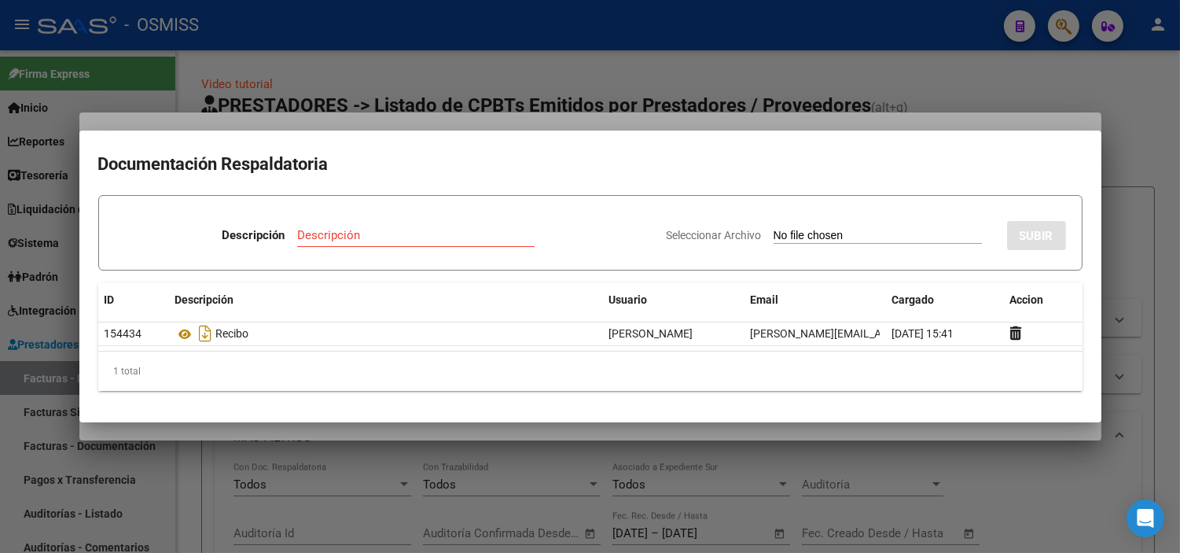
click at [314, 123] on div at bounding box center [590, 276] width 1180 height 553
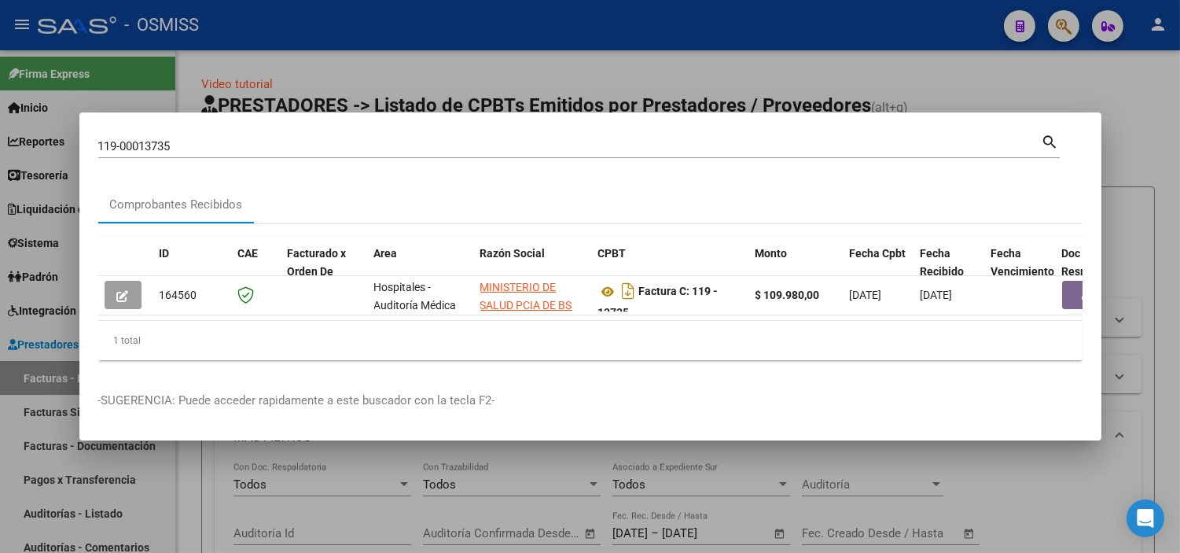
click at [229, 134] on div "119-00013735 Buscar (apellido, dni, cuil, [PERSON_NAME], cuit, obra social)" at bounding box center [569, 146] width 943 height 24
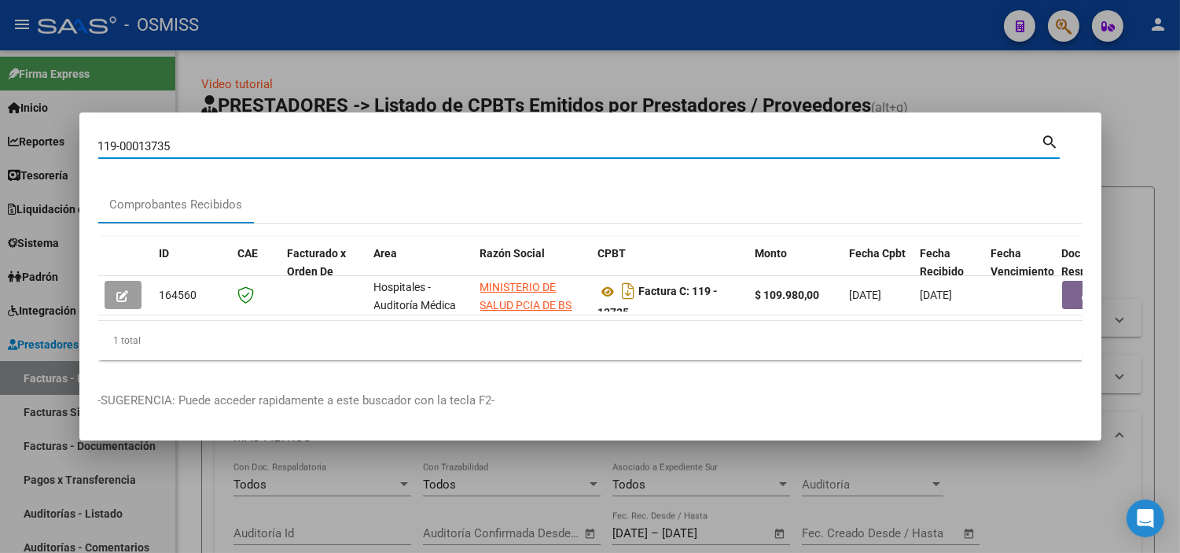
click at [237, 139] on input "119-00013735" at bounding box center [569, 146] width 943 height 14
type input "119-00013736"
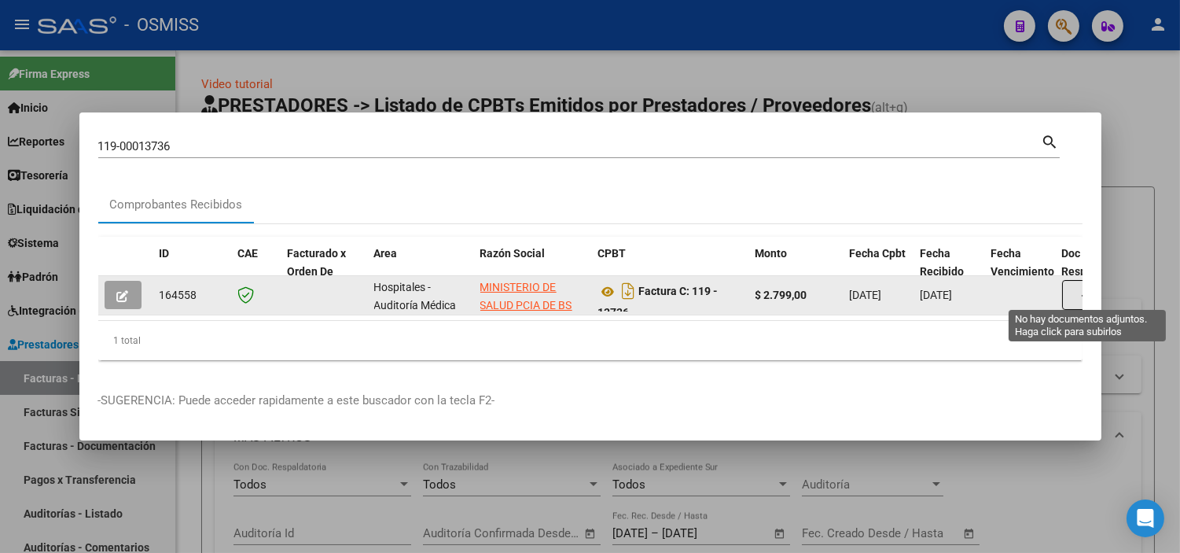
click at [1072, 287] on button "button" at bounding box center [1087, 295] width 50 height 30
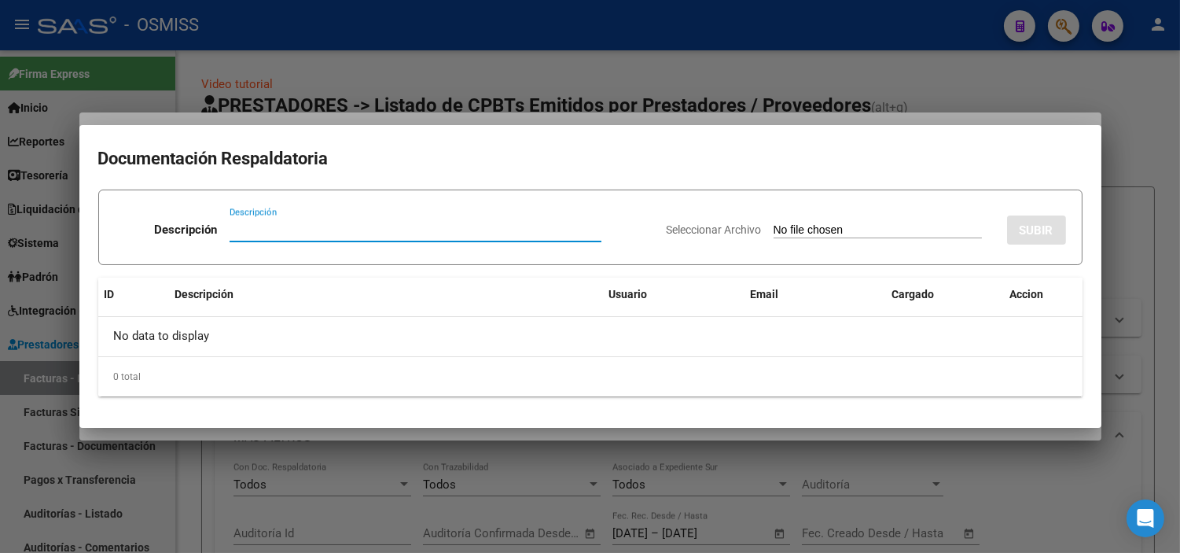
click at [756, 241] on div "Seleccionar Archivo SUBIR" at bounding box center [866, 227] width 399 height 48
click at [774, 229] on input "Seleccionar Archivo" at bounding box center [878, 230] width 208 height 15
type input "C:\fakepath\FC GENERAL SAN [PERSON_NAME] 13735 13736.pdf"
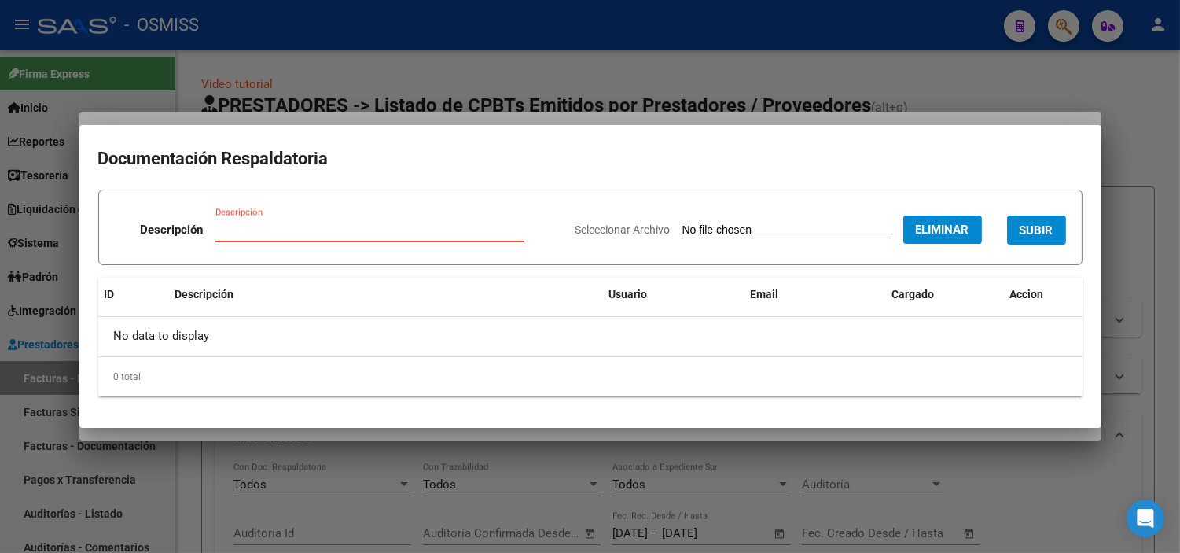
click at [348, 223] on input "Descripción" at bounding box center [369, 230] width 309 height 14
type input "RECIBO"
click at [1047, 230] on span "SUBIR" at bounding box center [1037, 230] width 34 height 14
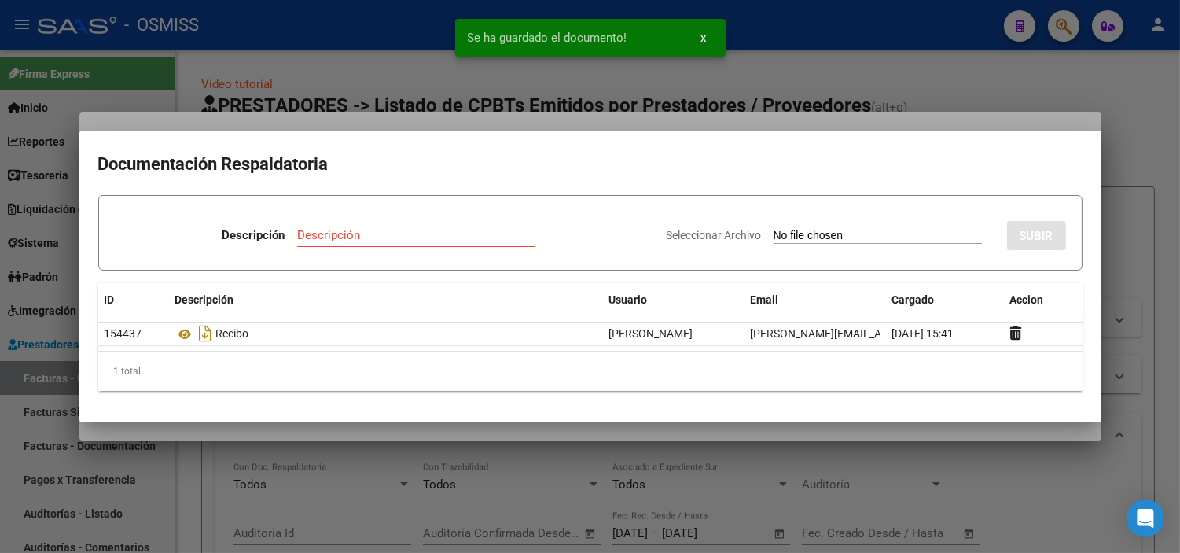
click at [364, 120] on div at bounding box center [590, 276] width 1180 height 553
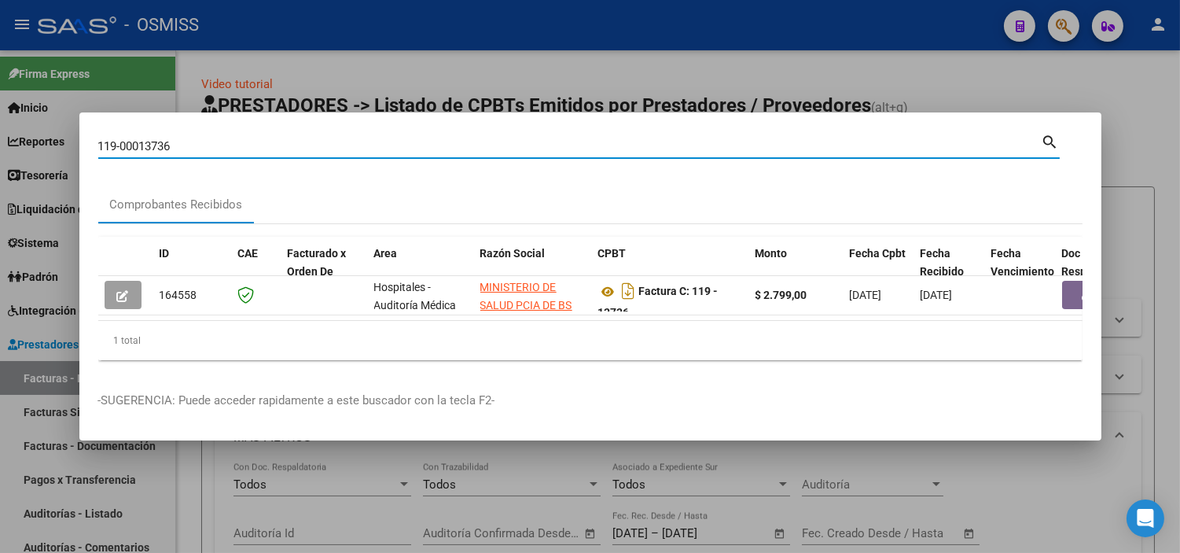
click at [866, 145] on input "119-00013736" at bounding box center [569, 146] width 943 height 14
paste input "0138-00011870"
type input "0138-00011870"
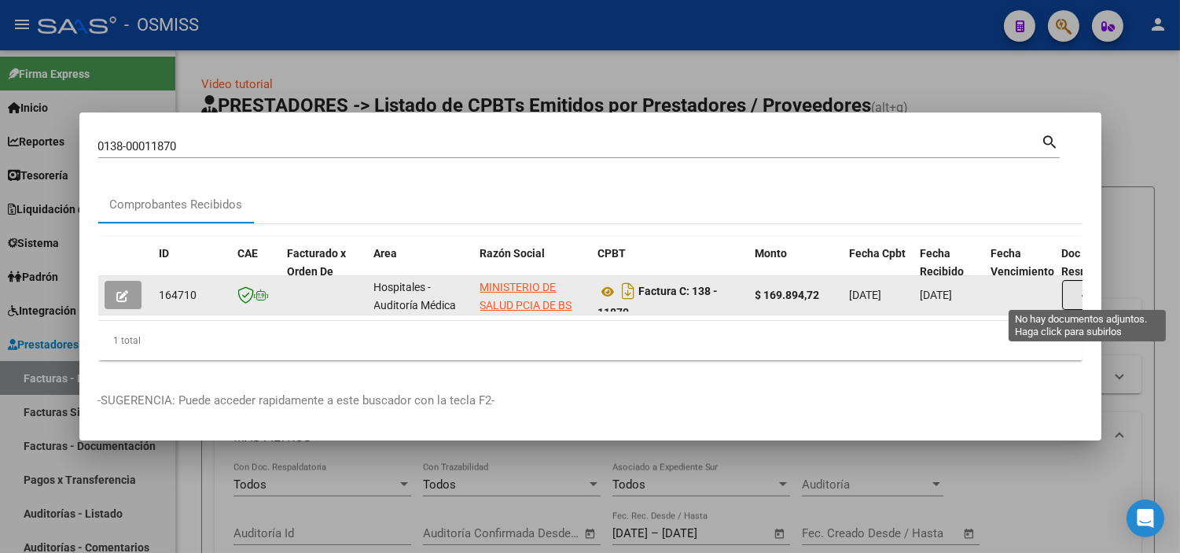
click at [1069, 289] on button "button" at bounding box center [1087, 295] width 50 height 30
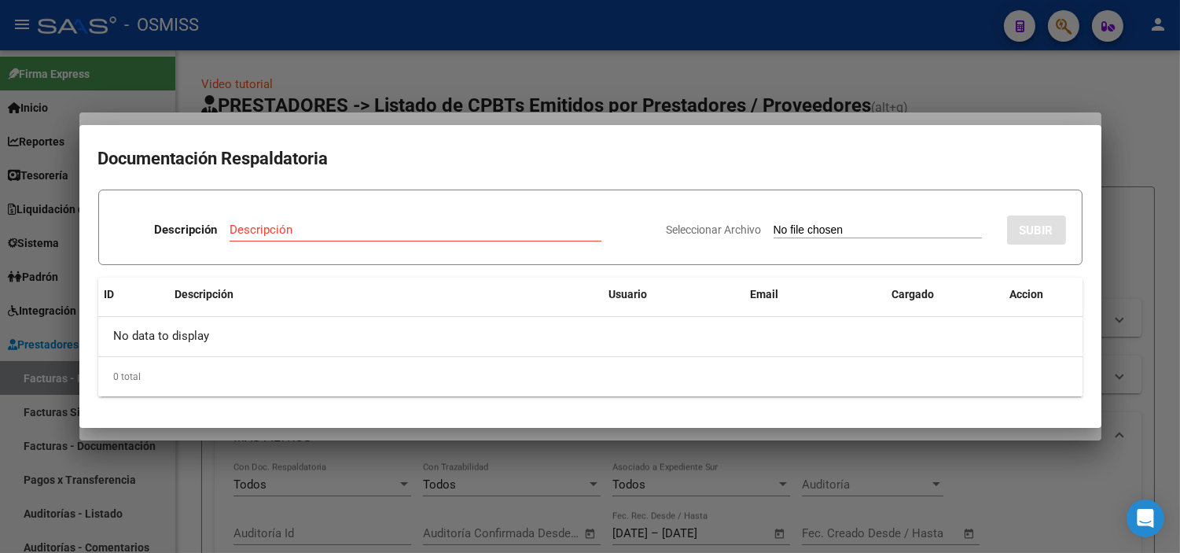
click at [774, 228] on input "Seleccionar Archivo" at bounding box center [878, 230] width 208 height 15
type input "C:\fakepath\FC VARIAS HOSPITAL [PERSON_NAME] RC 3979.pdf"
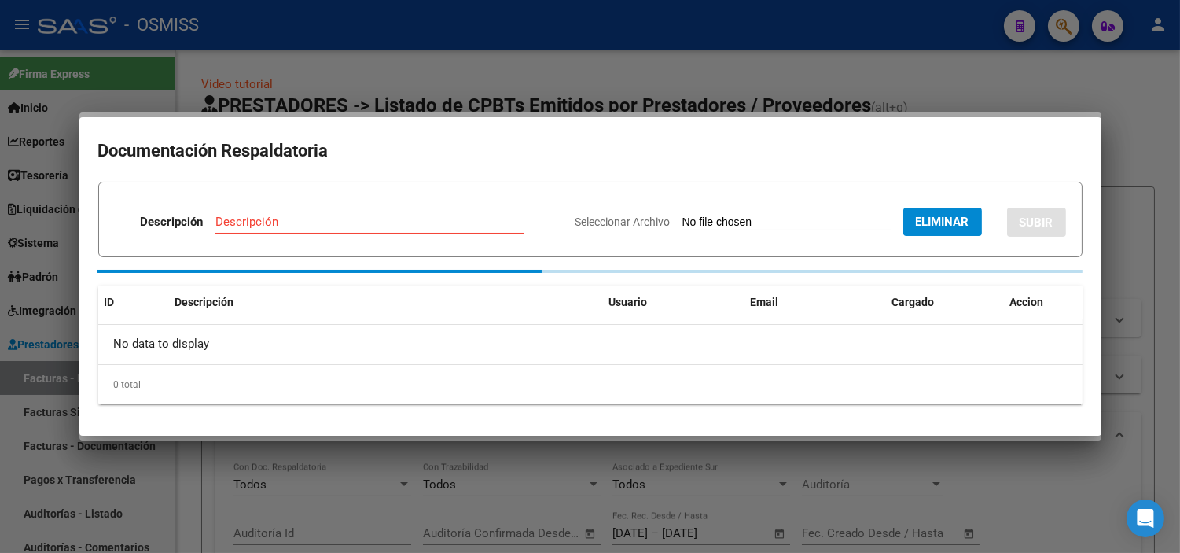
click at [344, 228] on input "Descripción" at bounding box center [369, 222] width 309 height 14
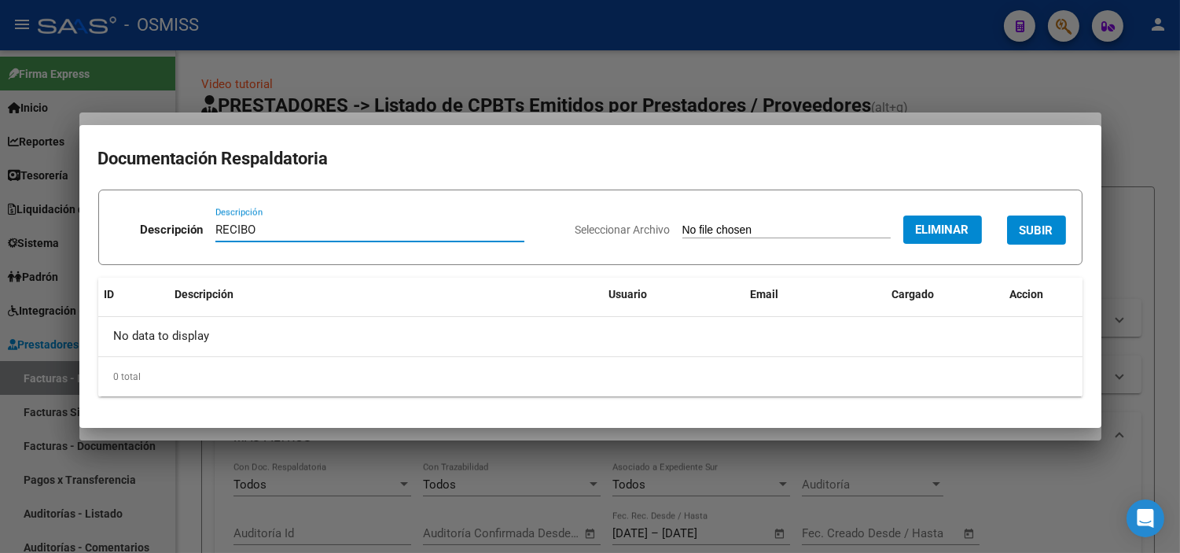
type input "RECIBO"
click at [1034, 225] on span "SUBIR" at bounding box center [1037, 230] width 34 height 14
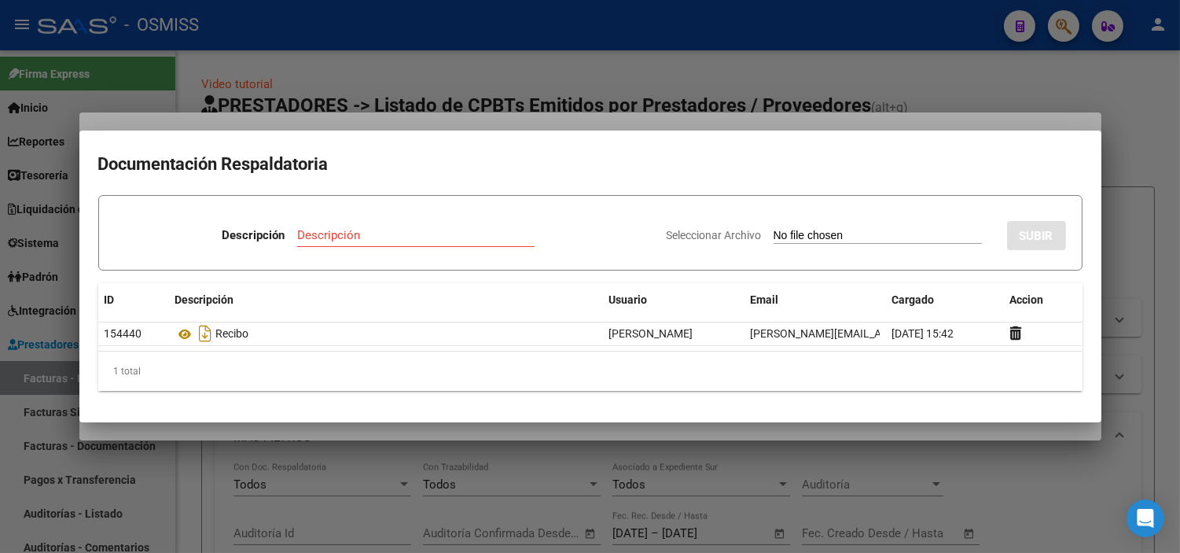
click at [472, 80] on div at bounding box center [590, 276] width 1180 height 553
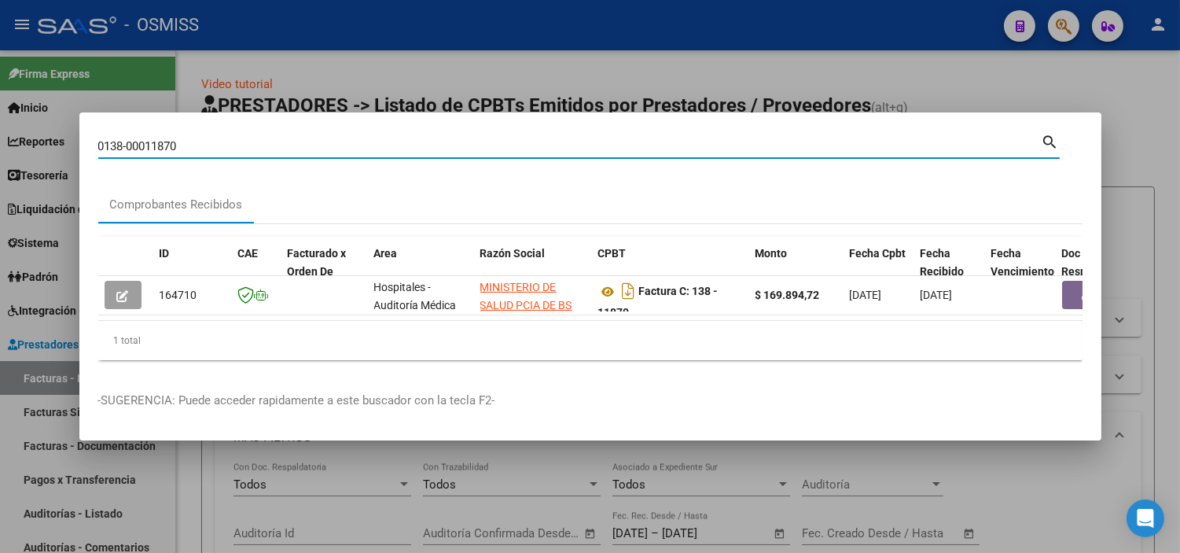
click at [430, 139] on input "0138-00011870" at bounding box center [569, 146] width 943 height 14
paste input "0011869"
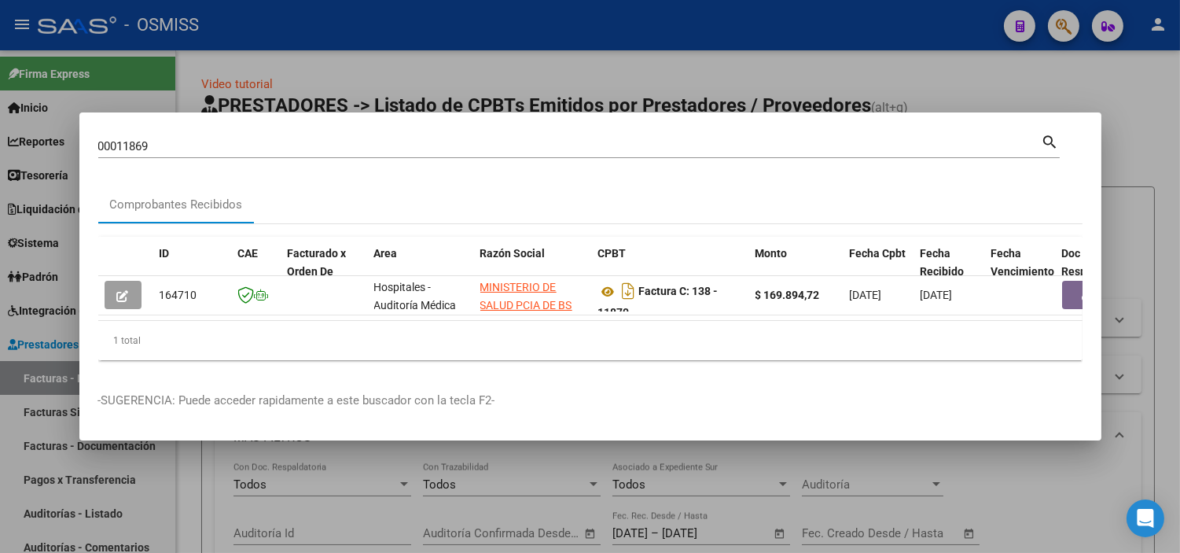
click at [97, 139] on mat-dialog-content "00011869 Buscar (apellido, dni, cuil, nro traspaso, cuit, obra social) search C…" at bounding box center [590, 251] width 1022 height 241
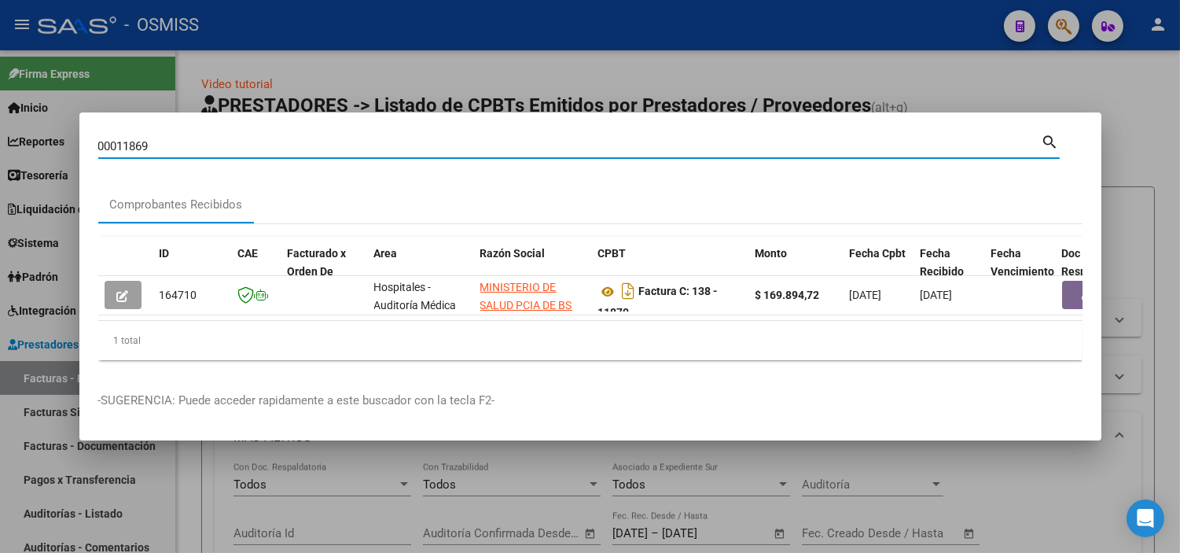
click at [98, 139] on input "00011869" at bounding box center [569, 146] width 943 height 14
type input "138-00011869"
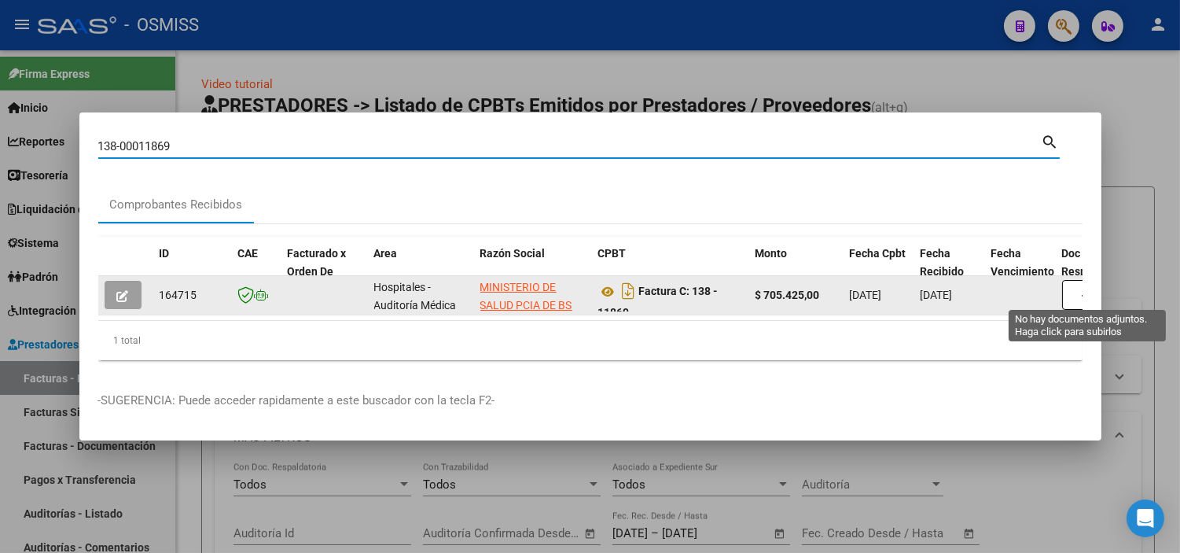
click at [1072, 292] on button "button" at bounding box center [1087, 295] width 50 height 30
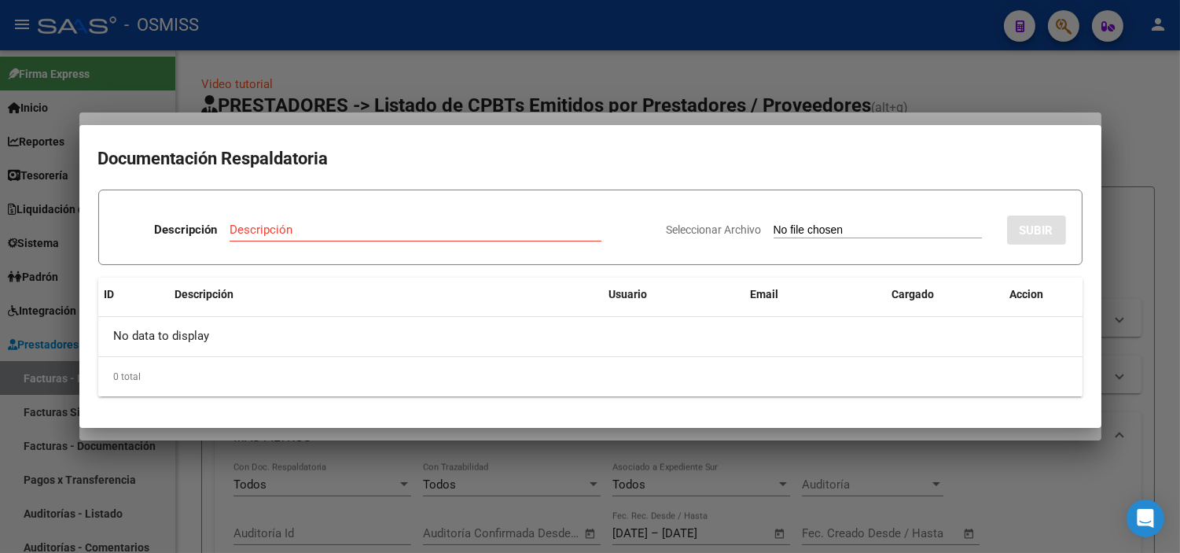
click at [793, 232] on input "Seleccionar Archivo" at bounding box center [878, 230] width 208 height 15
type input "C:\fakepath\FC VARIAS HOSPITAL [PERSON_NAME] RC 3979.pdf"
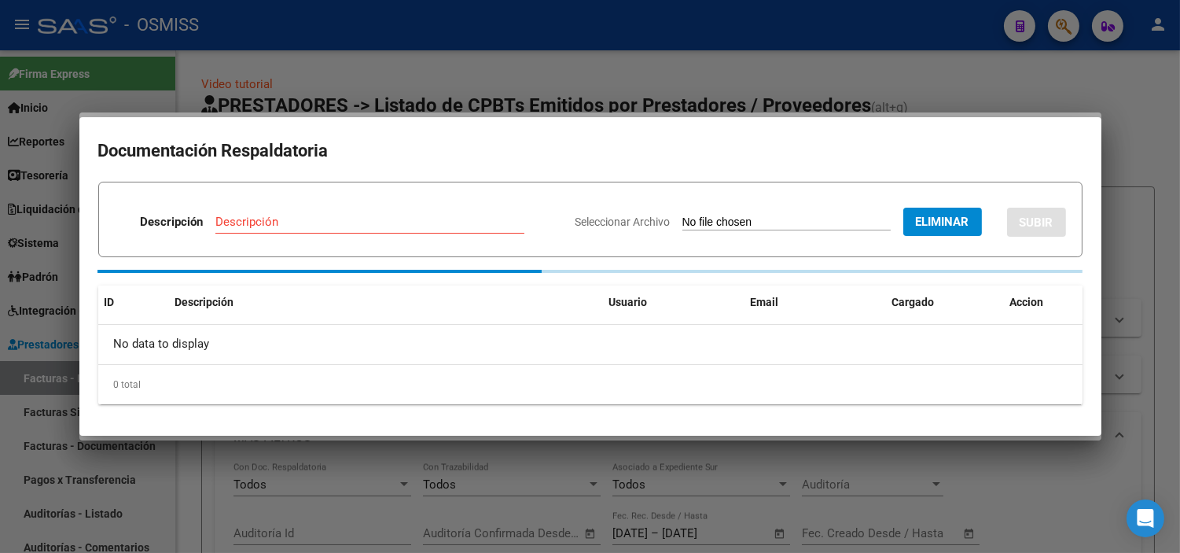
click at [370, 226] on input "Descripción" at bounding box center [369, 222] width 309 height 14
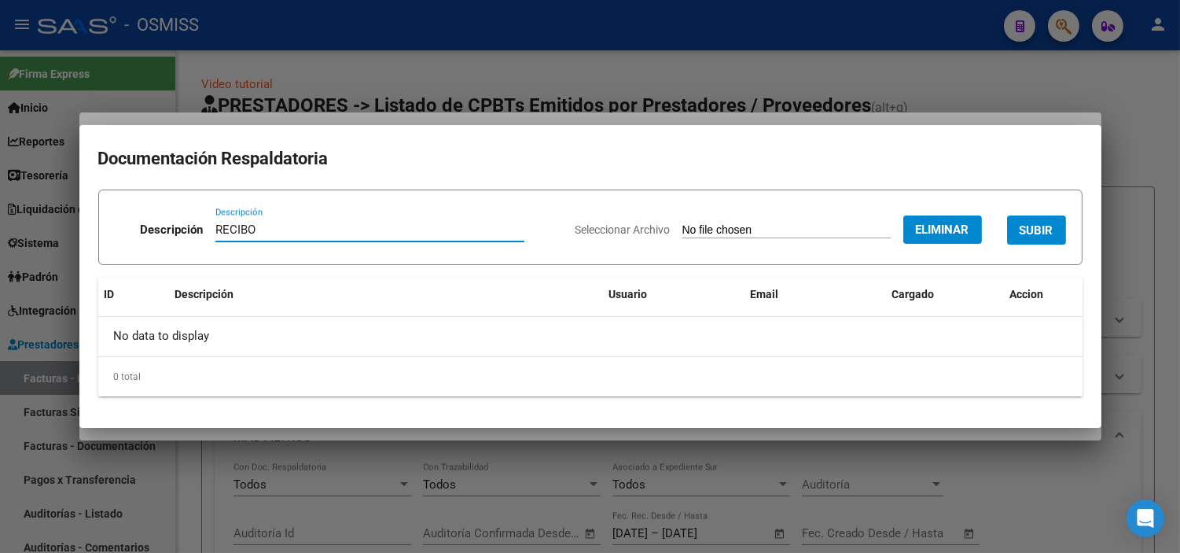
type input "RECIBO"
click at [1036, 223] on span "SUBIR" at bounding box center [1037, 230] width 34 height 14
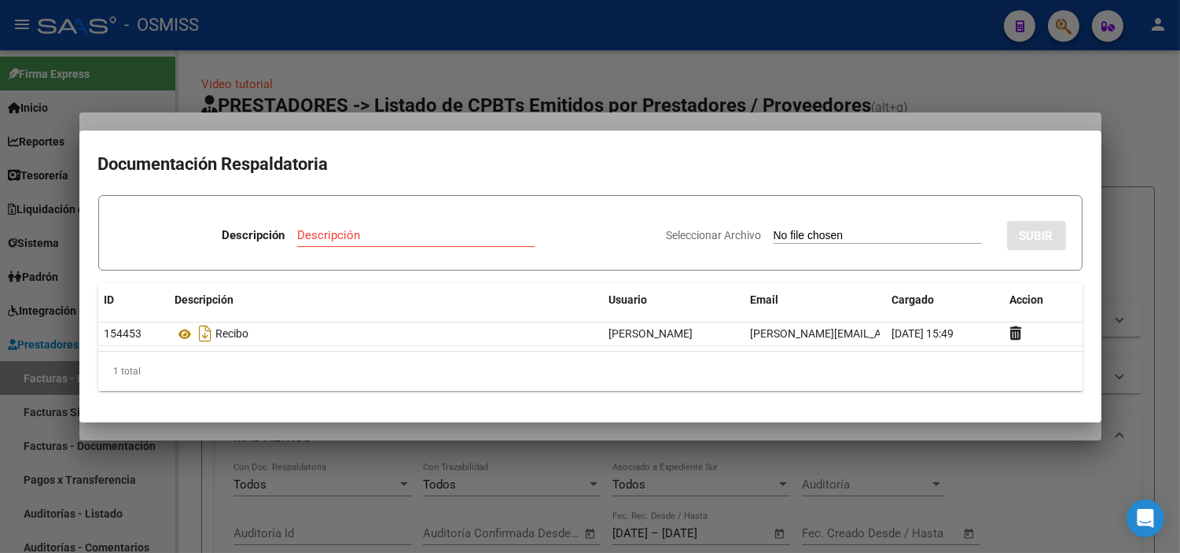
click at [308, 74] on div at bounding box center [590, 276] width 1180 height 553
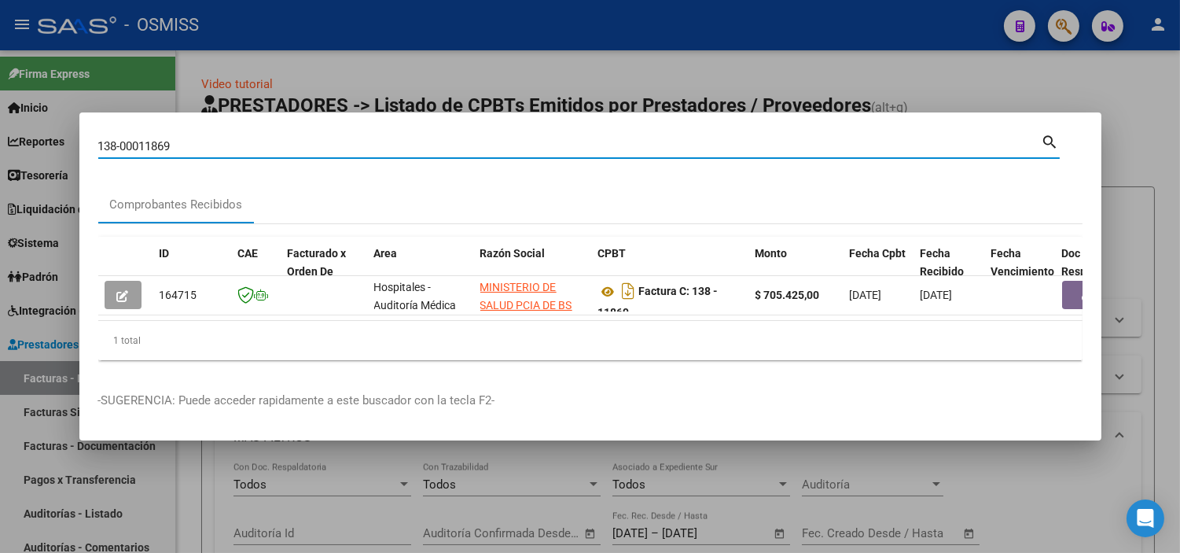
drag, startPoint x: 226, startPoint y: 142, endPoint x: 120, endPoint y: 137, distance: 106.3
click at [120, 139] on input "138-00011869" at bounding box center [569, 146] width 943 height 14
paste input "-00011884"
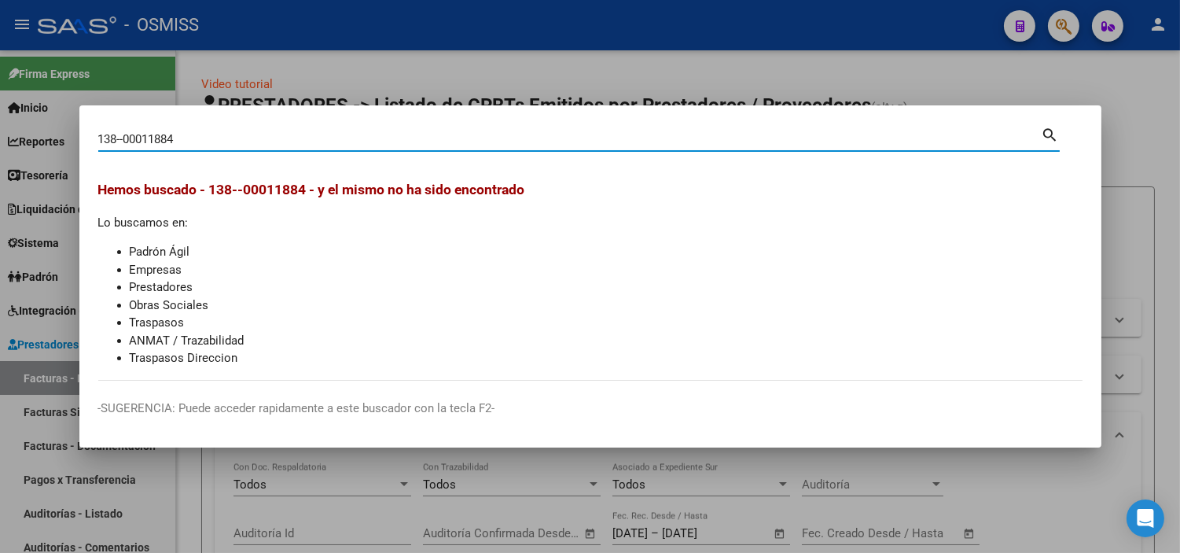
click at [120, 137] on input "138--00011884" at bounding box center [569, 139] width 943 height 14
type input "138-00011884"
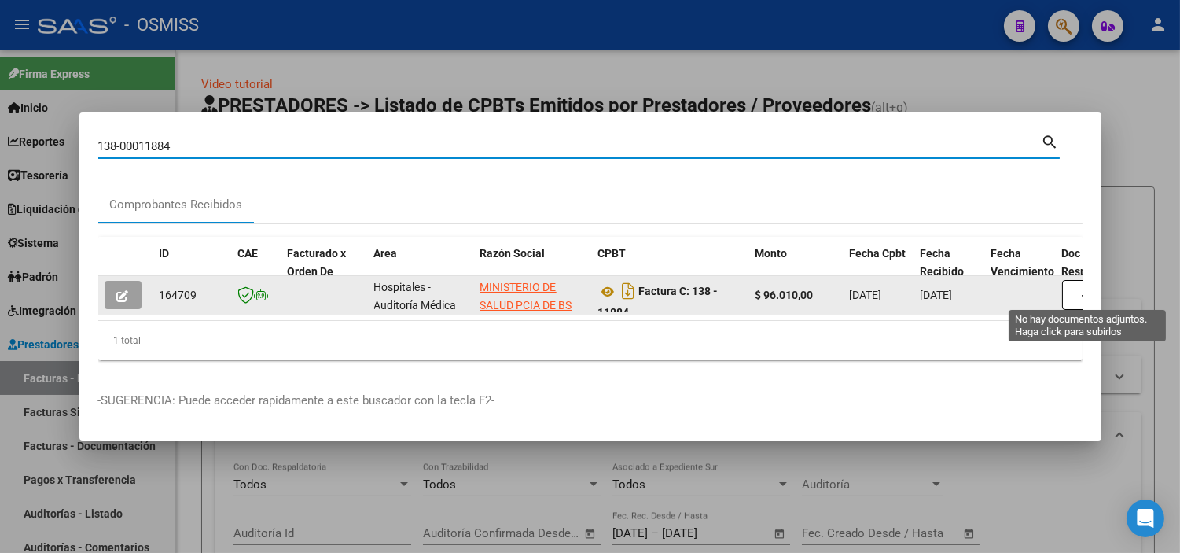
click at [1065, 288] on button "button" at bounding box center [1087, 295] width 50 height 30
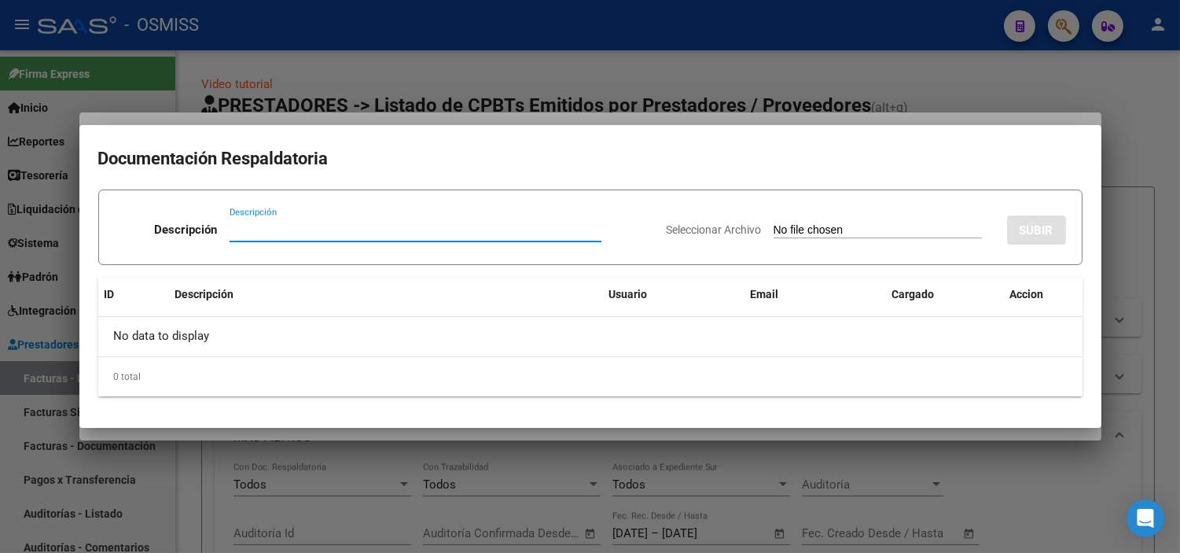
click at [860, 225] on input "Seleccionar Archivo" at bounding box center [878, 230] width 208 height 15
type input "C:\fakepath\FC VARIAS HOSPITAL [PERSON_NAME] RC 3979.pdf"
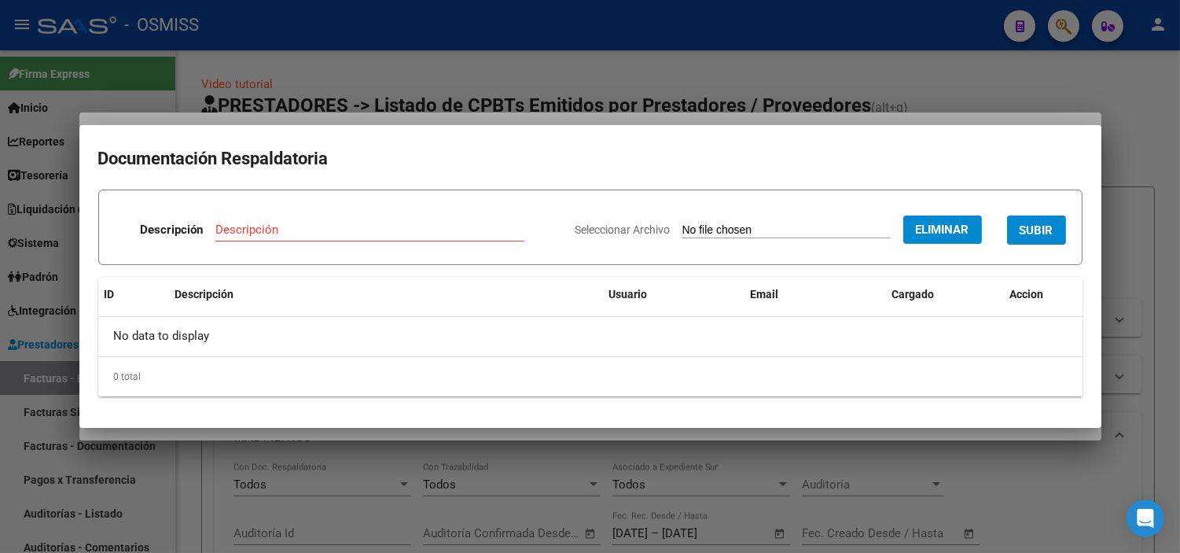
click at [323, 221] on div "Descripción" at bounding box center [369, 230] width 309 height 24
type input "RECIBO"
click at [1046, 226] on span "SUBIR" at bounding box center [1037, 230] width 34 height 14
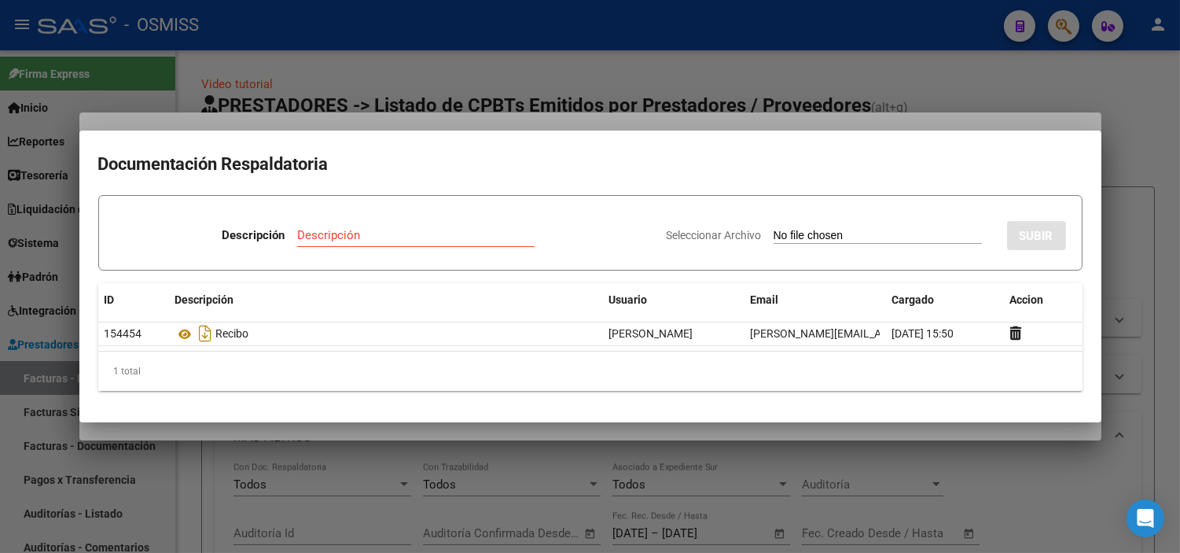
click at [414, 89] on div at bounding box center [590, 276] width 1180 height 553
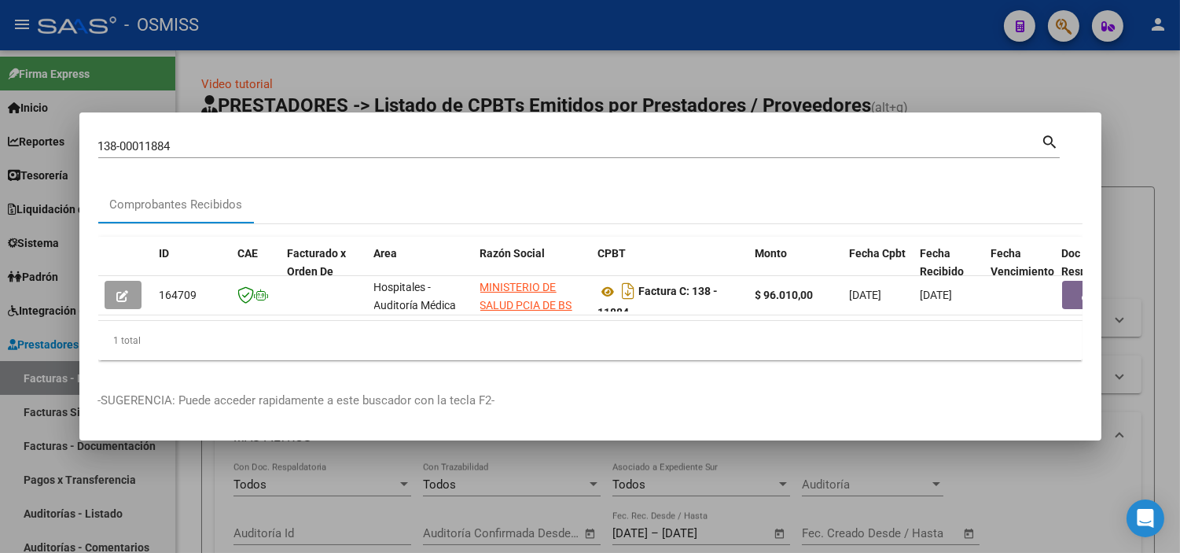
click at [246, 140] on input "138-00011884" at bounding box center [569, 146] width 943 height 14
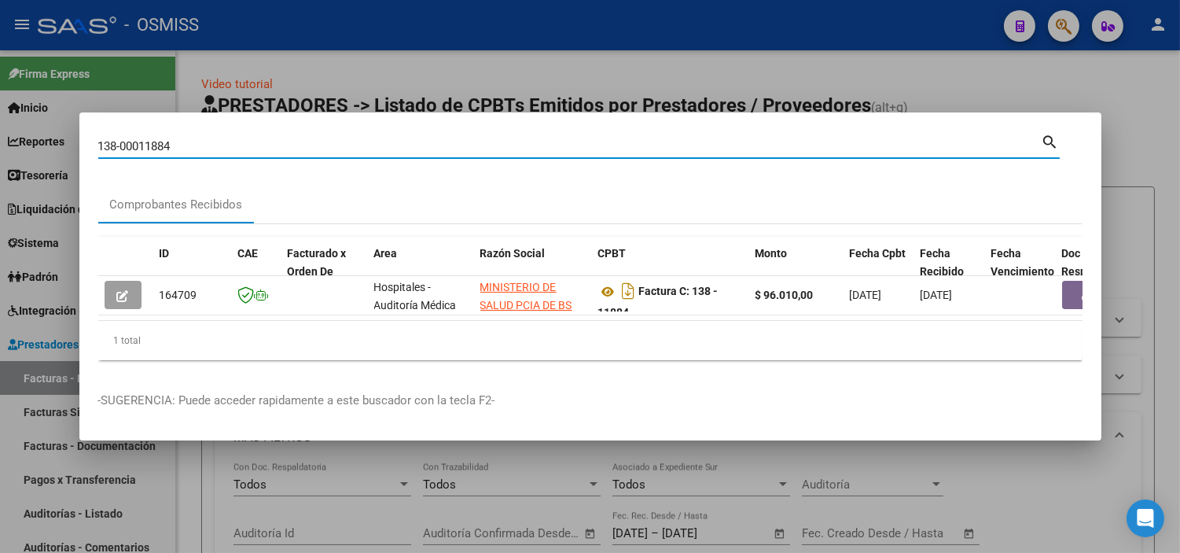
click at [246, 140] on input "138-00011884" at bounding box center [569, 146] width 943 height 14
paste input "957"
type input "138-00011957"
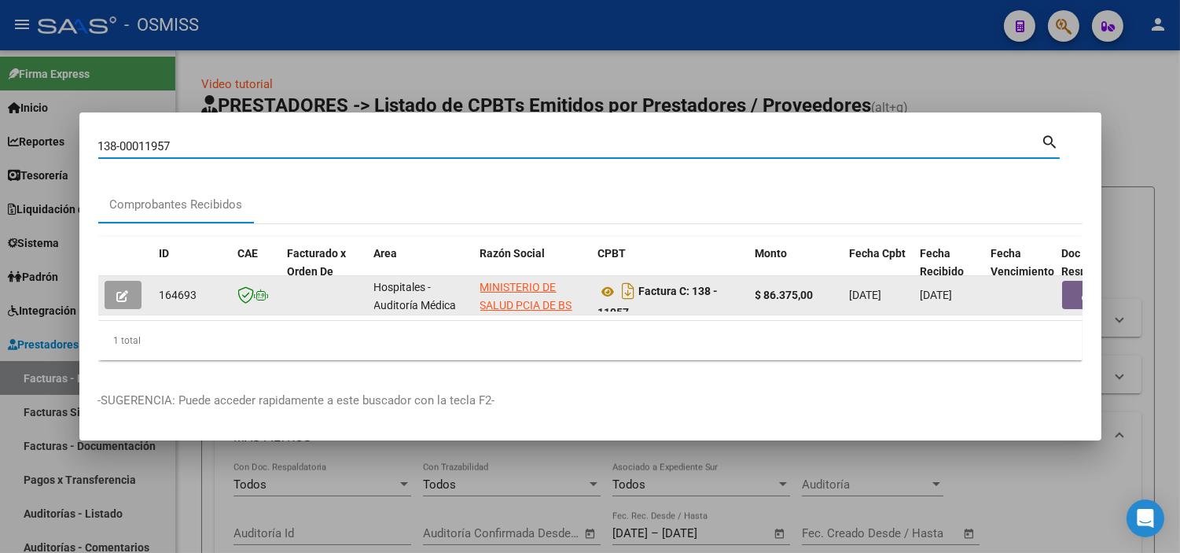
click at [1066, 287] on button "button" at bounding box center [1087, 295] width 50 height 28
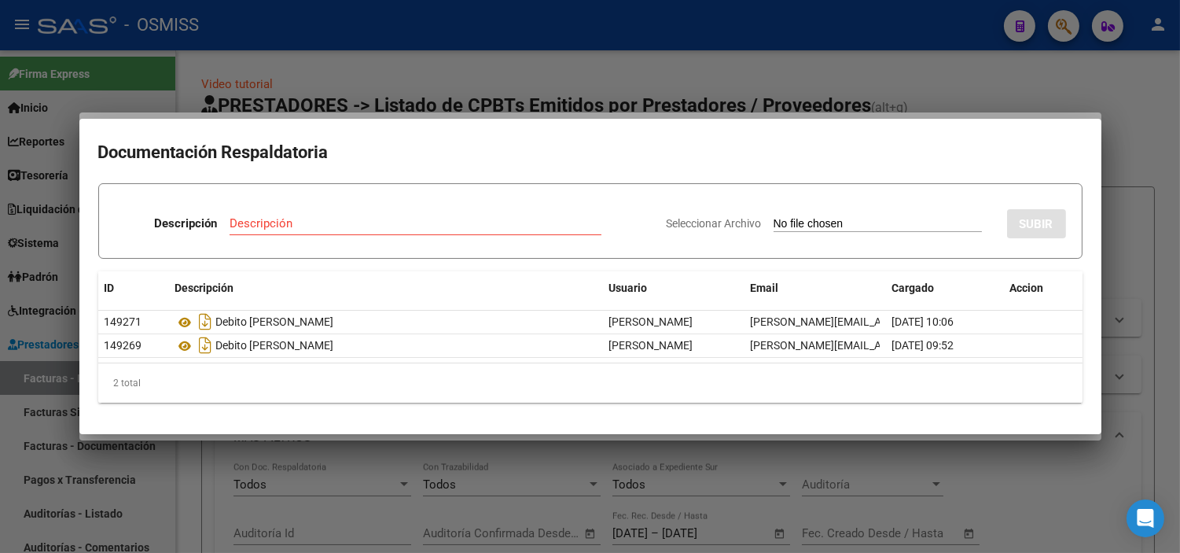
click at [824, 215] on div "Seleccionar Archivo SUBIR" at bounding box center [866, 221] width 399 height 48
click at [824, 220] on input "Seleccionar Archivo" at bounding box center [878, 224] width 208 height 15
type input "C:\fakepath\FC VARIAS HOSPITAL [PERSON_NAME] RC 3979.pdf"
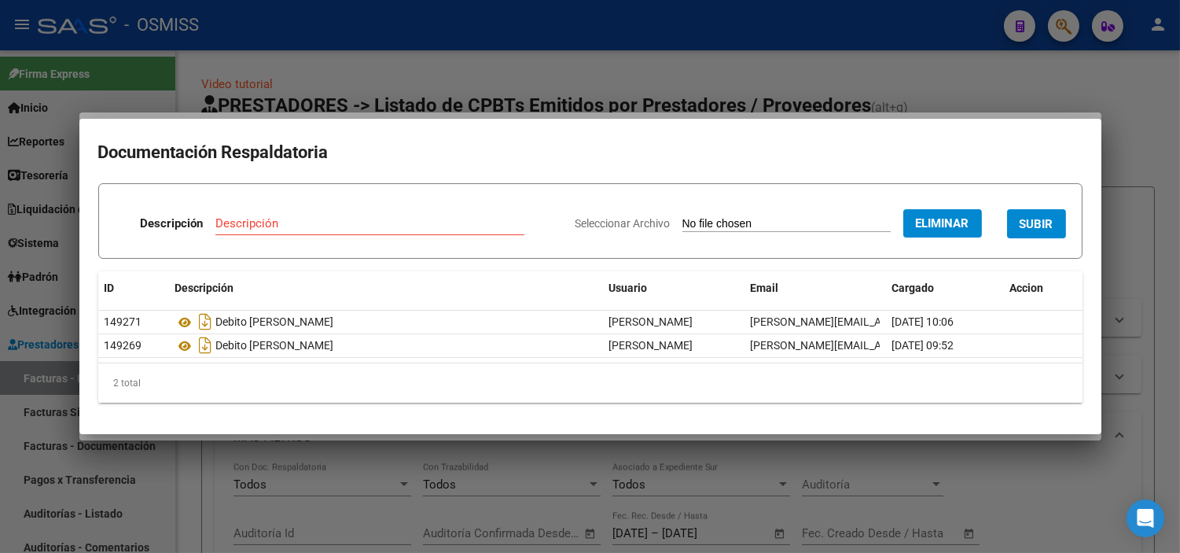
click at [351, 224] on input "Descripción" at bounding box center [369, 223] width 309 height 14
type input "RECIBO"
click at [1052, 226] on span "SUBIR" at bounding box center [1037, 224] width 34 height 14
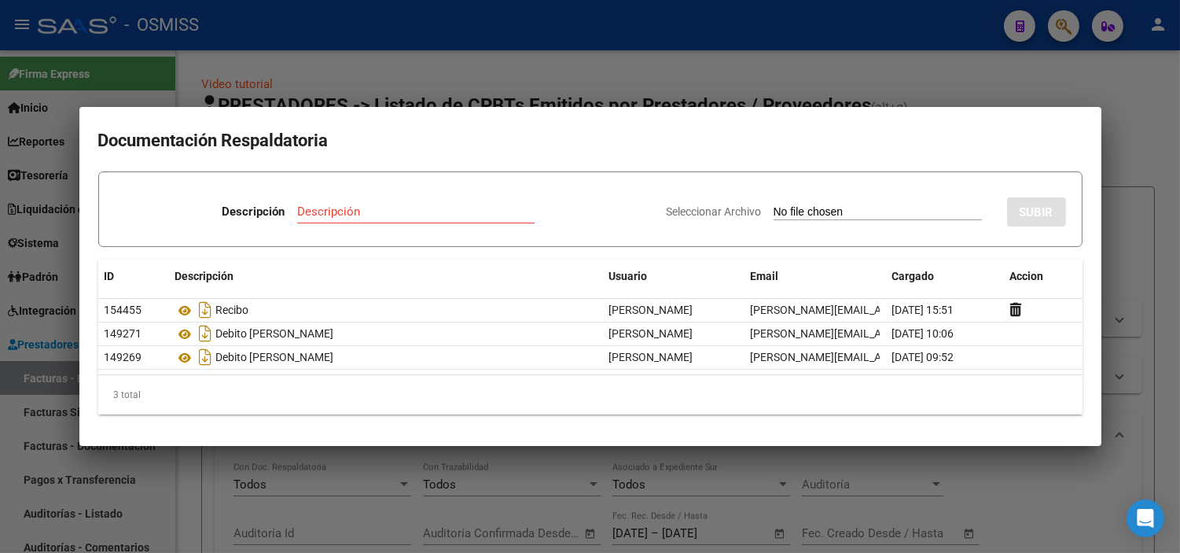
click at [473, 50] on div at bounding box center [590, 276] width 1180 height 553
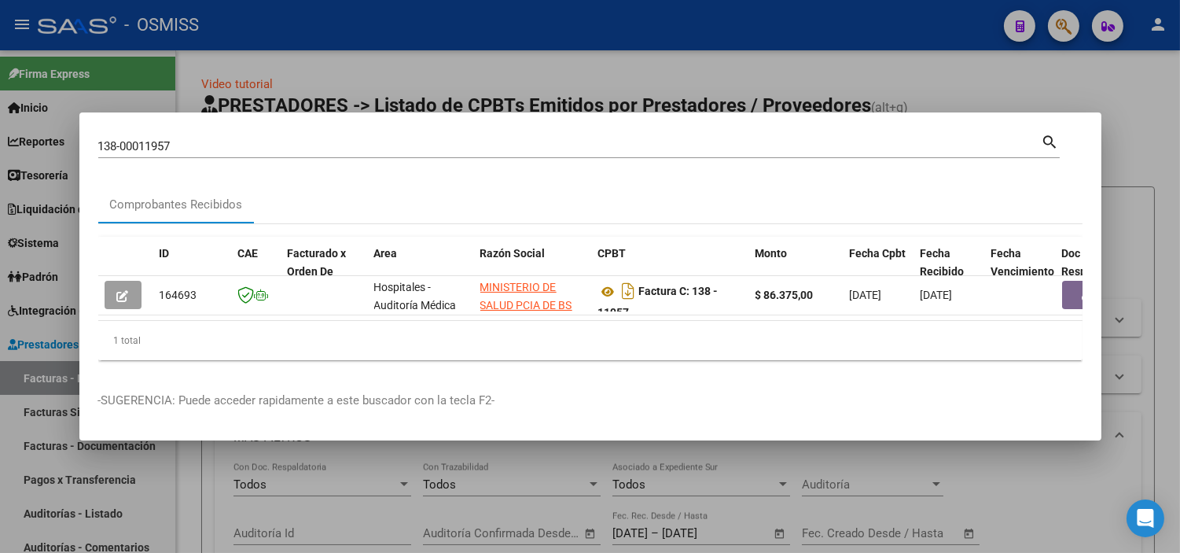
click at [325, 49] on div at bounding box center [590, 276] width 1180 height 553
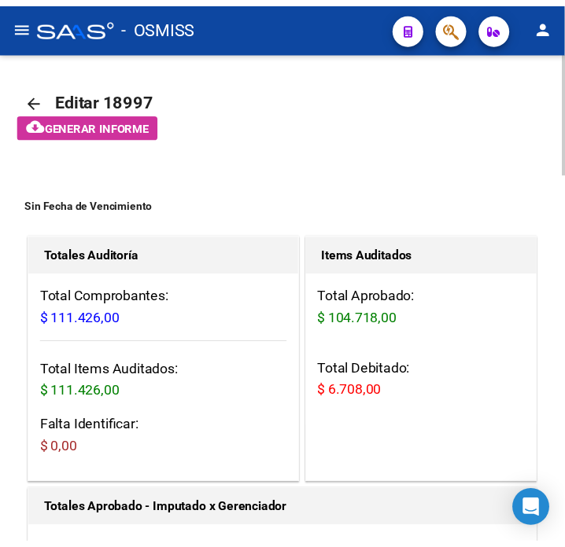
scroll to position [0, 505]
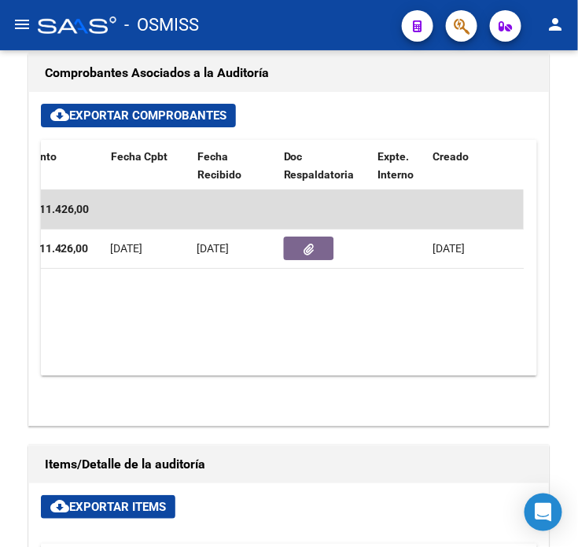
click at [473, 24] on button "button" at bounding box center [461, 25] width 31 height 31
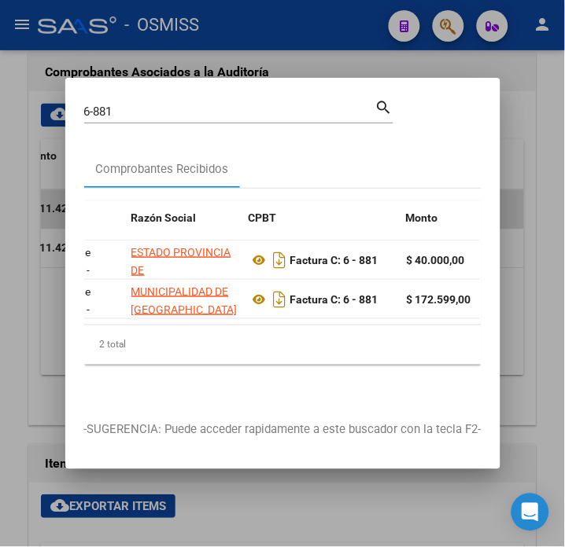
scroll to position [0, 327]
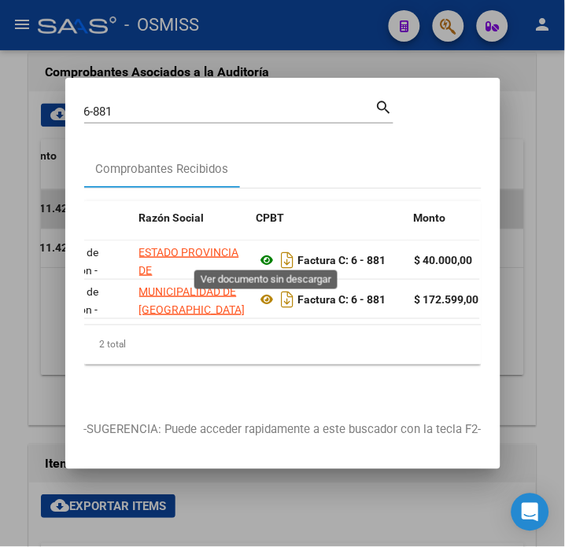
click at [264, 253] on icon at bounding box center [267, 260] width 20 height 19
click at [135, 107] on input "6-881" at bounding box center [229, 112] width 291 height 14
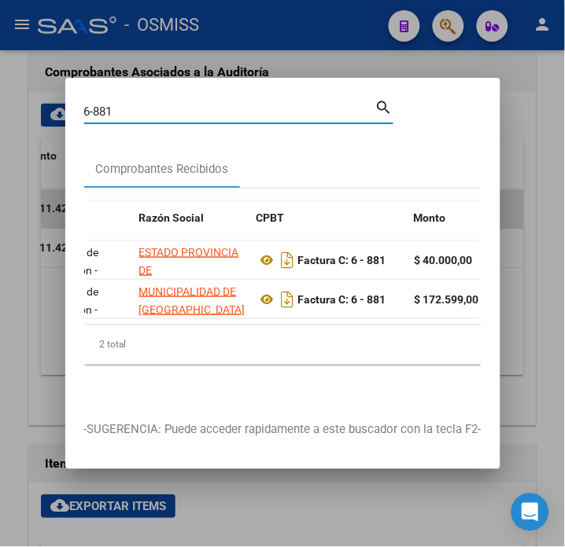
click at [135, 107] on input "6-881" at bounding box center [229, 112] width 291 height 14
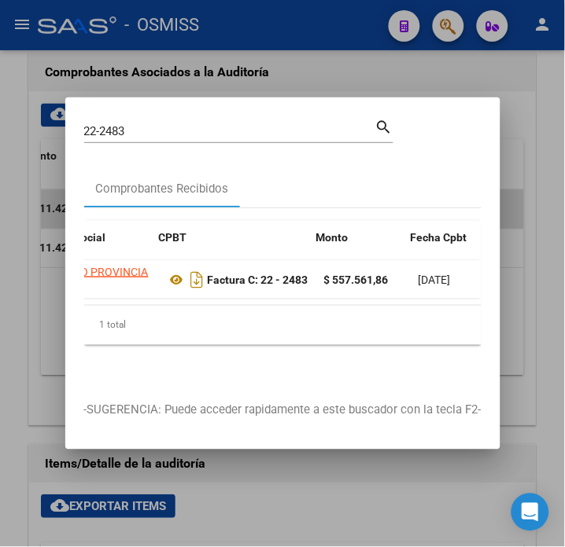
scroll to position [0, 425]
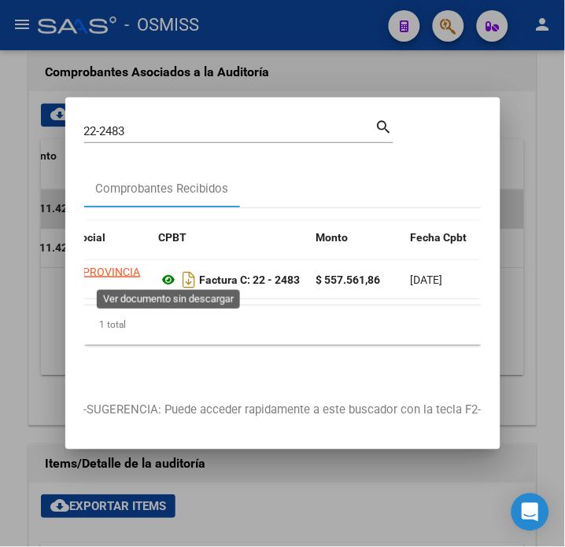
click at [163, 272] on icon at bounding box center [169, 279] width 20 height 19
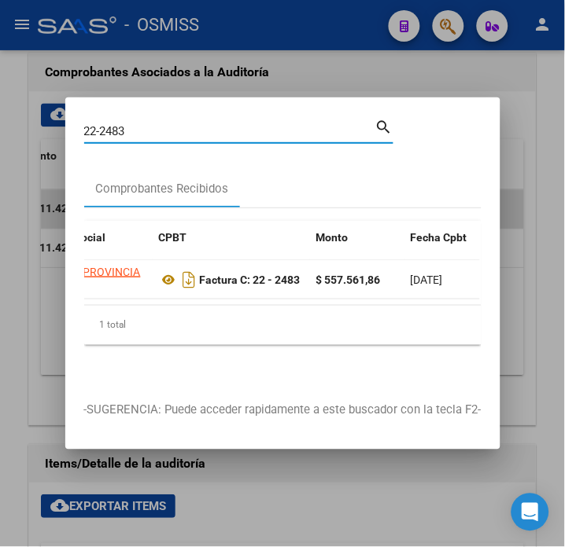
click at [156, 124] on input "22-2483" at bounding box center [229, 131] width 291 height 14
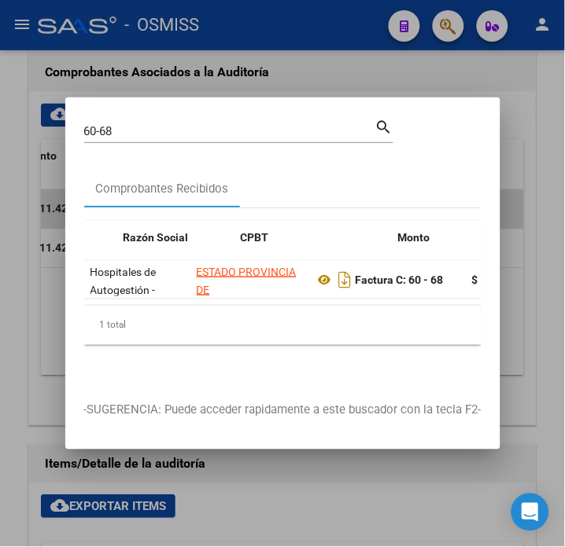
scroll to position [0, 359]
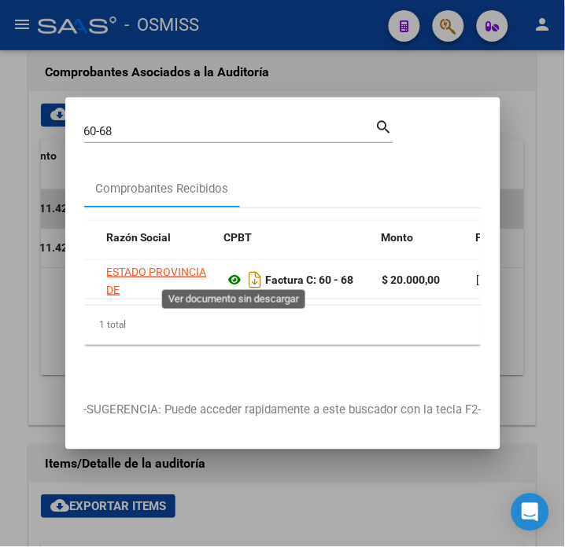
click at [229, 276] on icon at bounding box center [235, 279] width 20 height 19
click at [179, 124] on input "60-68" at bounding box center [229, 131] width 291 height 14
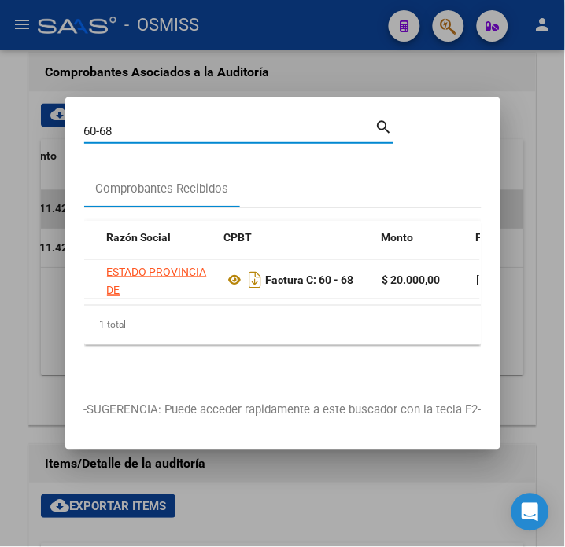
click at [179, 124] on input "60-68" at bounding box center [229, 131] width 291 height 14
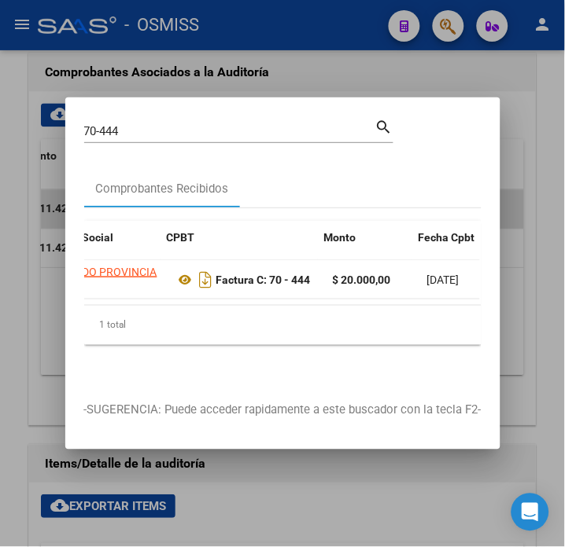
scroll to position [0, 384]
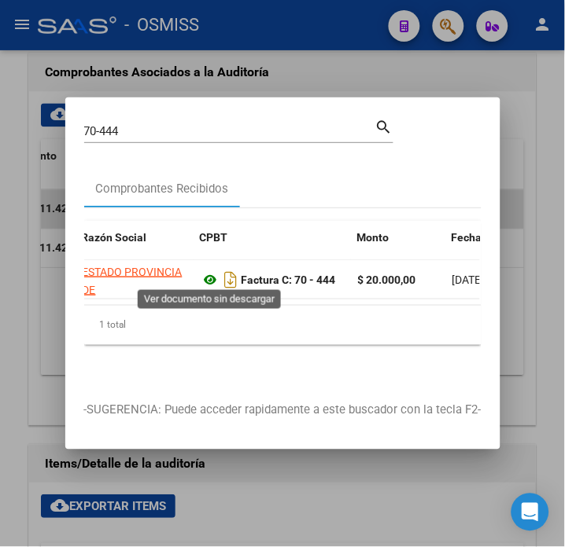
click at [215, 274] on icon at bounding box center [210, 279] width 20 height 19
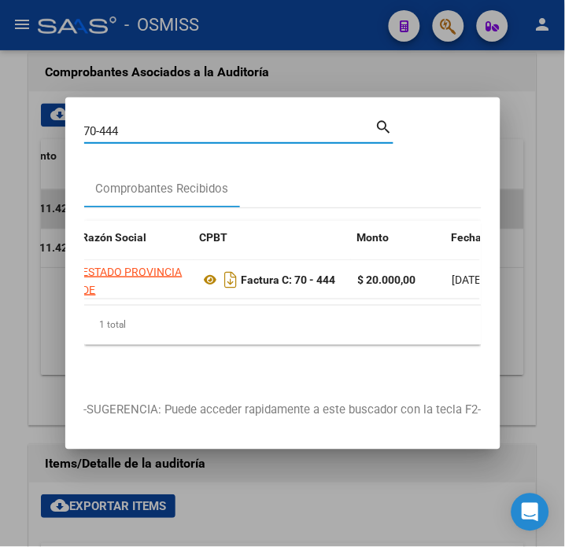
click at [142, 124] on input "70-444" at bounding box center [229, 131] width 291 height 14
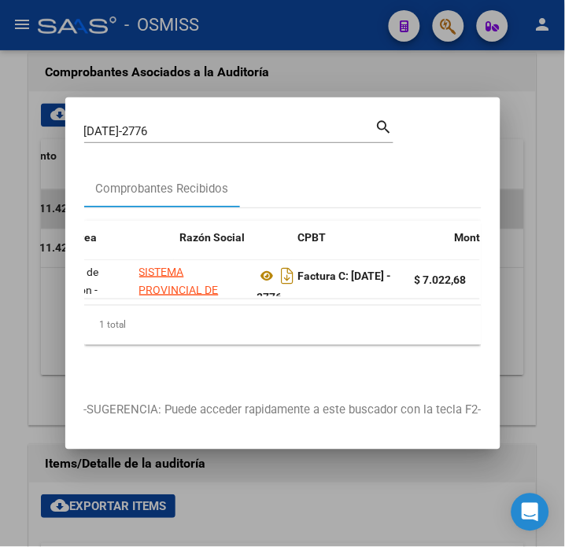
scroll to position [0, 343]
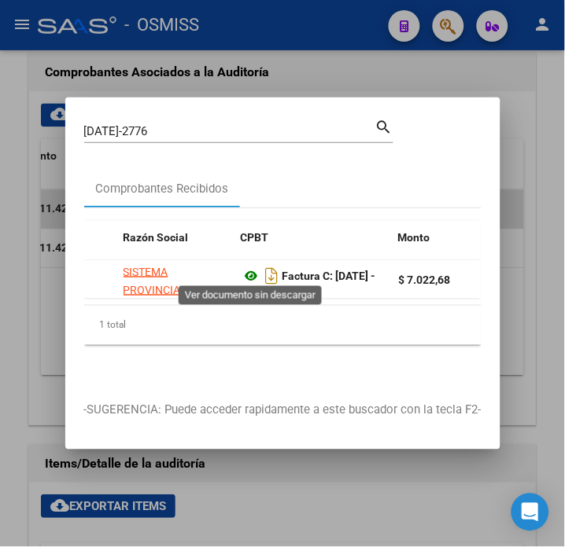
click at [248, 270] on icon at bounding box center [251, 276] width 20 height 19
click at [250, 268] on icon at bounding box center [251, 276] width 20 height 19
click at [161, 124] on input "1396-2776" at bounding box center [229, 131] width 291 height 14
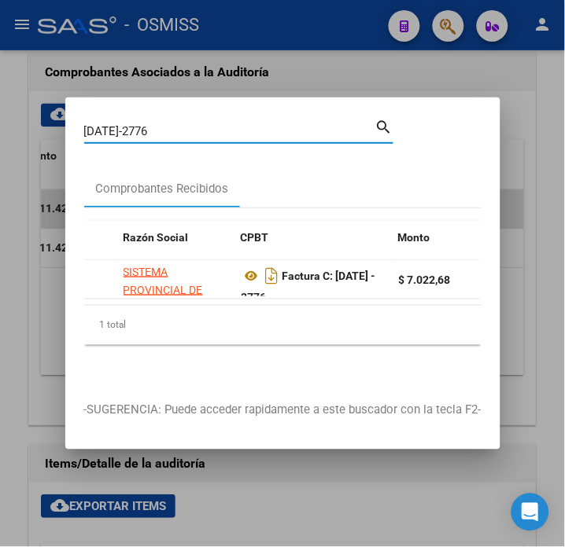
click at [161, 124] on input "1396-2776" at bounding box center [229, 131] width 291 height 14
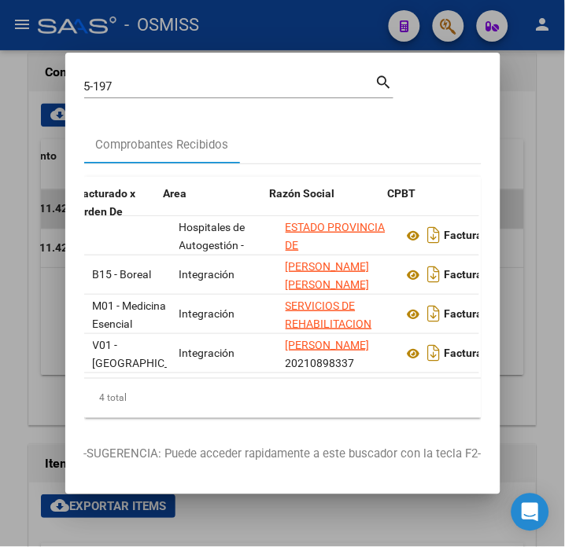
scroll to position [0, 254]
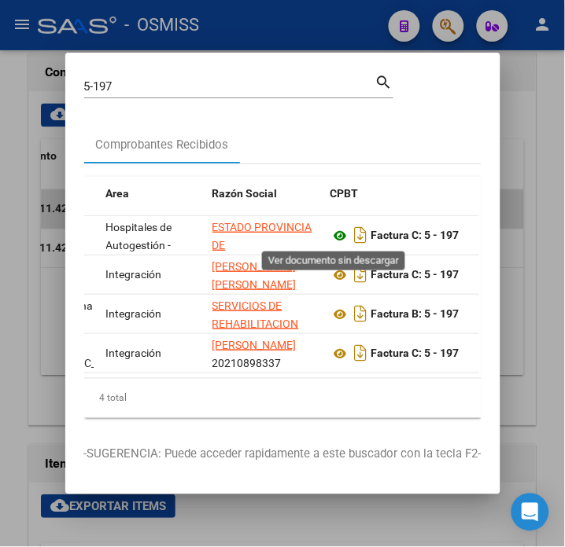
click at [333, 230] on icon at bounding box center [340, 235] width 20 height 19
click at [182, 88] on input "5-197" at bounding box center [229, 86] width 291 height 14
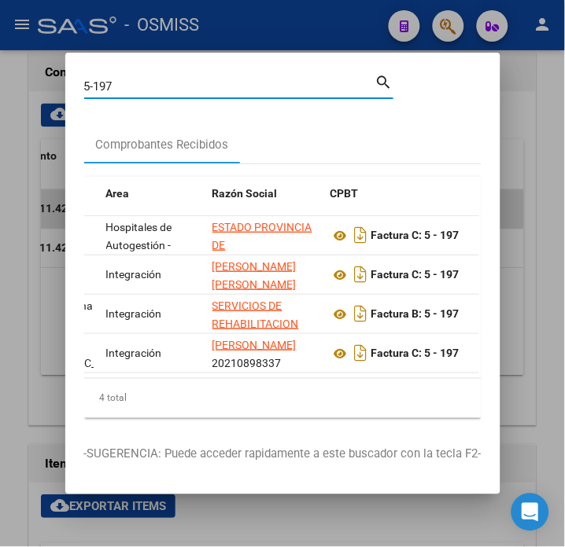
click at [182, 88] on input "5-197" at bounding box center [229, 86] width 291 height 14
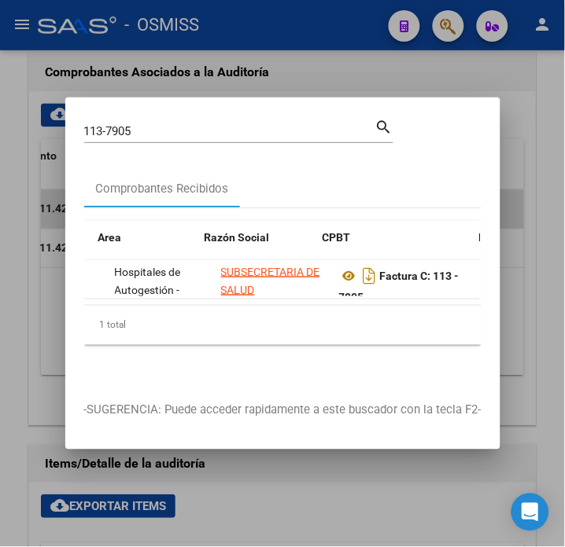
scroll to position [0, 270]
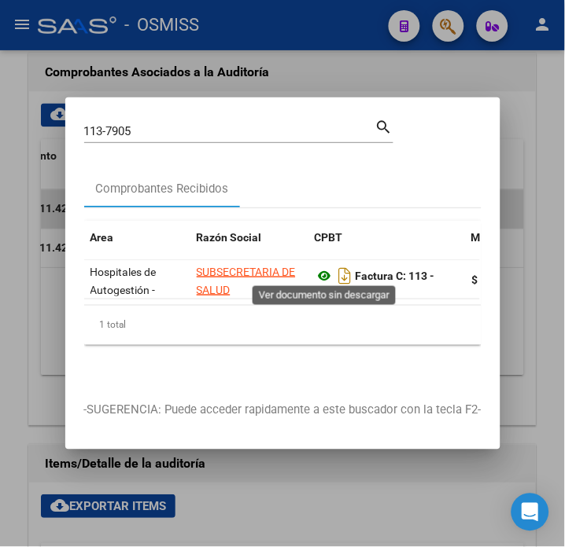
click at [330, 267] on icon at bounding box center [324, 276] width 20 height 19
click at [150, 126] on input "113-7905" at bounding box center [229, 131] width 291 height 14
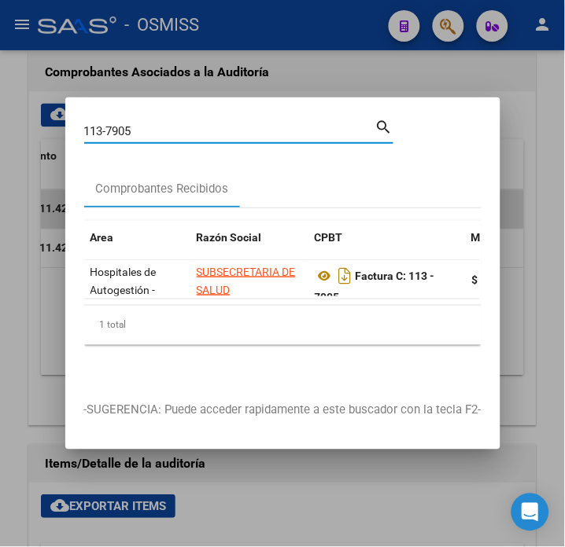
click at [150, 126] on input "113-7905" at bounding box center [229, 131] width 291 height 14
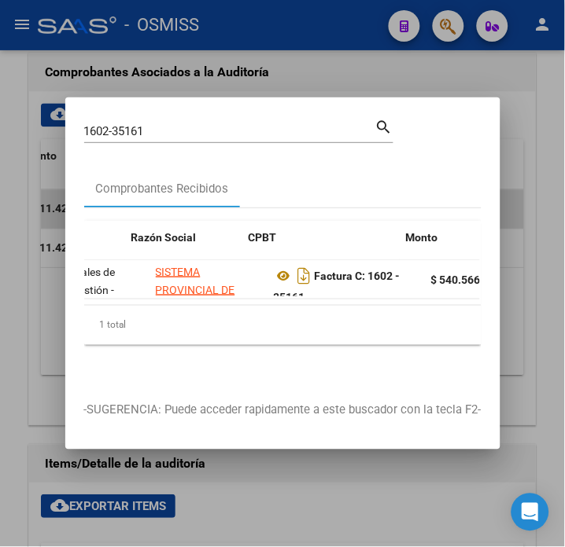
scroll to position [0, 335]
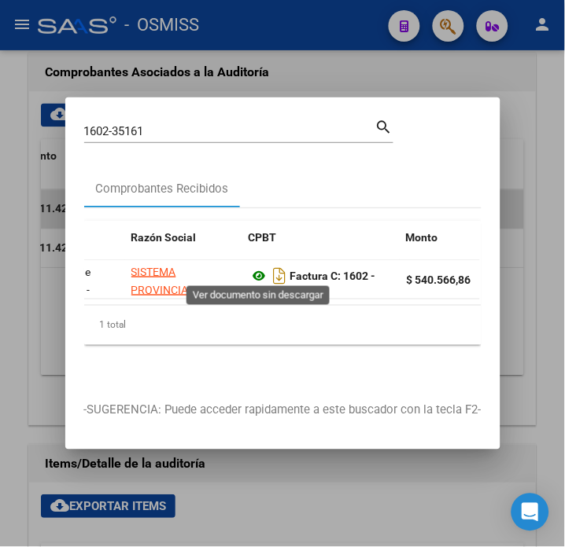
click at [260, 268] on icon at bounding box center [259, 276] width 20 height 19
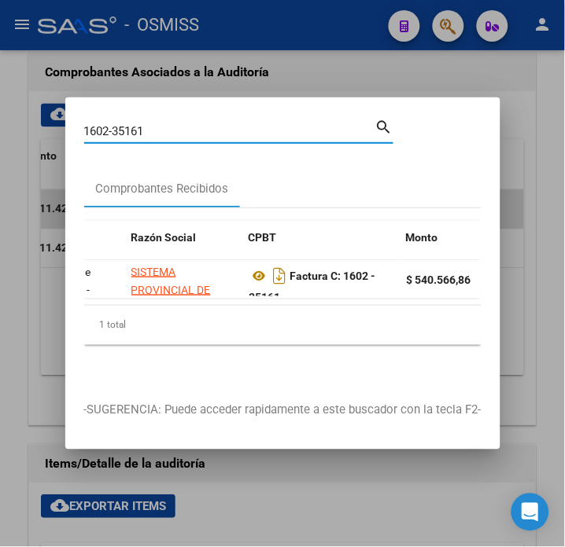
click at [153, 124] on input "1602-35161" at bounding box center [229, 131] width 291 height 14
drag, startPoint x: 153, startPoint y: 123, endPoint x: 116, endPoint y: 123, distance: 37.0
click at [116, 124] on input "1602-35161" at bounding box center [229, 131] width 291 height 14
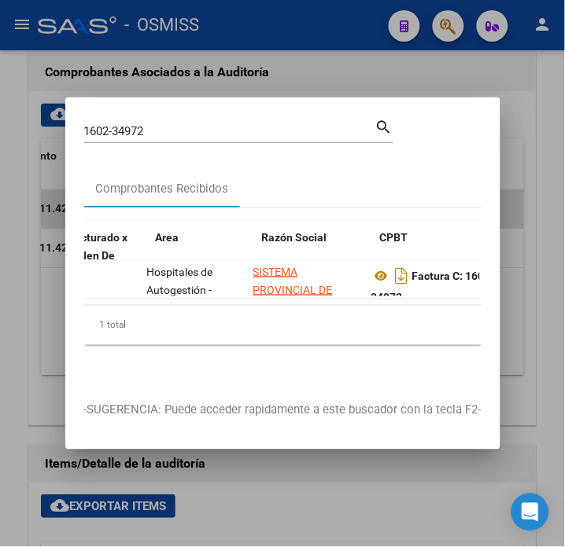
scroll to position [0, 253]
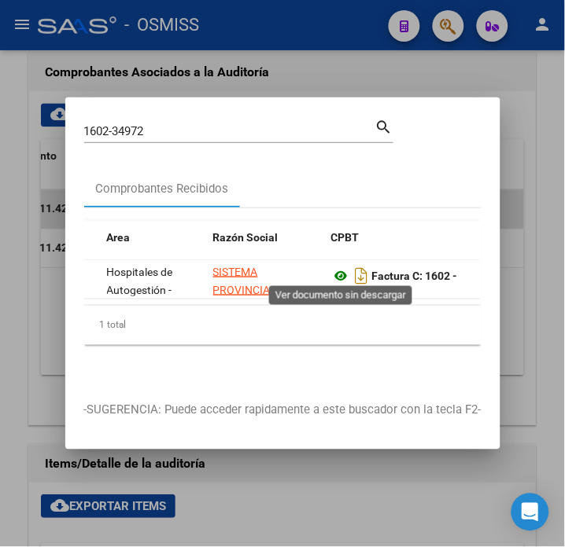
click at [342, 274] on icon at bounding box center [341, 276] width 20 height 19
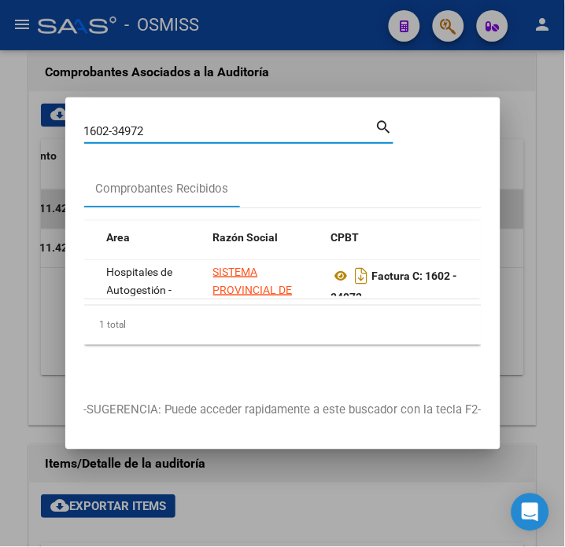
click at [175, 124] on input "1602-34972" at bounding box center [229, 131] width 291 height 14
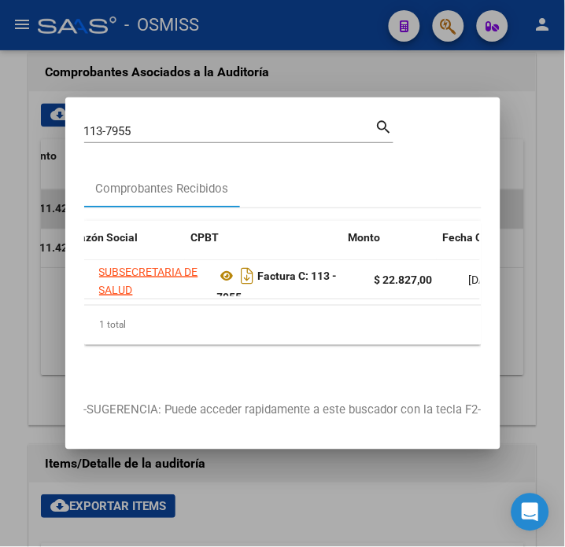
scroll to position [0, 393]
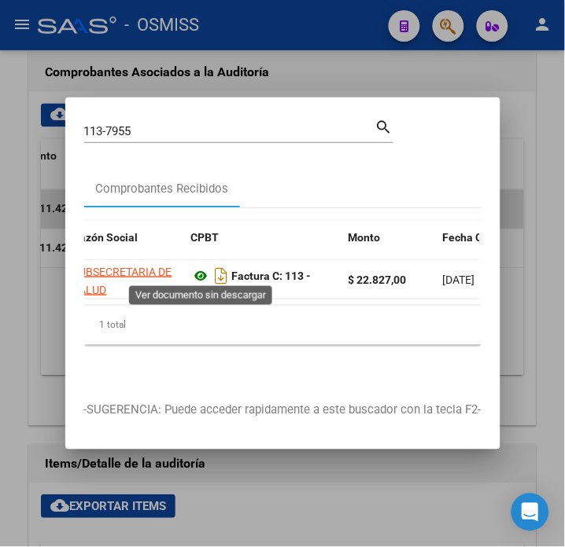
click at [202, 270] on icon at bounding box center [201, 276] width 20 height 19
click at [209, 127] on input "113-7955" at bounding box center [229, 131] width 291 height 14
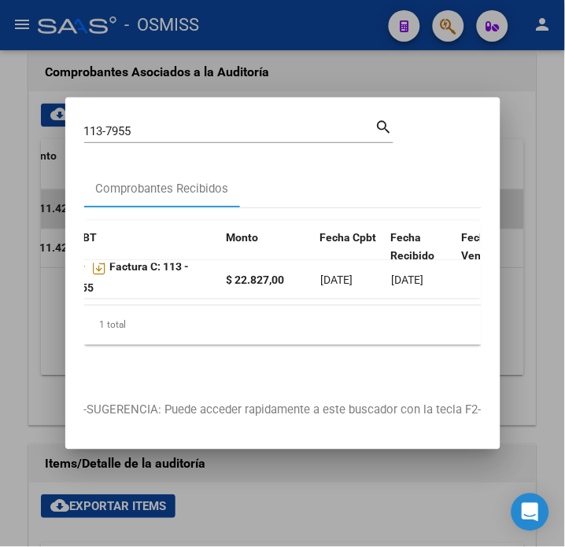
scroll to position [0, 442]
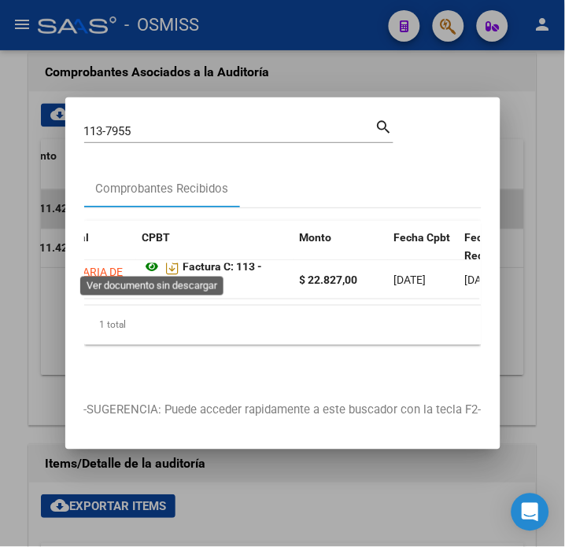
click at [148, 267] on icon at bounding box center [152, 266] width 20 height 19
click at [164, 124] on input "113-7955" at bounding box center [229, 131] width 291 height 14
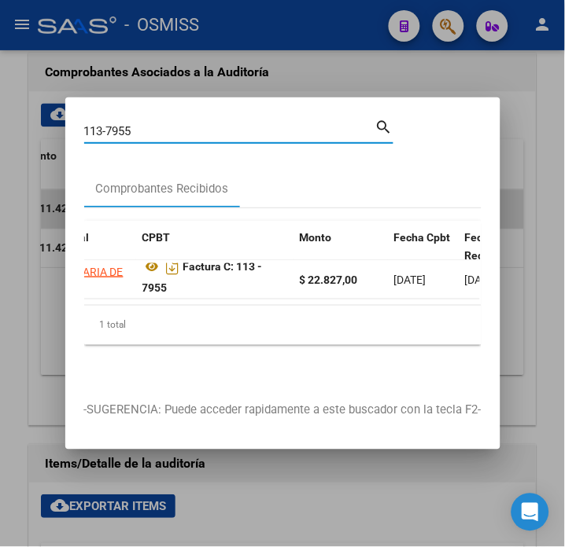
click at [164, 124] on input "113-7955" at bounding box center [229, 131] width 291 height 14
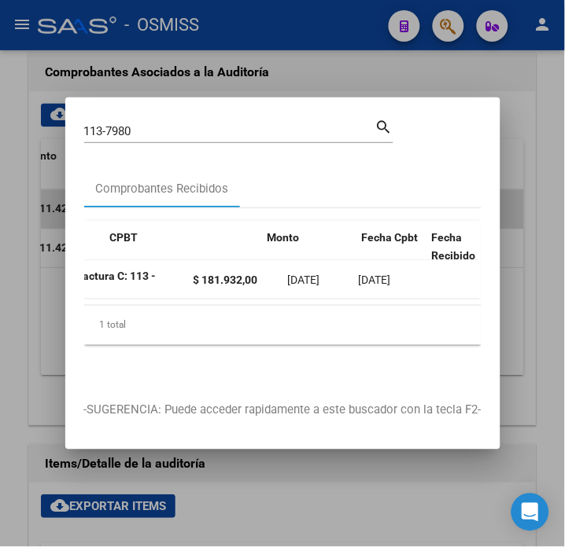
scroll to position [0, 401]
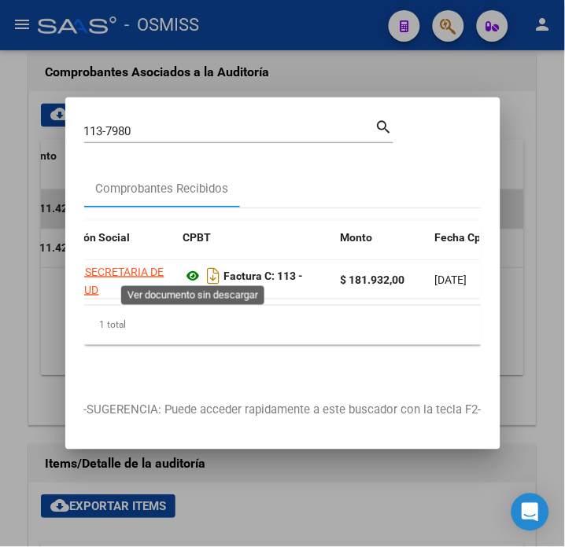
click at [195, 267] on icon at bounding box center [193, 276] width 20 height 19
click at [155, 124] on input "113-7980" at bounding box center [229, 131] width 291 height 14
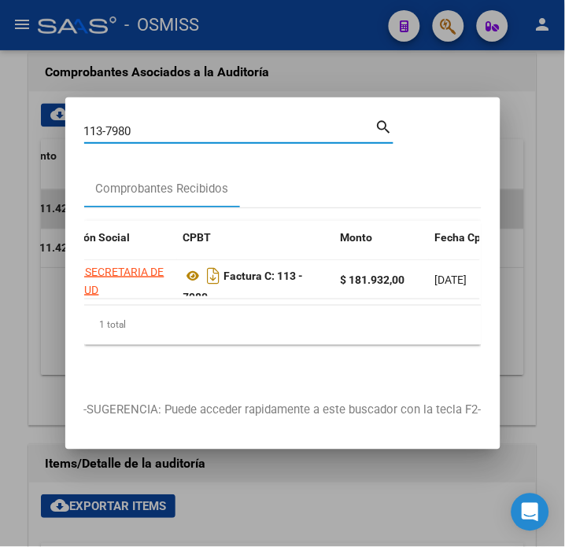
click at [155, 124] on input "113-7980" at bounding box center [229, 131] width 291 height 14
drag, startPoint x: 155, startPoint y: 122, endPoint x: 116, endPoint y: 127, distance: 38.8
click at [116, 127] on input "113-7980" at bounding box center [229, 131] width 291 height 14
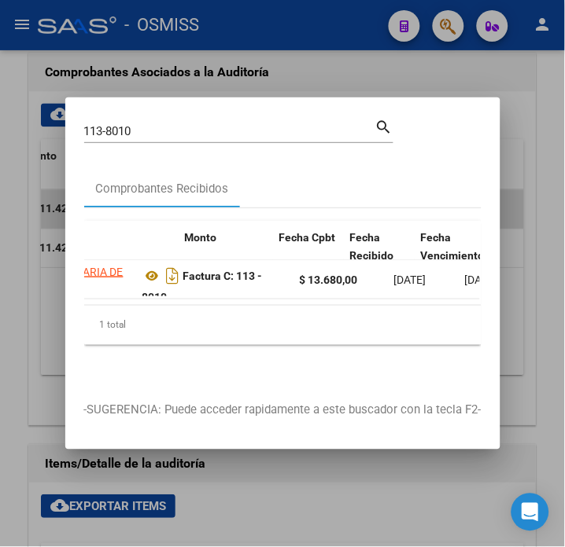
scroll to position [0, 417]
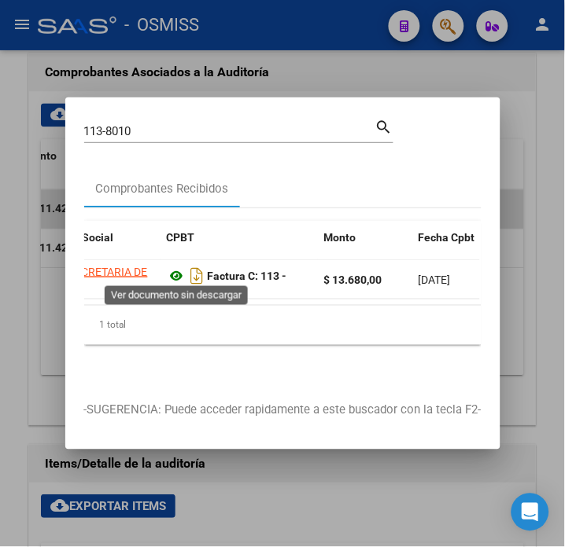
click at [175, 269] on icon at bounding box center [177, 276] width 20 height 19
click at [176, 270] on icon at bounding box center [177, 276] width 20 height 19
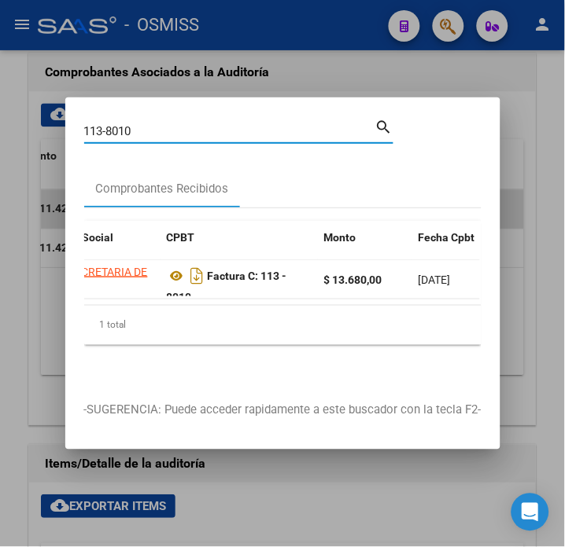
click at [145, 124] on input "113-8010" at bounding box center [229, 131] width 291 height 14
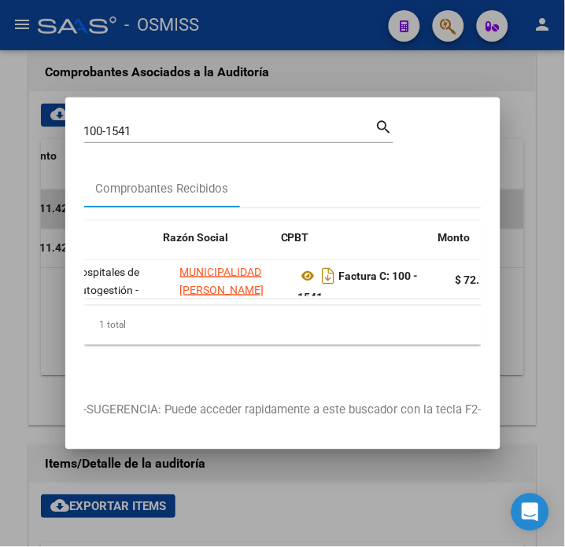
scroll to position [0, 335]
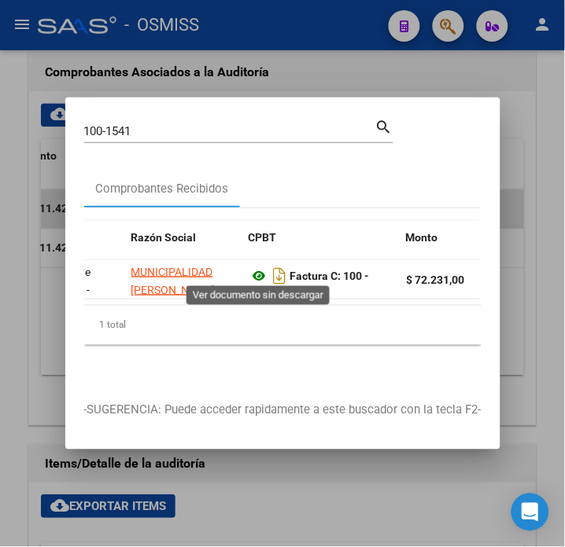
click at [255, 267] on icon at bounding box center [259, 276] width 20 height 19
click at [154, 124] on input "100-1541" at bounding box center [229, 131] width 291 height 14
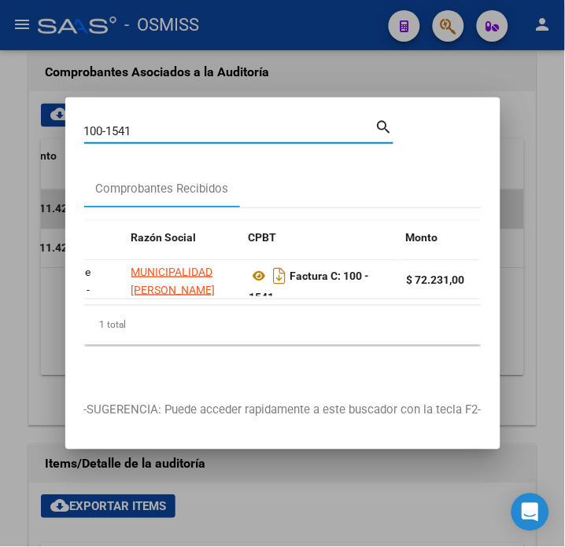
click at [154, 124] on input "100-1541" at bounding box center [229, 131] width 291 height 14
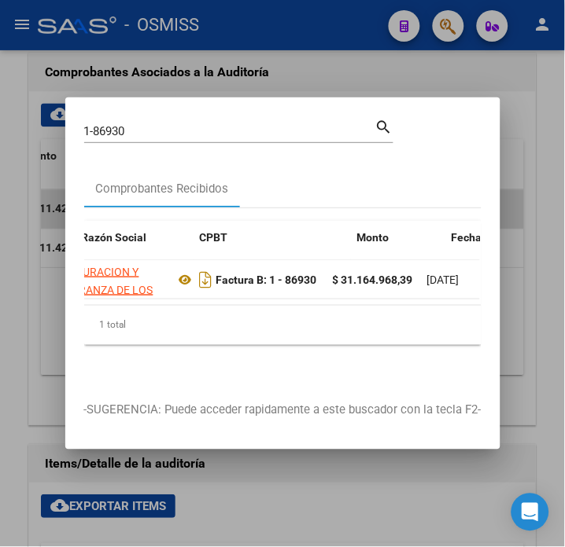
scroll to position [0, 384]
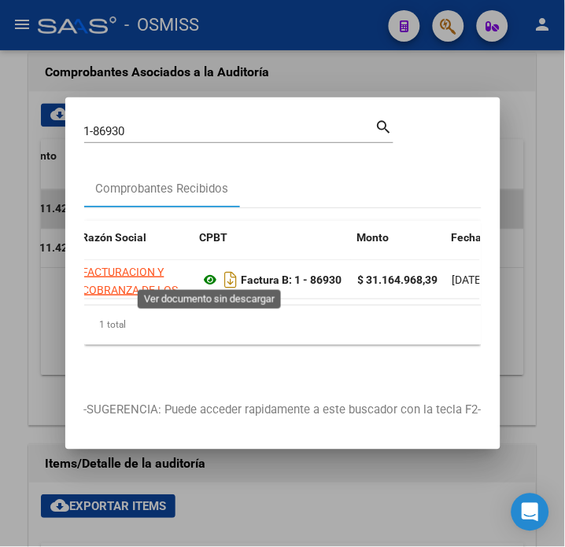
click at [207, 274] on icon at bounding box center [210, 279] width 20 height 19
click at [145, 127] on input "1-86930" at bounding box center [229, 131] width 291 height 14
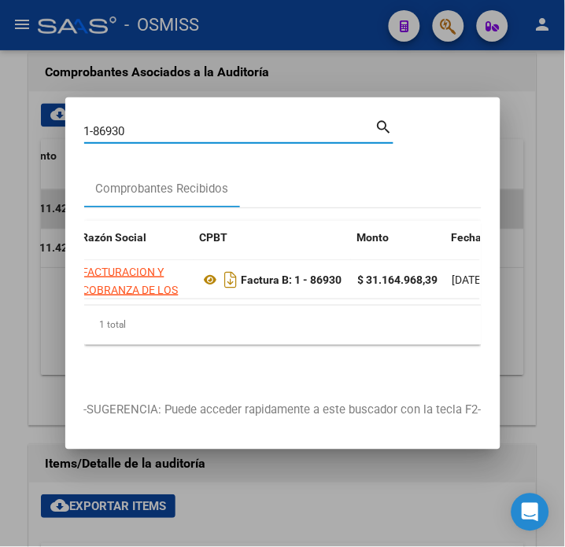
click at [145, 127] on input "1-86930" at bounding box center [229, 131] width 291 height 14
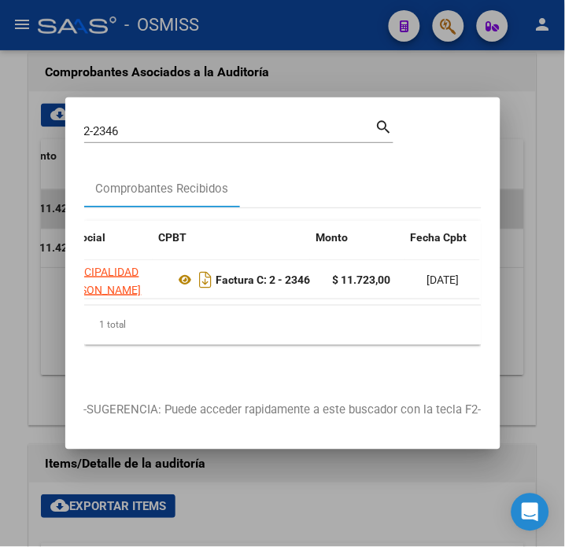
scroll to position [0, 425]
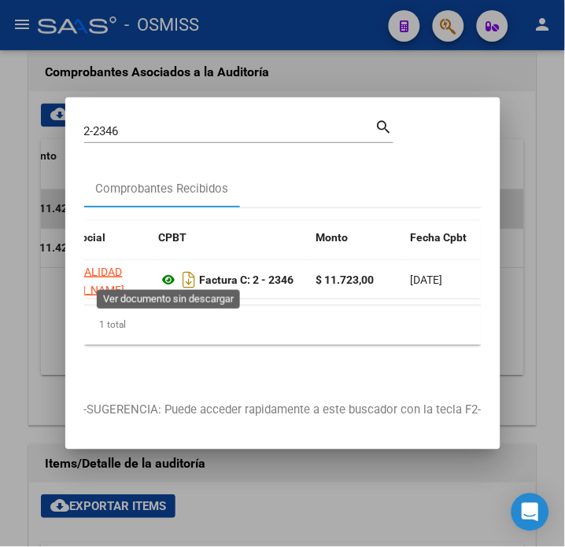
click at [173, 270] on icon at bounding box center [169, 279] width 20 height 19
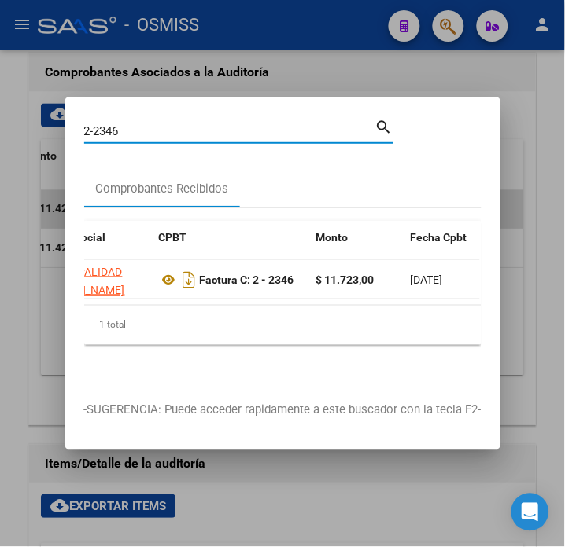
click at [192, 124] on input "2-2346" at bounding box center [229, 131] width 291 height 14
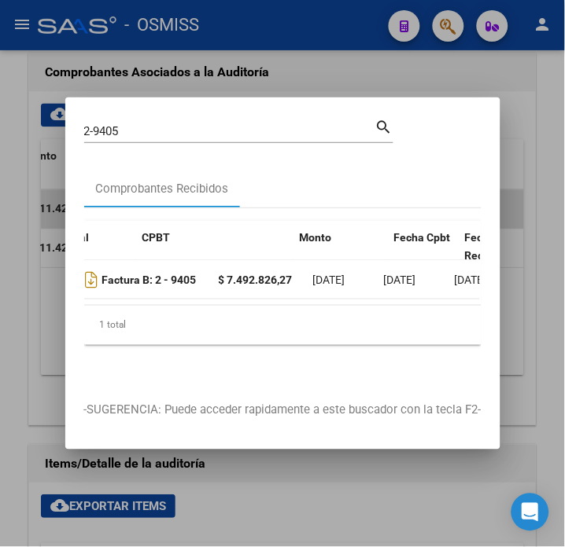
scroll to position [0, 393]
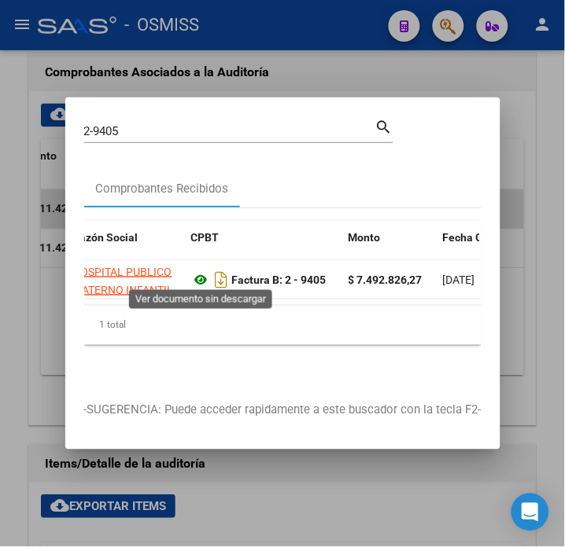
click at [200, 276] on icon at bounding box center [201, 279] width 20 height 19
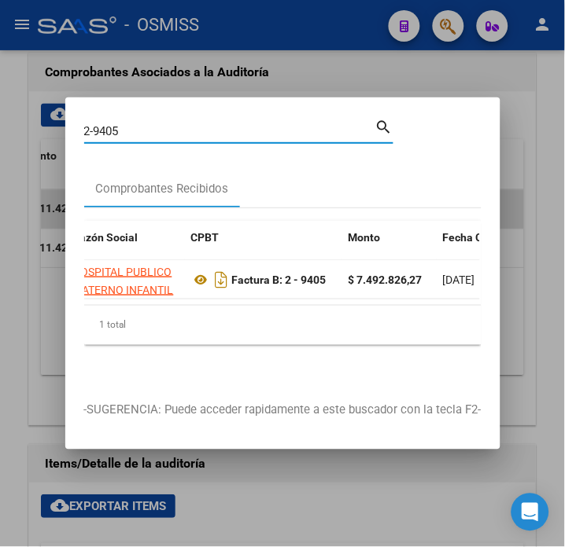
click at [138, 127] on input "2-9405" at bounding box center [229, 131] width 291 height 14
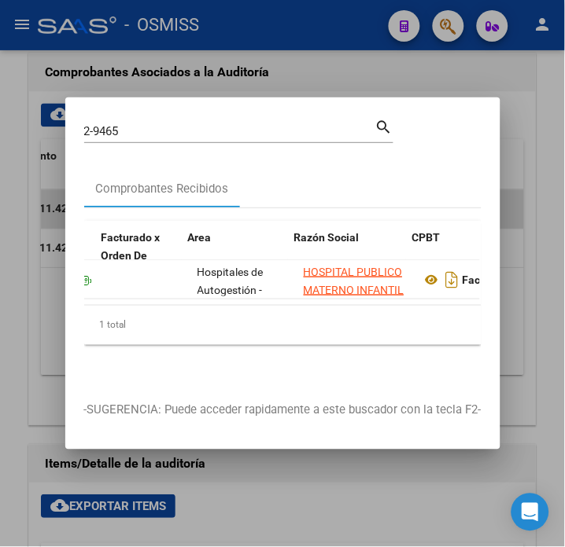
scroll to position [0, 229]
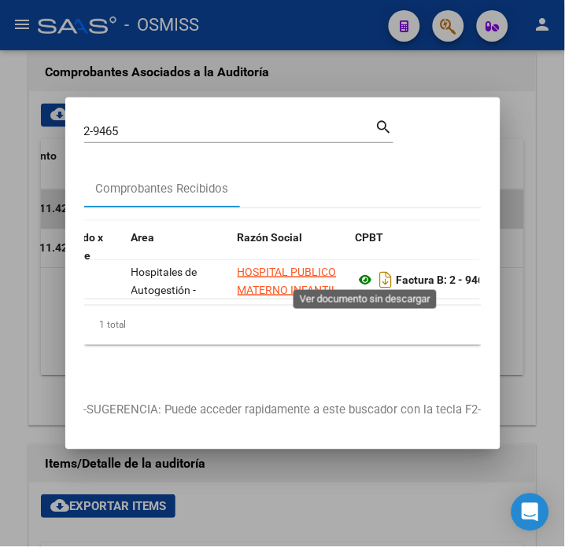
click at [364, 274] on icon at bounding box center [365, 279] width 20 height 19
click at [145, 128] on input "2-9465" at bounding box center [229, 131] width 291 height 14
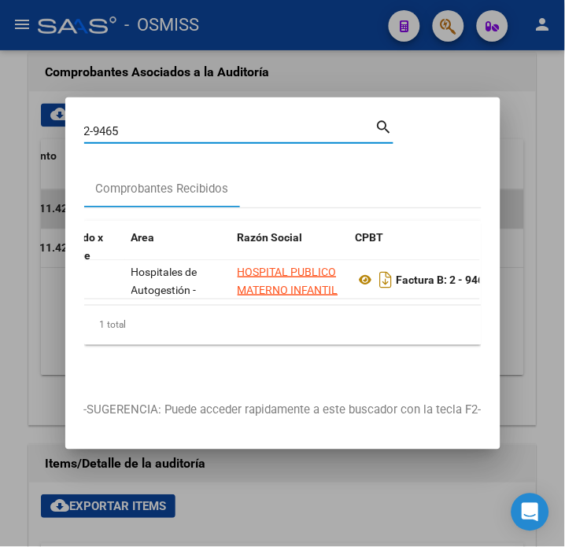
click at [145, 128] on input "2-9465" at bounding box center [229, 131] width 291 height 14
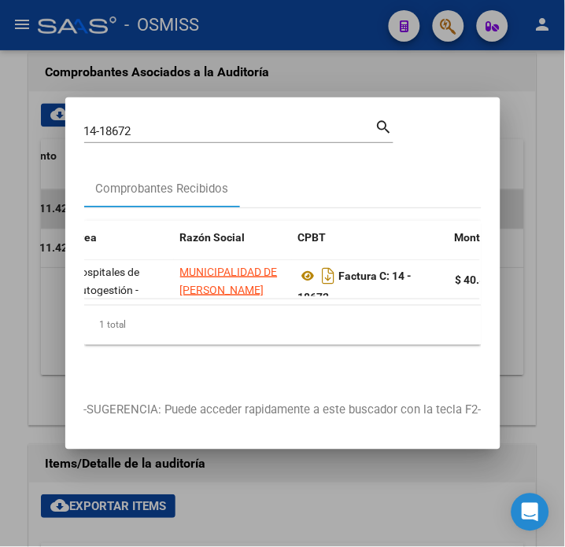
scroll to position [0, 318]
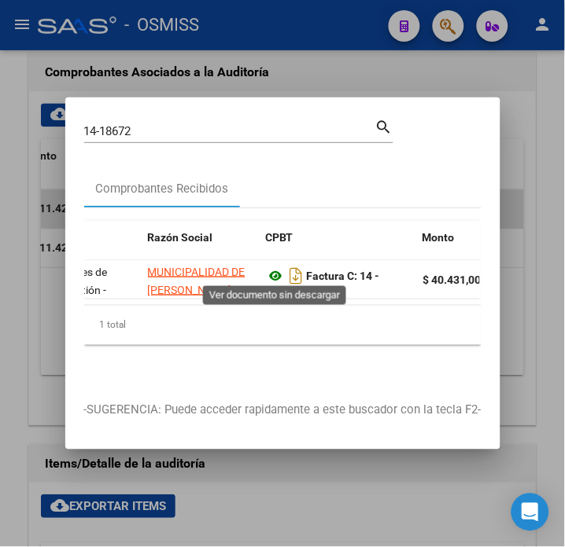
click at [278, 270] on icon at bounding box center [276, 276] width 20 height 19
click at [177, 131] on input "14-18672" at bounding box center [229, 131] width 291 height 14
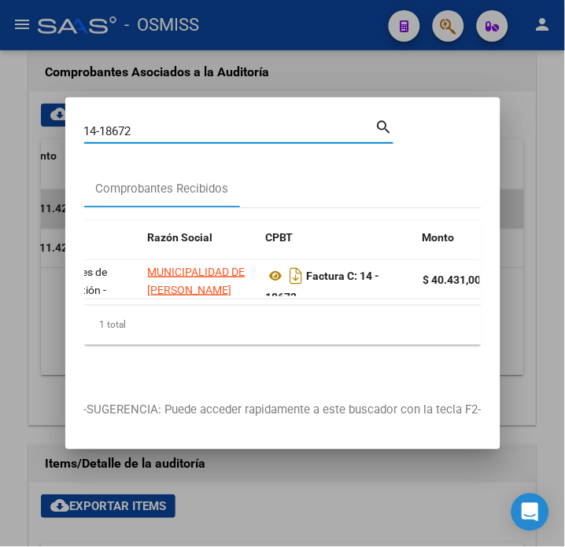
click at [177, 131] on input "14-18672" at bounding box center [229, 131] width 291 height 14
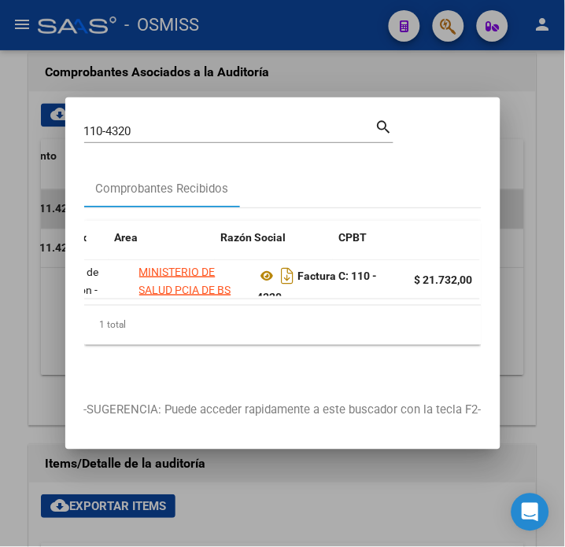
scroll to position [0, 409]
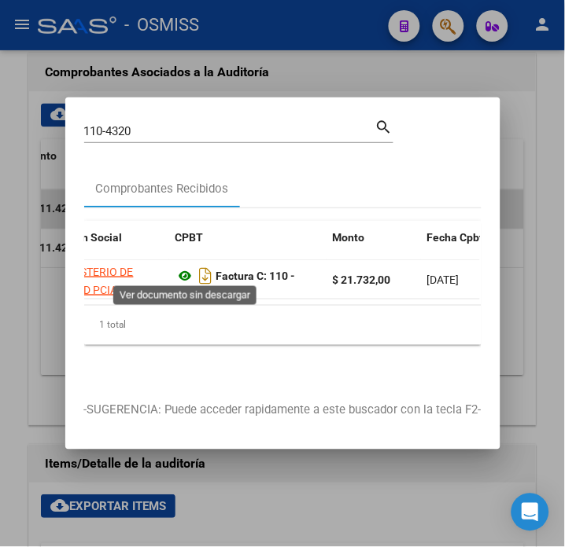
click at [179, 267] on icon at bounding box center [185, 276] width 20 height 19
click at [167, 127] on input "110-4320" at bounding box center [229, 131] width 291 height 14
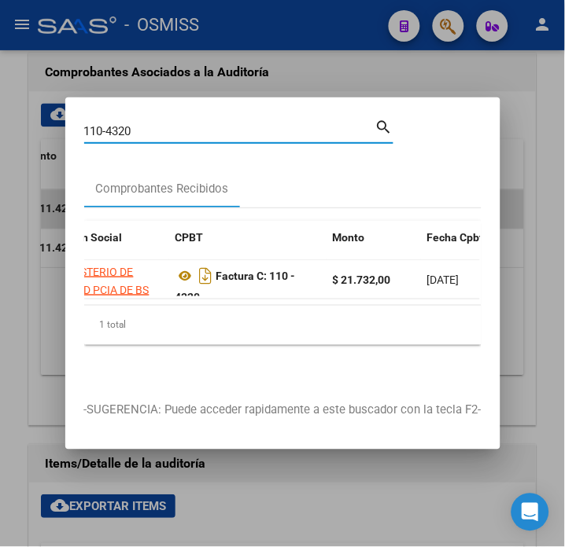
click at [167, 127] on input "110-4320" at bounding box center [229, 131] width 291 height 14
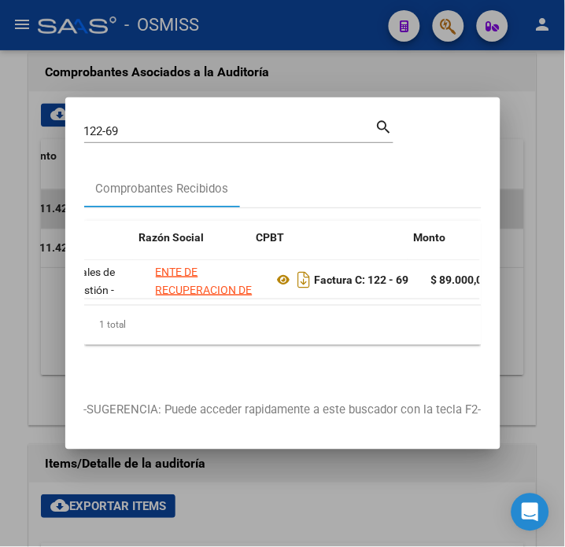
scroll to position [0, 303]
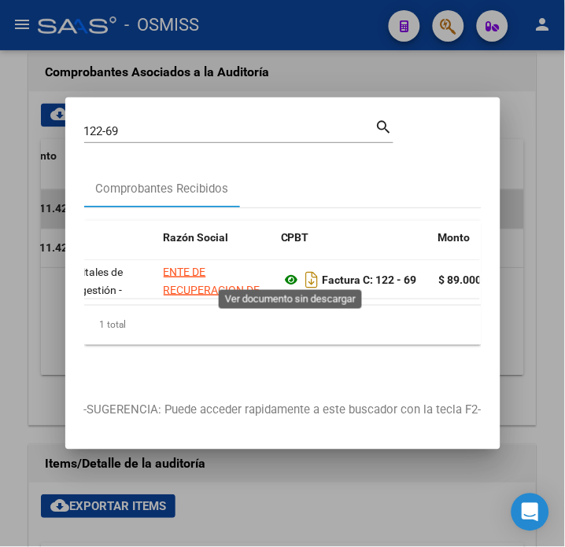
click at [292, 276] on icon at bounding box center [291, 279] width 20 height 19
click at [169, 124] on input "122-69" at bounding box center [229, 131] width 291 height 14
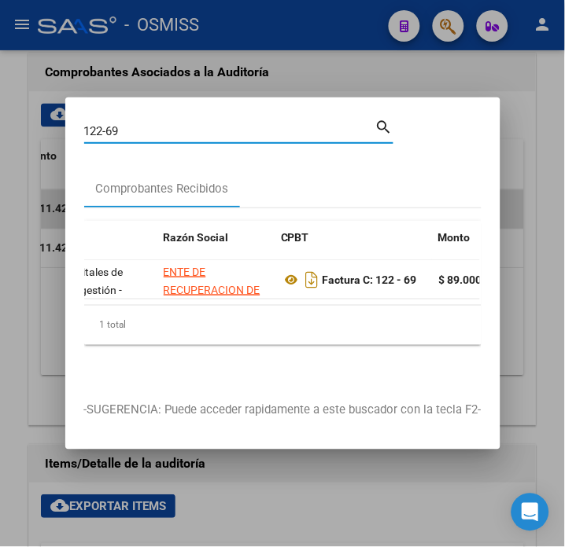
click at [169, 124] on input "122-69" at bounding box center [229, 131] width 291 height 14
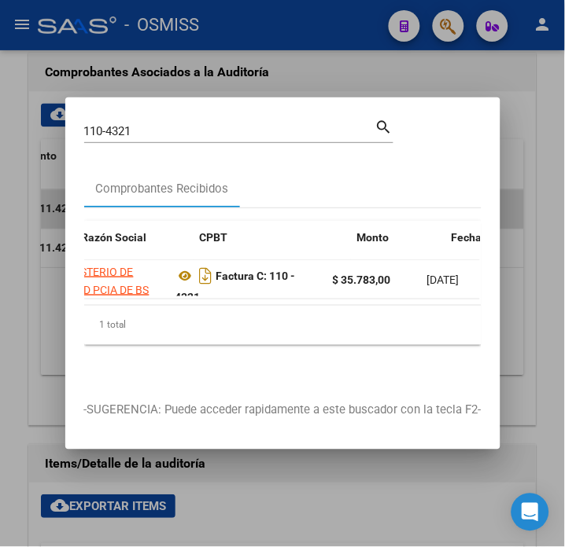
scroll to position [0, 425]
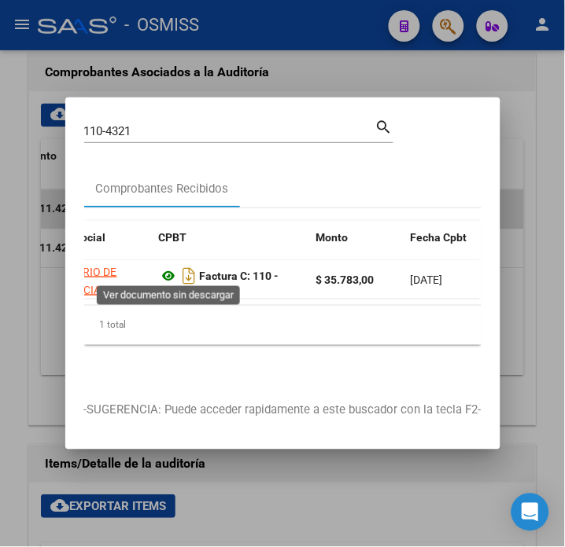
click at [167, 267] on icon at bounding box center [169, 276] width 20 height 19
click at [173, 124] on input "110-4321" at bounding box center [229, 131] width 291 height 14
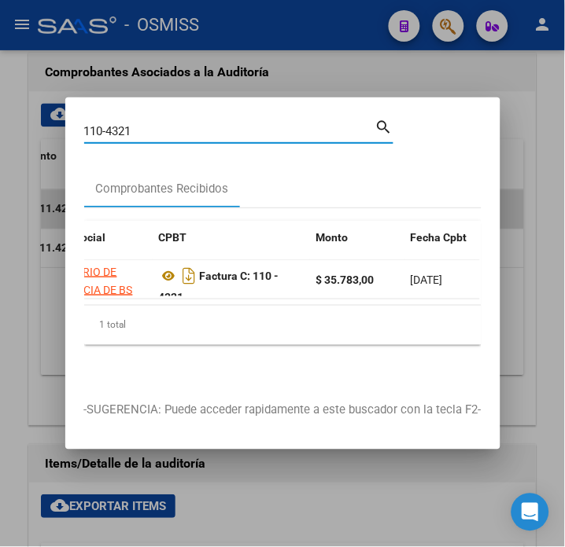
click at [173, 124] on input "110-4321" at bounding box center [229, 131] width 291 height 14
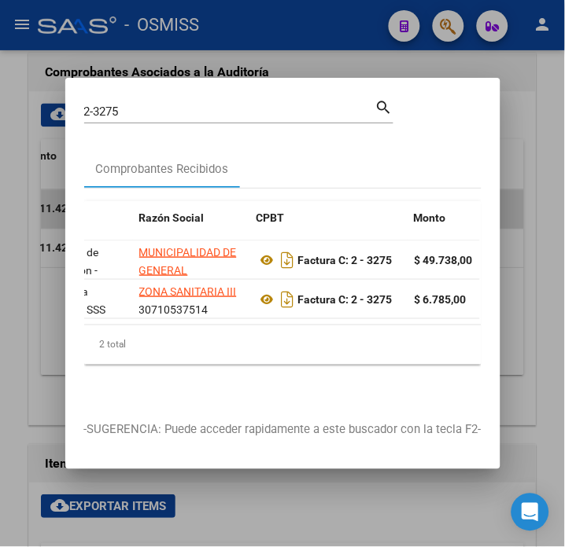
scroll to position [0, 343]
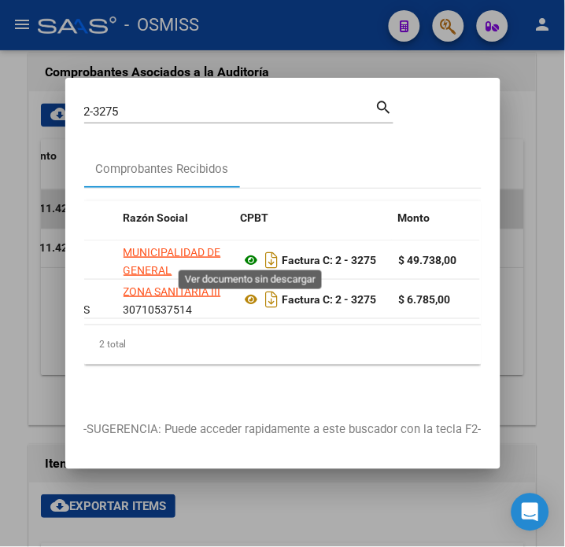
click at [253, 251] on icon at bounding box center [251, 260] width 20 height 19
click at [143, 107] on input "2-3275" at bounding box center [229, 112] width 291 height 14
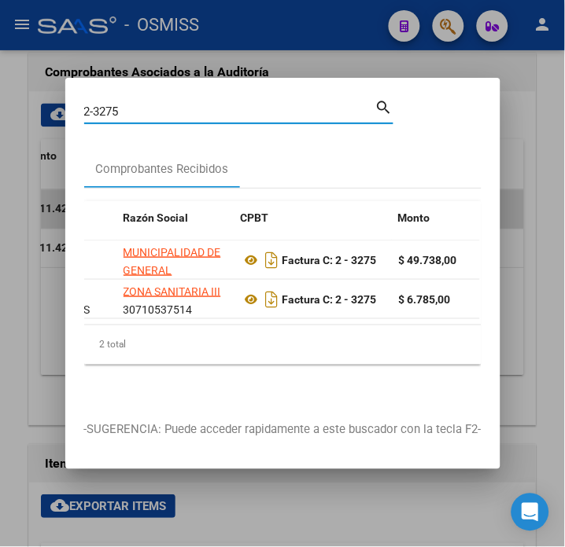
click at [143, 107] on input "2-3275" at bounding box center [229, 112] width 291 height 14
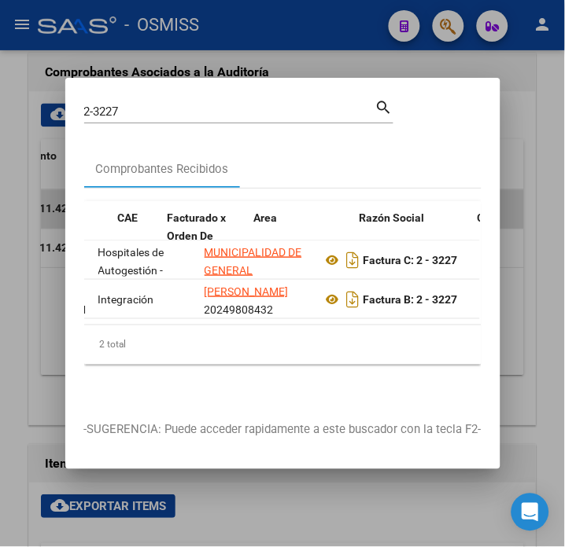
scroll to position [0, 294]
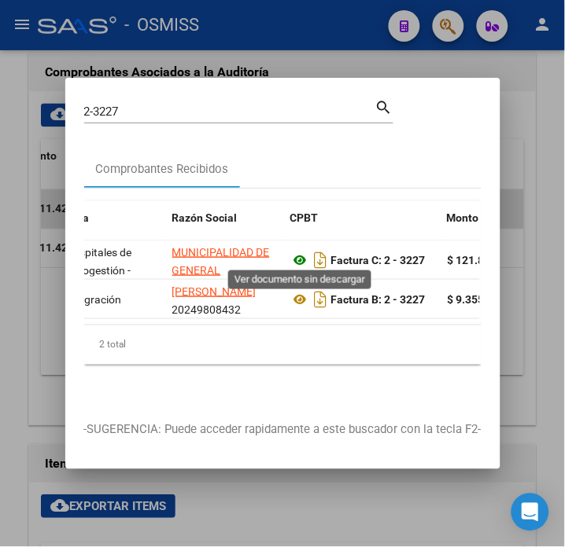
click at [302, 252] on icon at bounding box center [300, 260] width 20 height 19
click at [299, 256] on icon at bounding box center [300, 260] width 20 height 19
click at [144, 111] on input "2-3227" at bounding box center [229, 112] width 291 height 14
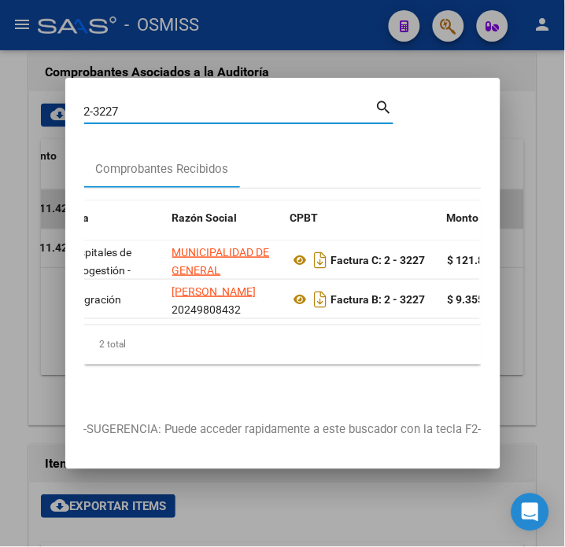
click at [144, 111] on input "2-3227" at bounding box center [229, 112] width 291 height 14
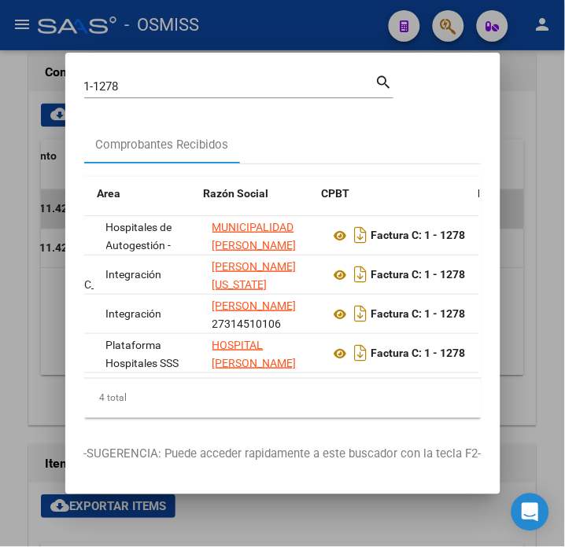
scroll to position [0, 263]
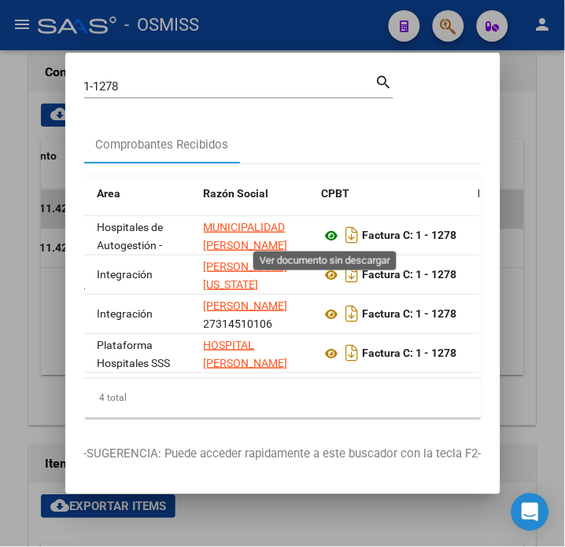
click at [330, 234] on icon at bounding box center [332, 235] width 20 height 19
click at [127, 80] on input "1-1278" at bounding box center [229, 86] width 291 height 14
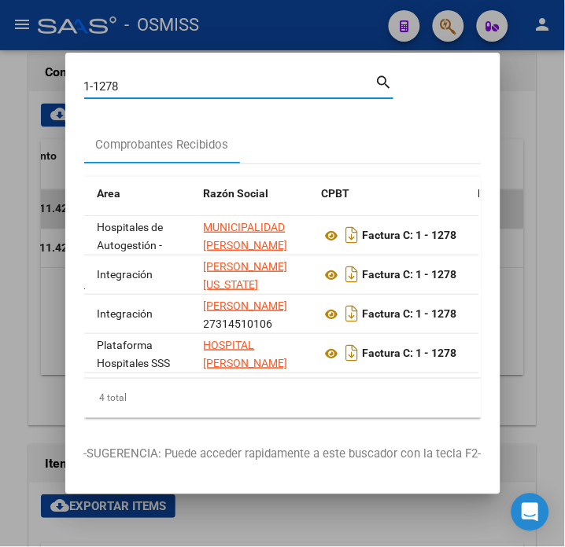
click at [127, 80] on input "1-1278" at bounding box center [229, 86] width 291 height 14
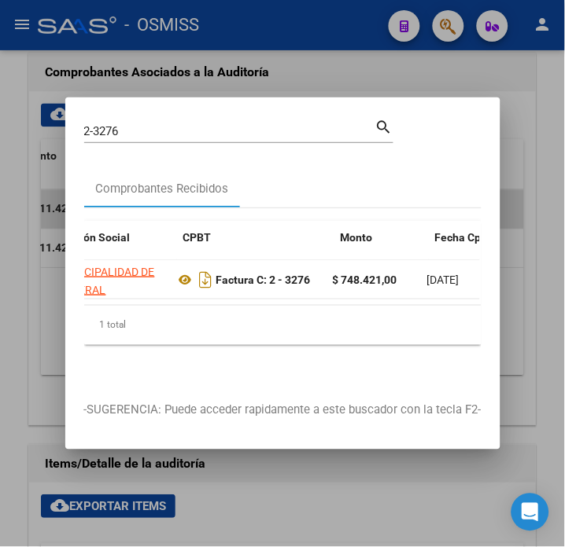
scroll to position [0, 401]
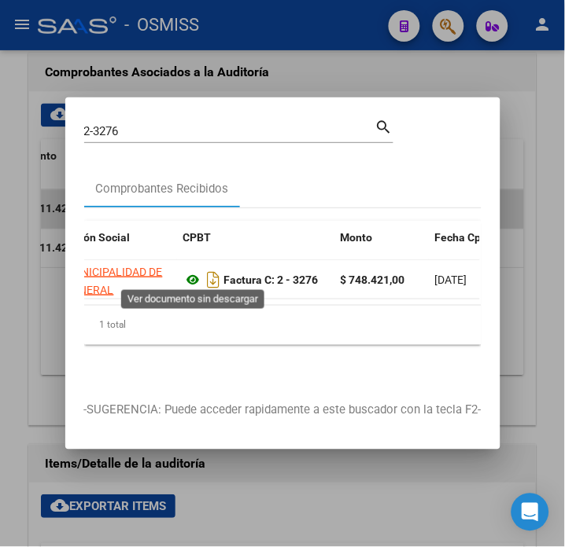
click at [187, 272] on icon at bounding box center [193, 279] width 20 height 19
click at [126, 128] on input "2-3276" at bounding box center [229, 131] width 291 height 14
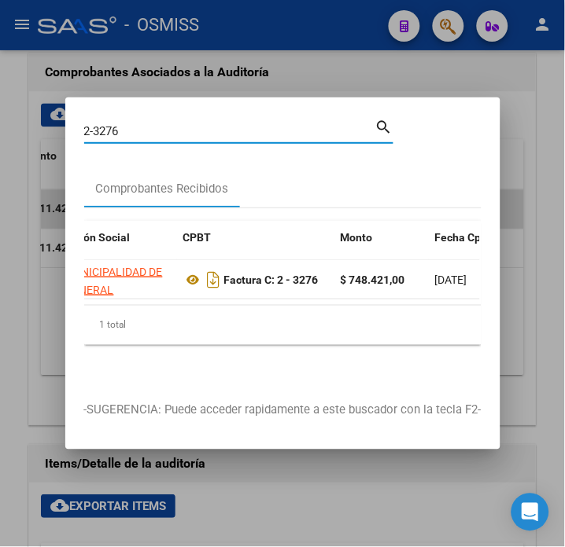
click at [126, 128] on input "2-3276" at bounding box center [229, 131] width 291 height 14
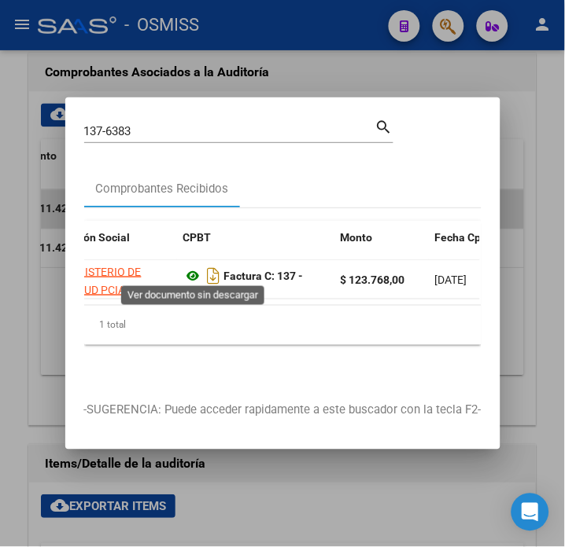
click at [187, 269] on icon at bounding box center [193, 276] width 20 height 19
click at [158, 127] on input "137-6383" at bounding box center [229, 131] width 291 height 14
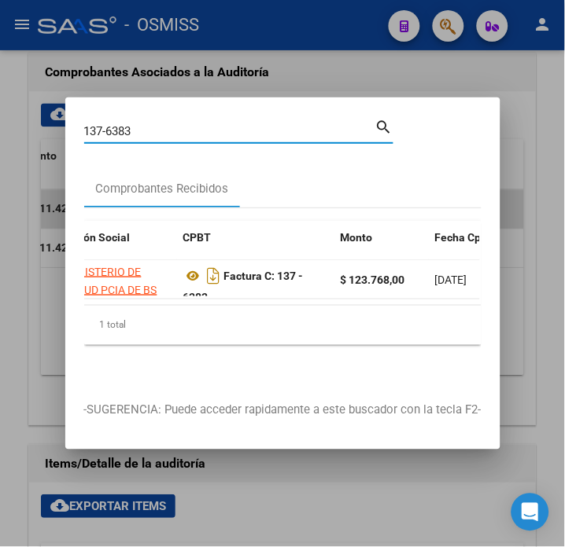
click at [158, 127] on input "137-6383" at bounding box center [229, 131] width 291 height 14
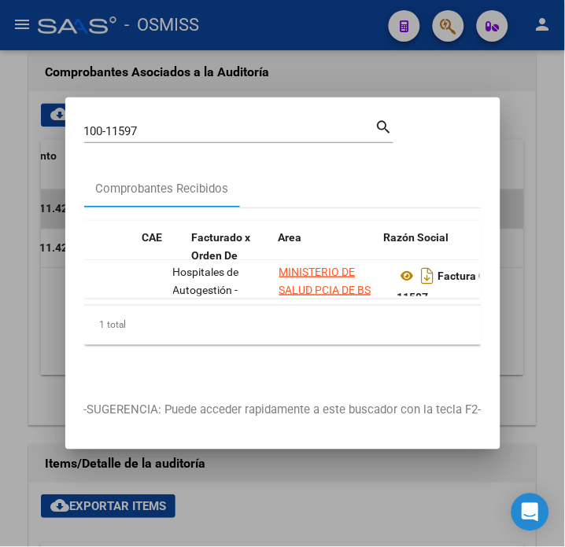
scroll to position [0, 311]
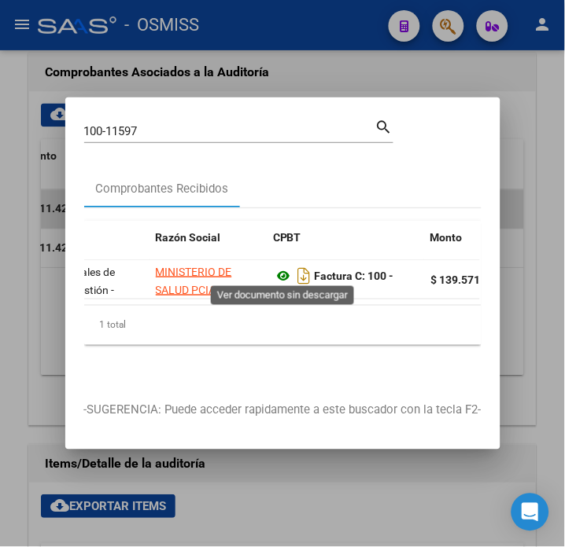
click at [281, 272] on icon at bounding box center [284, 276] width 20 height 19
click at [283, 267] on icon at bounding box center [284, 276] width 20 height 19
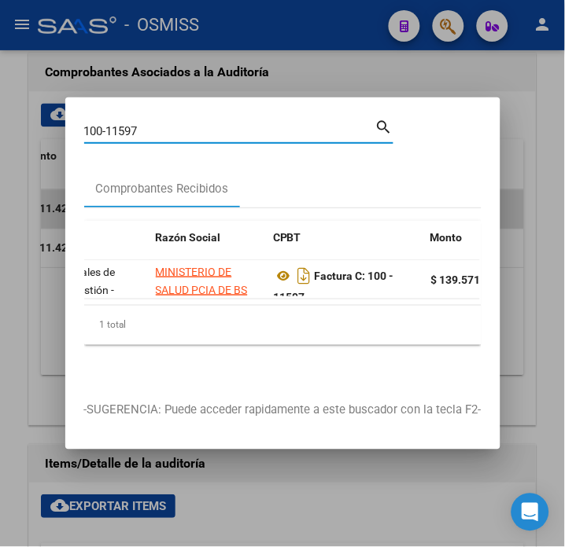
click at [160, 124] on input "100-11597" at bounding box center [229, 131] width 291 height 14
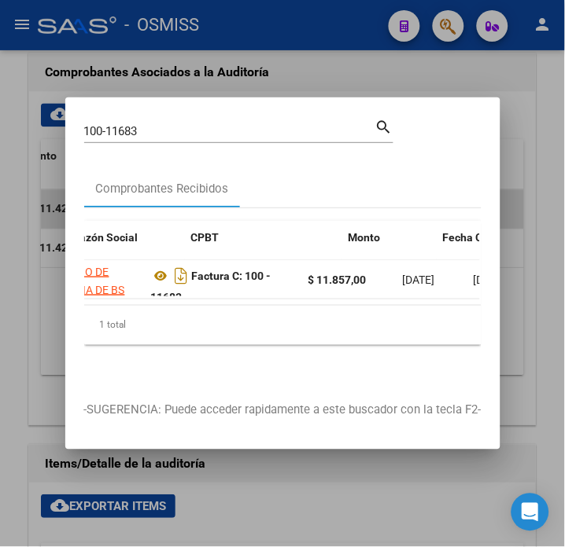
scroll to position [0, 393]
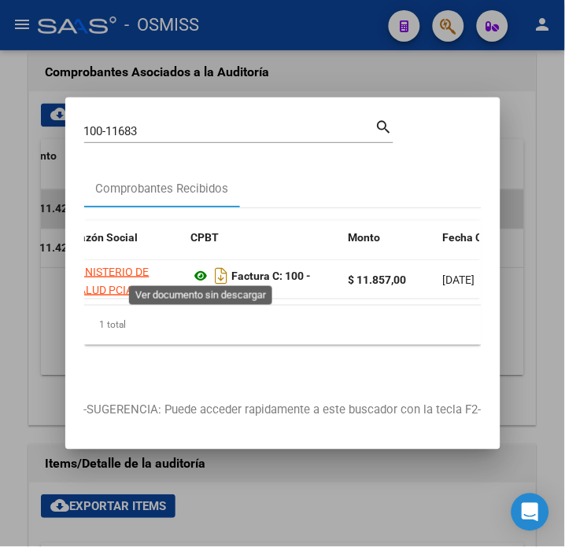
click at [199, 267] on icon at bounding box center [201, 276] width 20 height 19
click at [156, 126] on input "100-11683" at bounding box center [229, 131] width 291 height 14
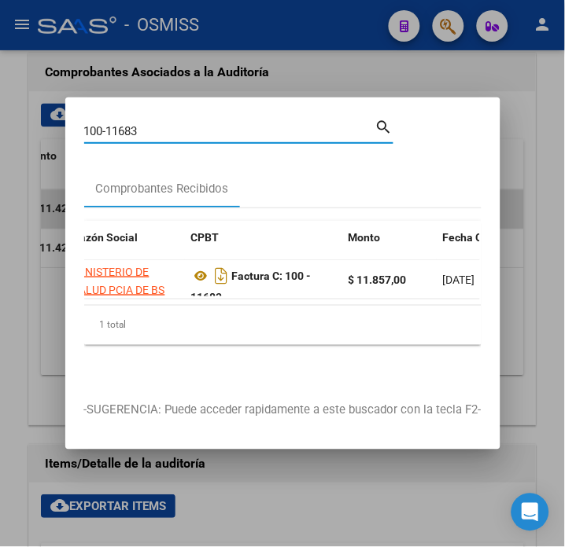
click at [156, 126] on input "100-11683" at bounding box center [229, 131] width 291 height 14
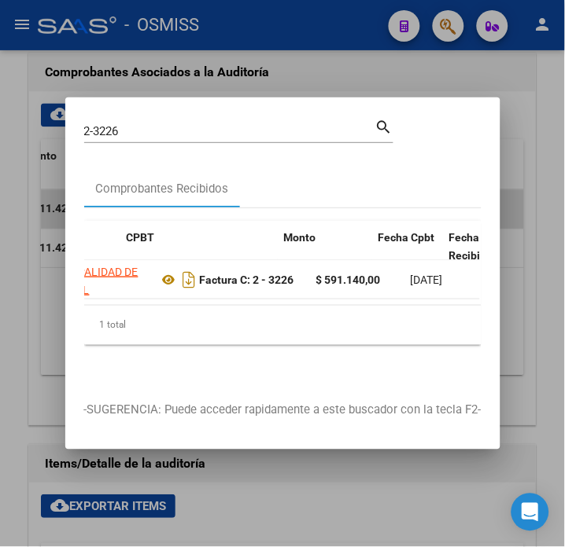
scroll to position [0, 458]
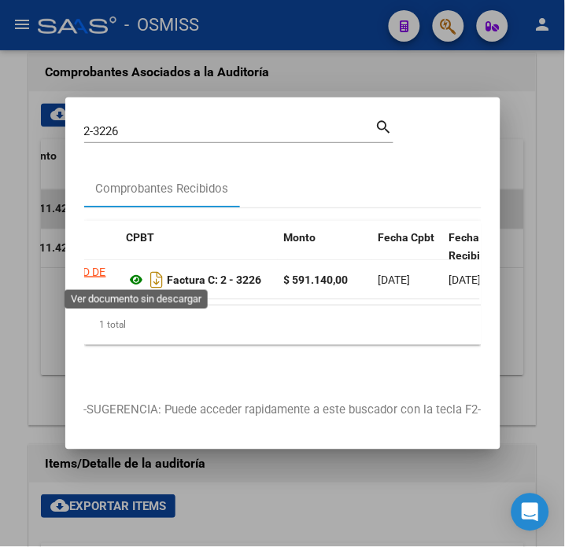
click at [135, 278] on icon at bounding box center [137, 279] width 20 height 19
click at [138, 124] on input "2-3226" at bounding box center [229, 131] width 291 height 14
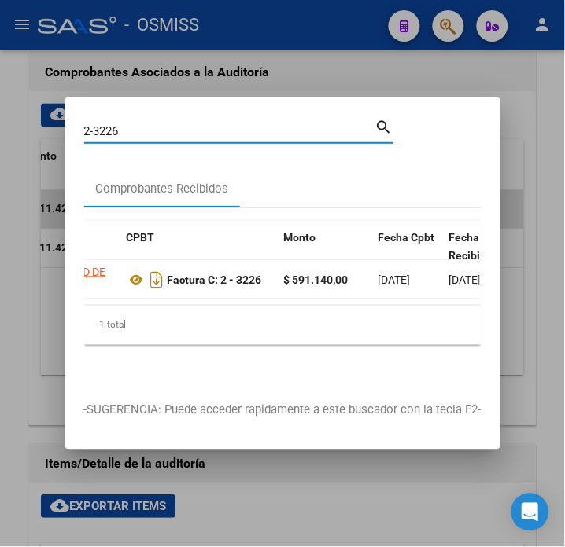
click at [138, 124] on input "2-3226" at bounding box center [229, 131] width 291 height 14
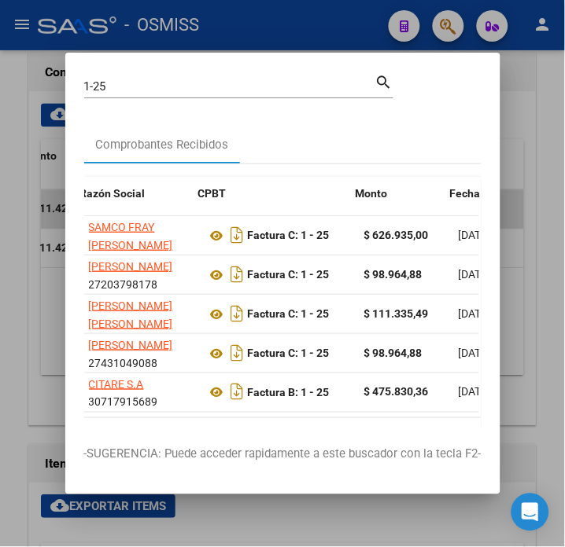
scroll to position [0, 386]
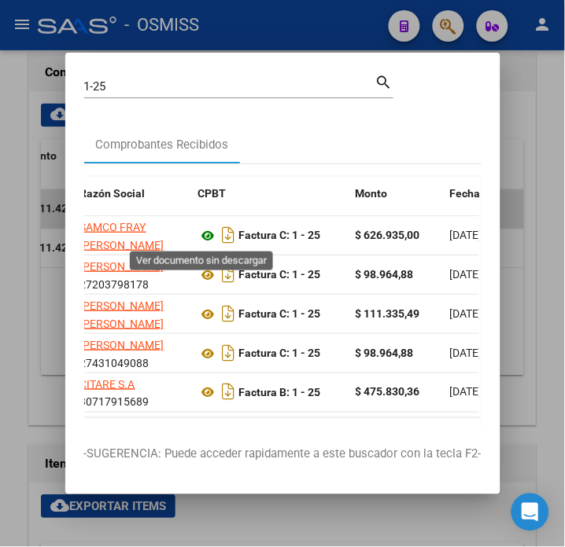
click at [201, 234] on icon at bounding box center [208, 235] width 20 height 19
click at [107, 86] on input "1-25" at bounding box center [229, 86] width 291 height 14
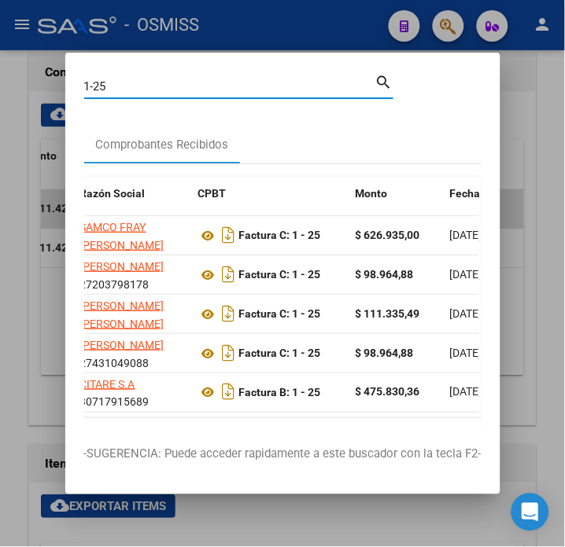
click at [107, 86] on input "1-25" at bounding box center [229, 86] width 291 height 14
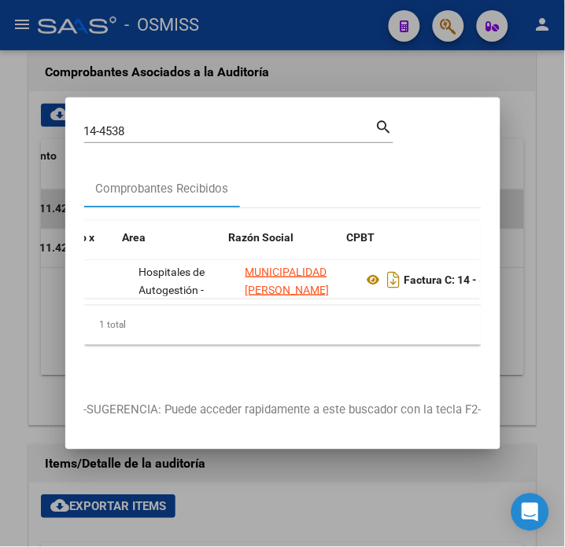
scroll to position [0, 237]
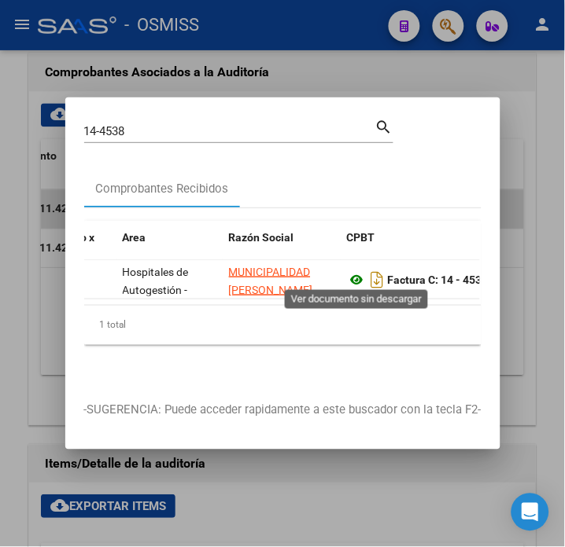
click at [355, 275] on icon at bounding box center [357, 279] width 20 height 19
click at [163, 124] on input "14-4538" at bounding box center [229, 131] width 291 height 14
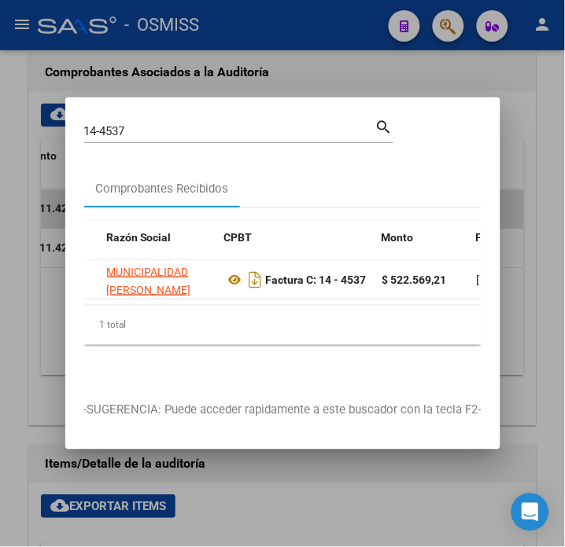
scroll to position [0, 442]
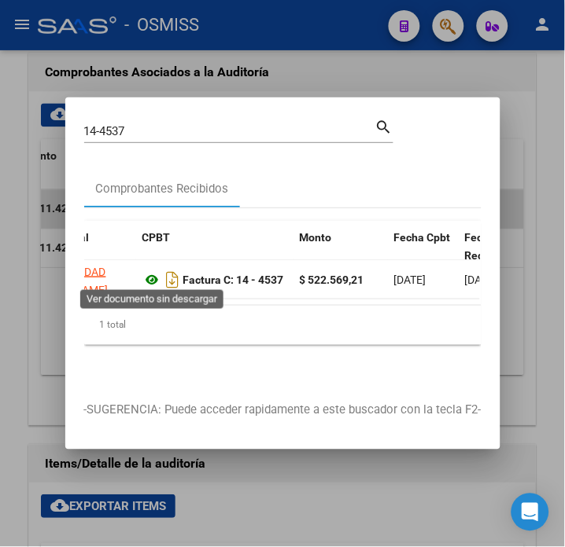
click at [151, 278] on icon at bounding box center [152, 279] width 20 height 19
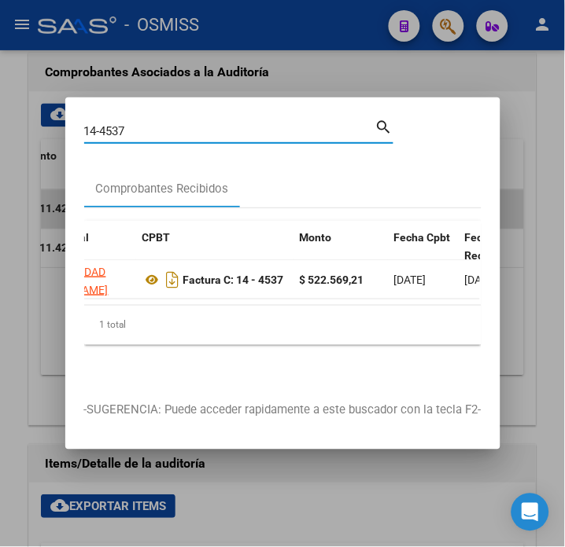
click at [134, 129] on input "14-4537" at bounding box center [229, 131] width 291 height 14
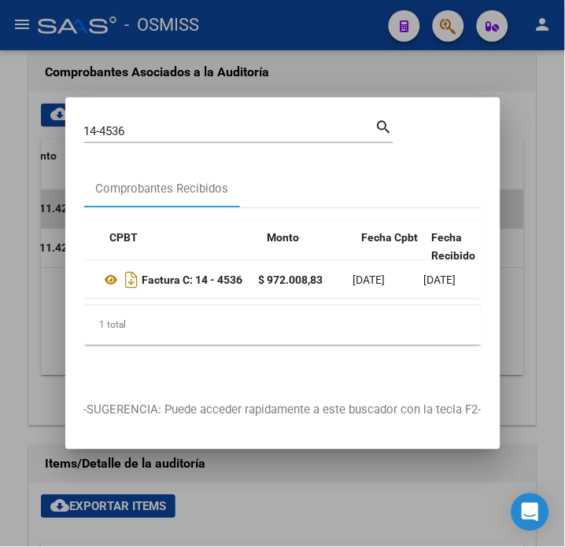
scroll to position [0, 474]
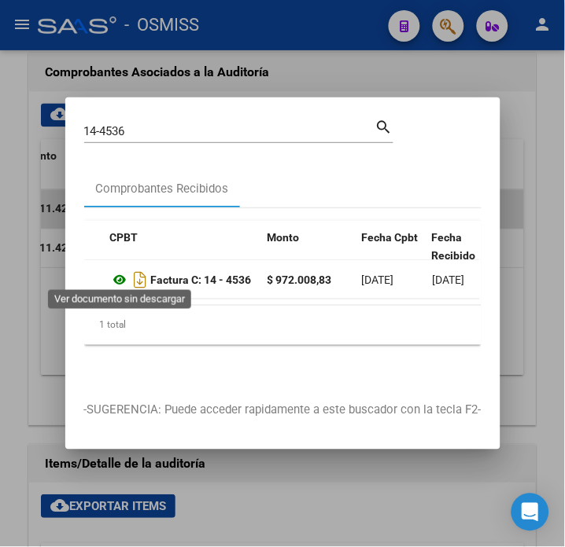
click at [121, 275] on icon at bounding box center [120, 279] width 20 height 19
click at [155, 124] on input "14-4536" at bounding box center [229, 131] width 291 height 14
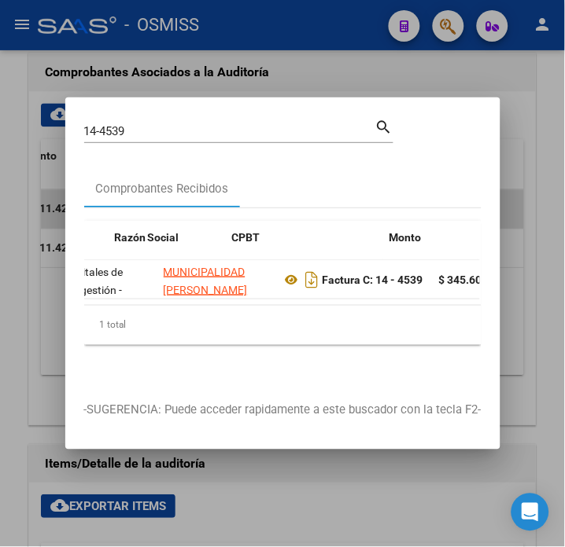
scroll to position [0, 359]
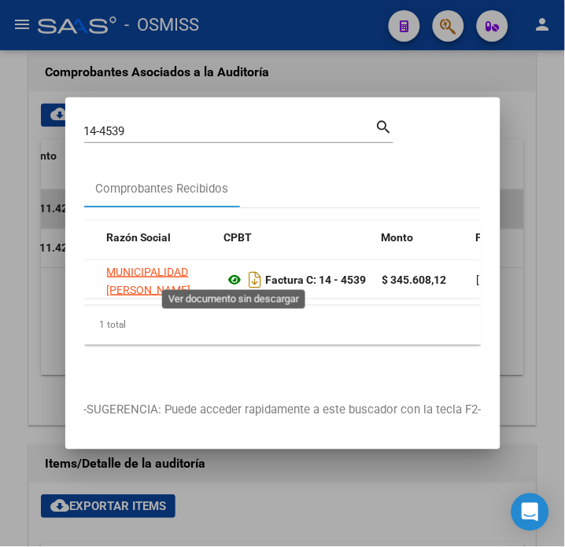
click at [237, 270] on icon at bounding box center [235, 279] width 20 height 19
click at [130, 124] on input "14-4539" at bounding box center [229, 131] width 291 height 14
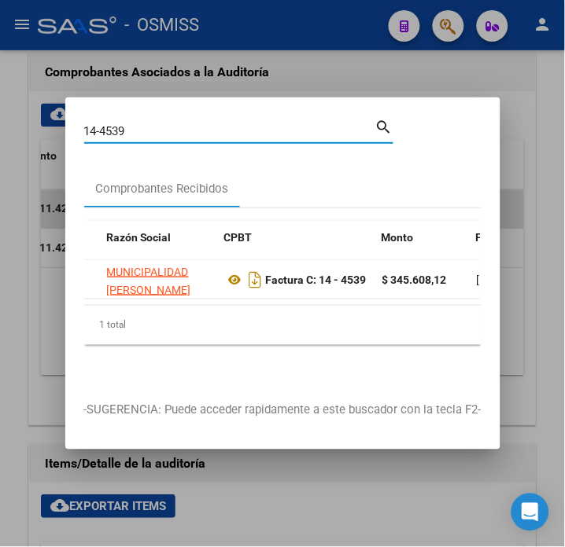
click at [130, 124] on input "14-4539" at bounding box center [229, 131] width 291 height 14
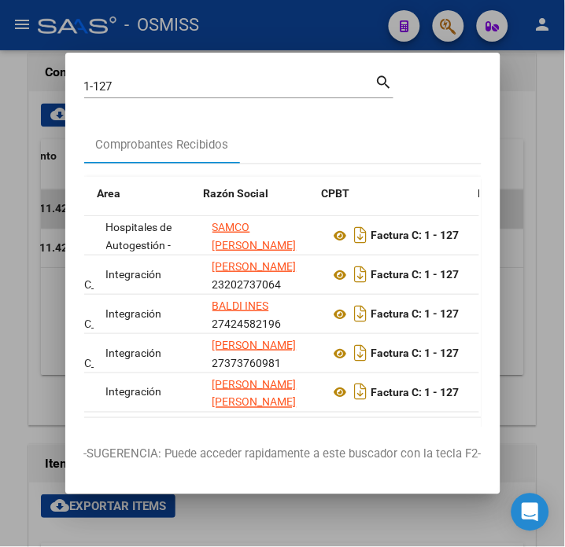
scroll to position [0, 263]
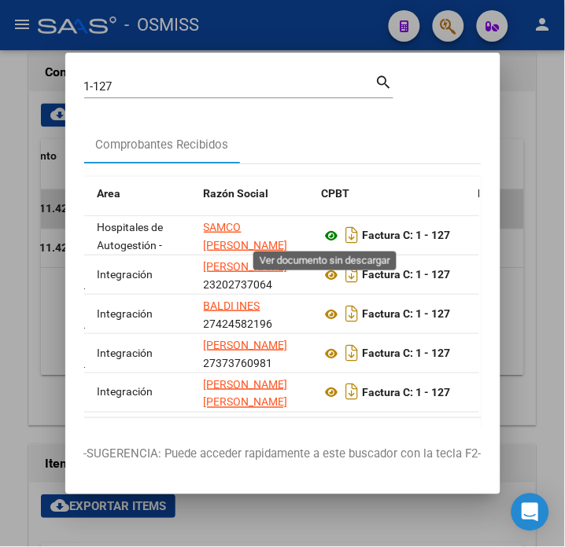
click at [324, 239] on icon at bounding box center [332, 235] width 20 height 19
click at [129, 89] on input "1-127" at bounding box center [229, 86] width 291 height 14
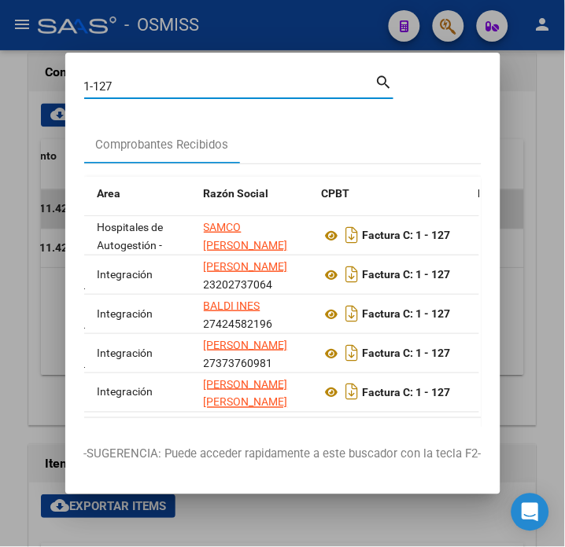
click at [129, 89] on input "1-127" at bounding box center [229, 86] width 291 height 14
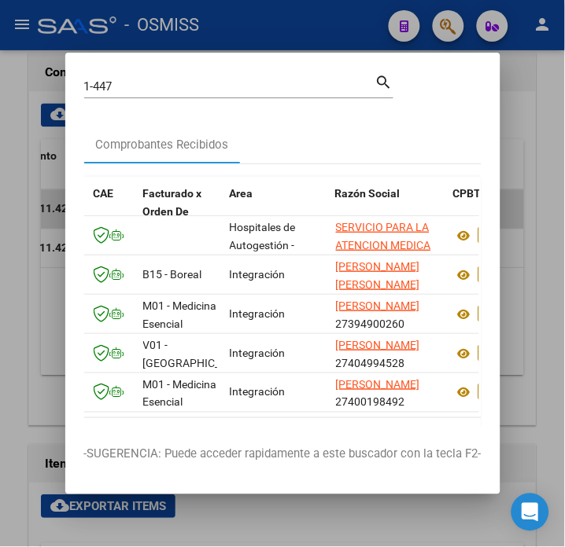
scroll to position [0, 213]
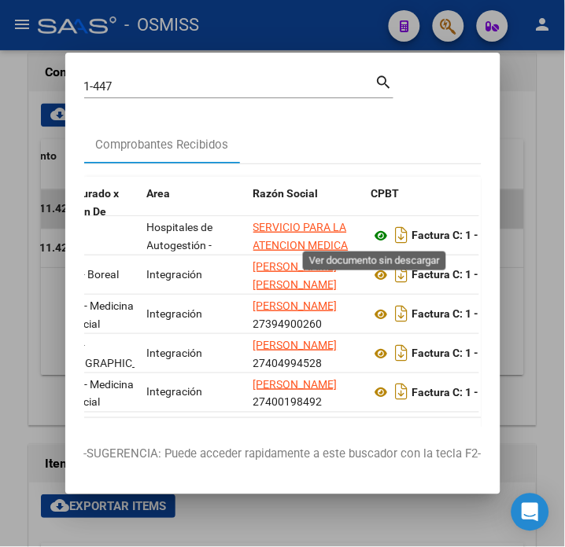
click at [374, 234] on icon at bounding box center [381, 235] width 20 height 19
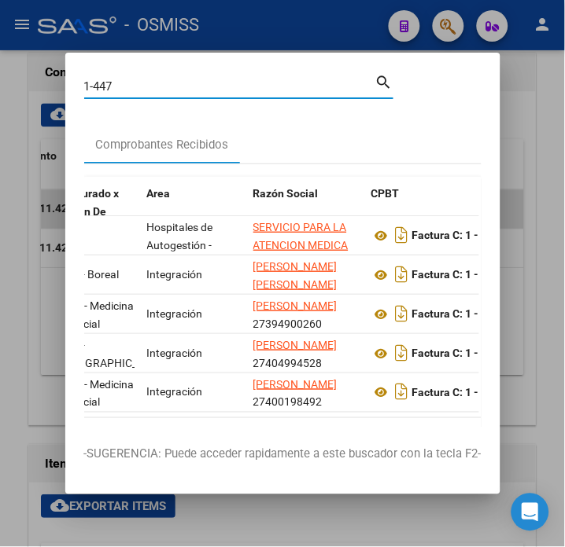
click at [126, 87] on input "1-447" at bounding box center [229, 86] width 291 height 14
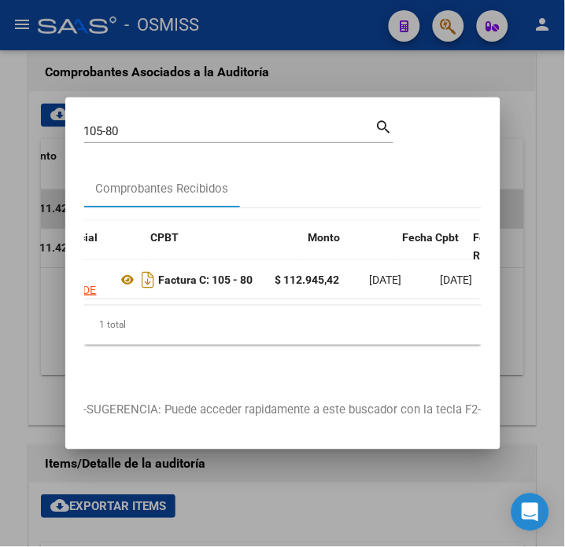
scroll to position [0, 384]
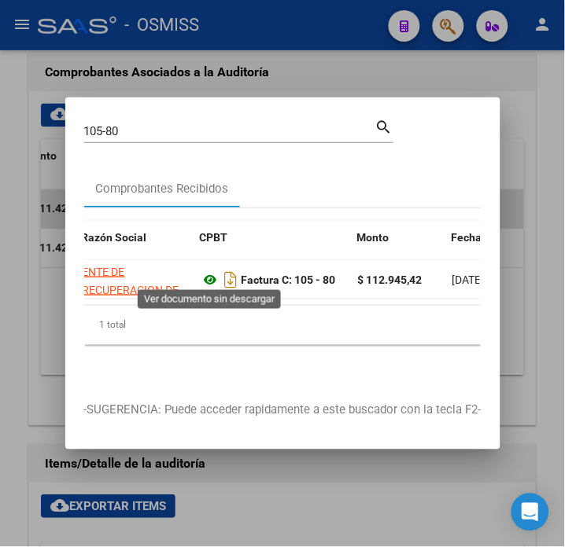
click at [204, 278] on icon at bounding box center [210, 279] width 20 height 19
click at [184, 128] on input "105-80" at bounding box center [229, 131] width 291 height 14
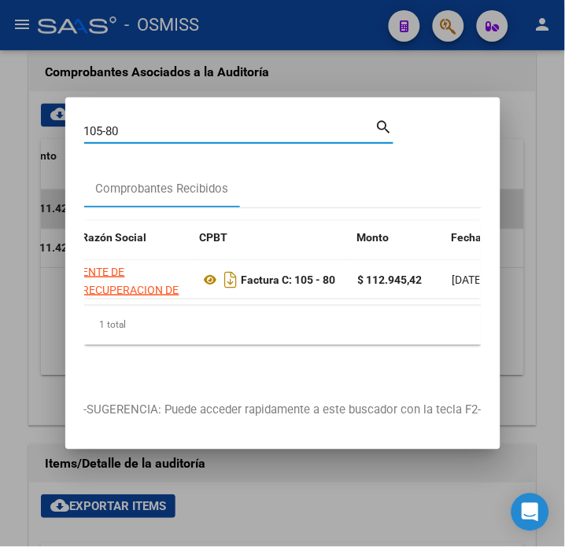
click at [184, 128] on input "105-80" at bounding box center [229, 131] width 291 height 14
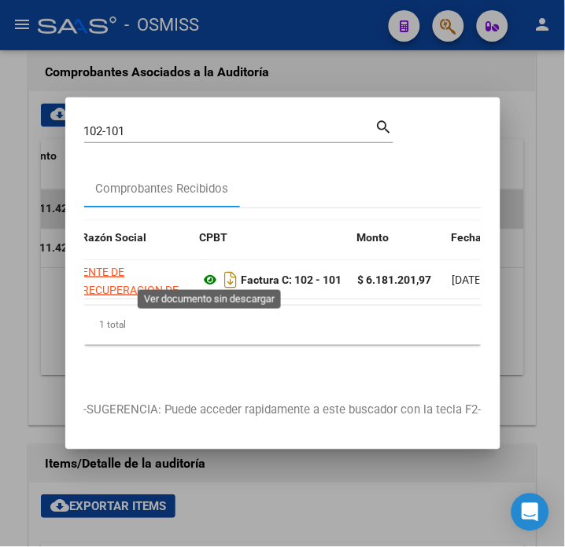
click at [206, 270] on icon at bounding box center [210, 279] width 20 height 19
click at [167, 124] on input "102-101" at bounding box center [229, 131] width 291 height 14
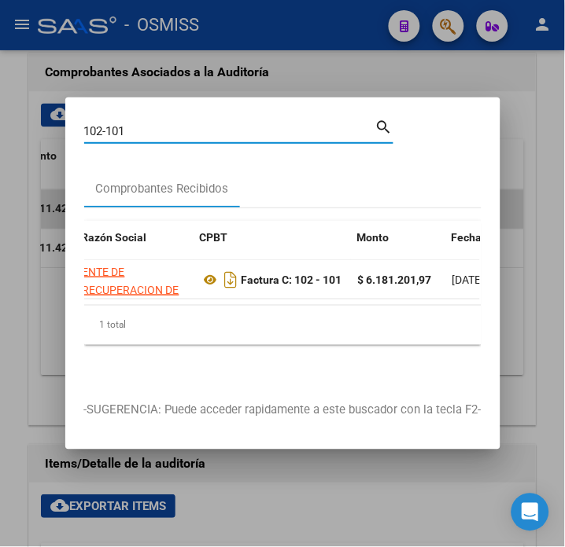
click at [167, 124] on input "102-101" at bounding box center [229, 131] width 291 height 14
type input "129-43"
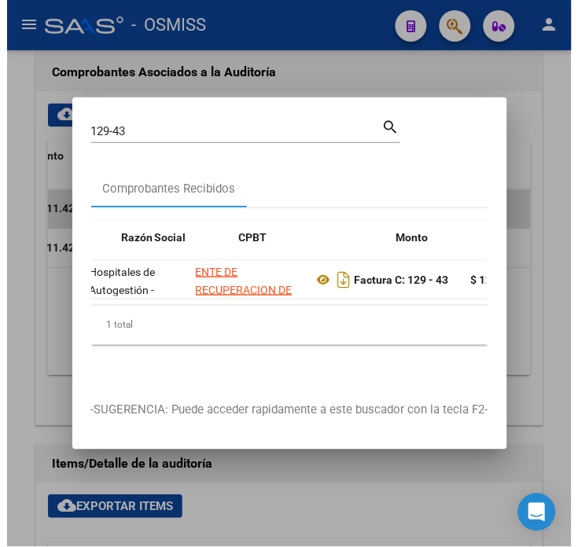
scroll to position [0, 425]
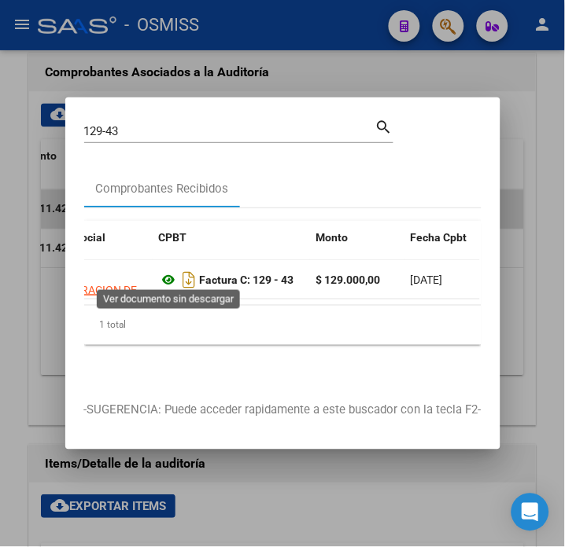
click at [165, 275] on icon at bounding box center [169, 279] width 20 height 19
click at [481, 37] on div at bounding box center [282, 273] width 565 height 547
